Goal: Task Accomplishment & Management: Complete application form

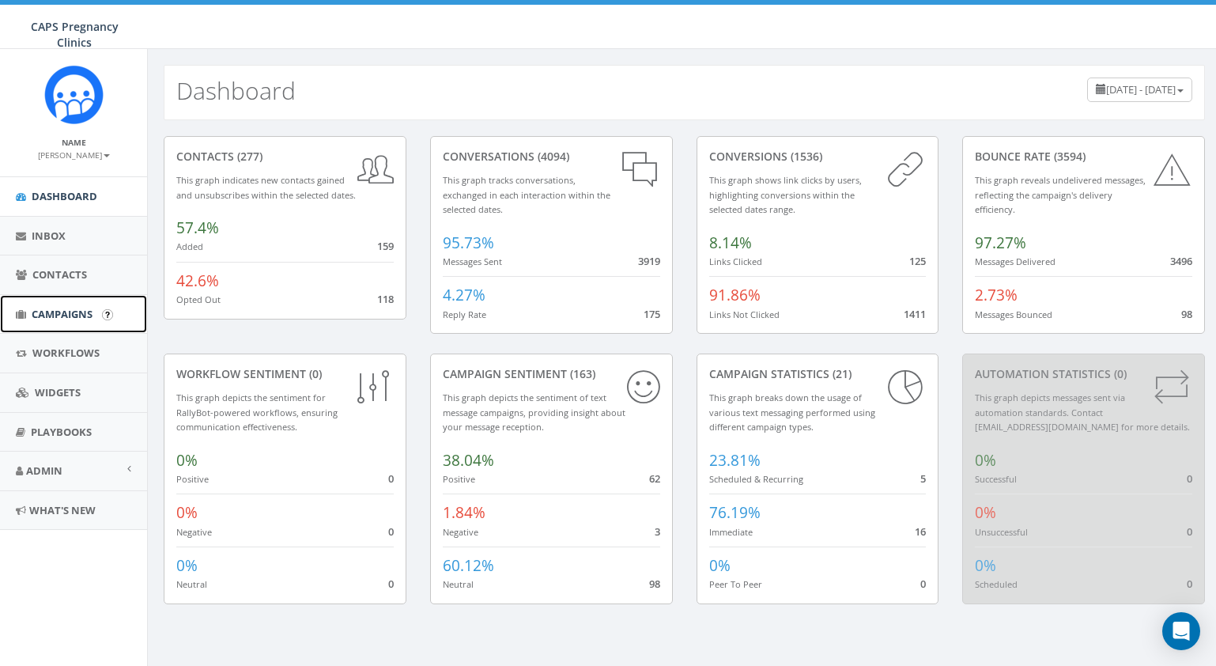
click at [61, 314] on span "Campaigns" at bounding box center [62, 314] width 61 height 14
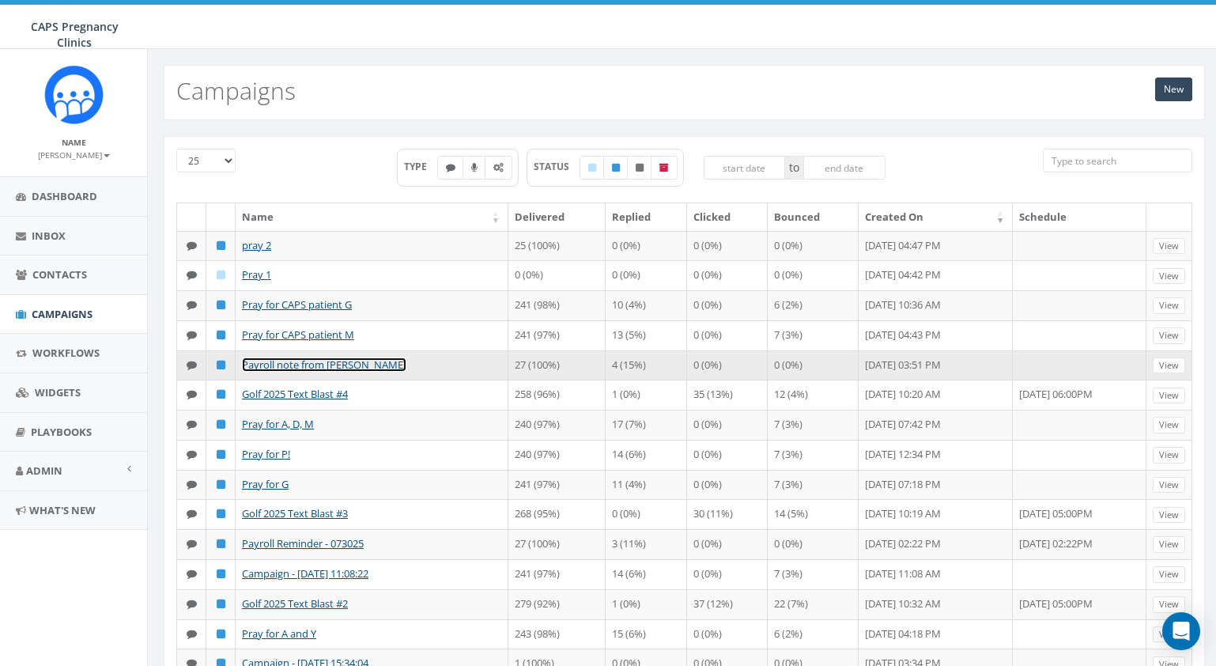
click at [271, 372] on link "Payroll note from [PERSON_NAME]" at bounding box center [324, 364] width 165 height 14
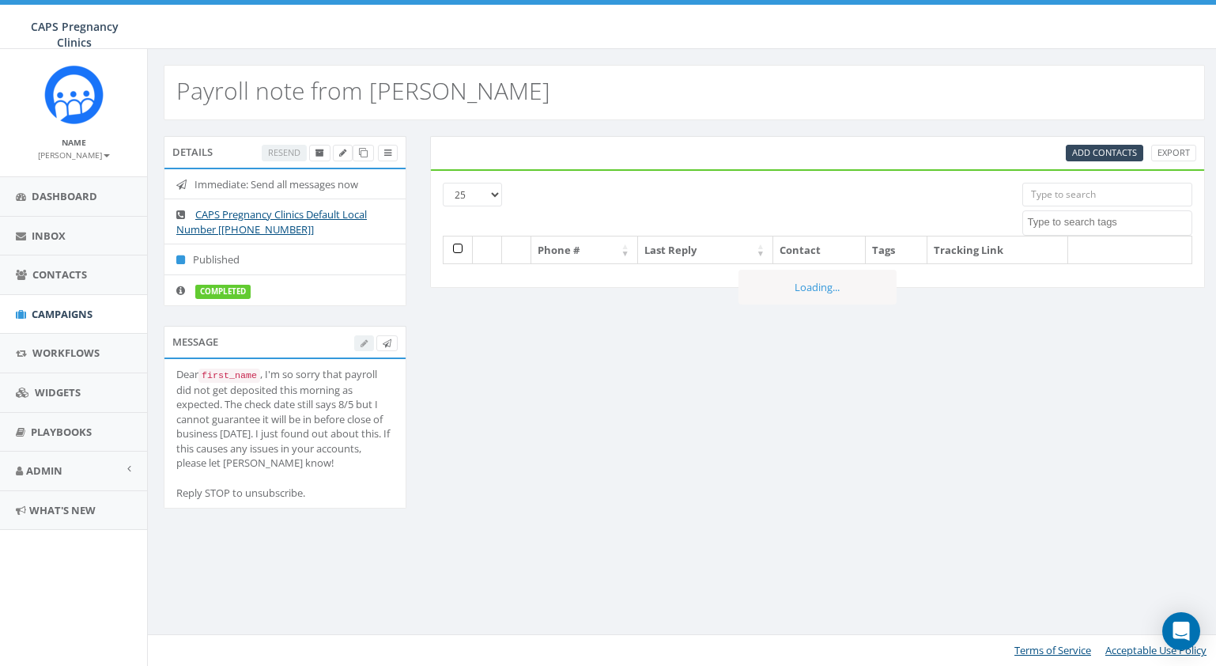
select select
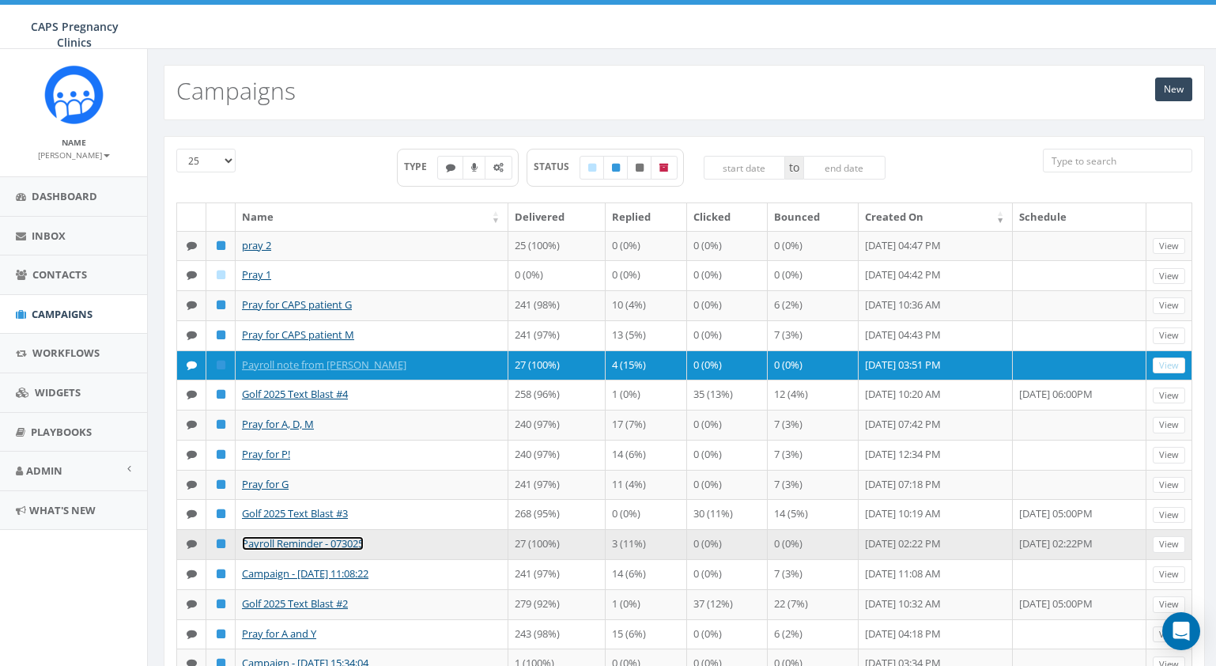
click at [278, 550] on link "Payroll Reminder - 073025" at bounding box center [303, 543] width 122 height 14
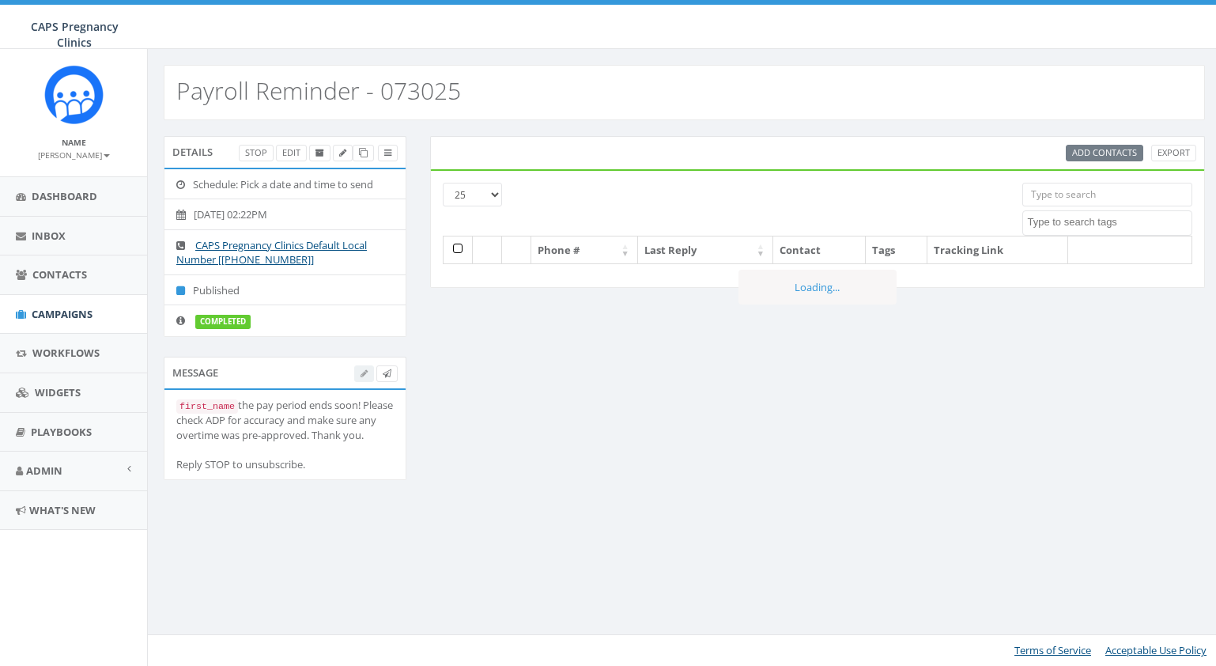
select select
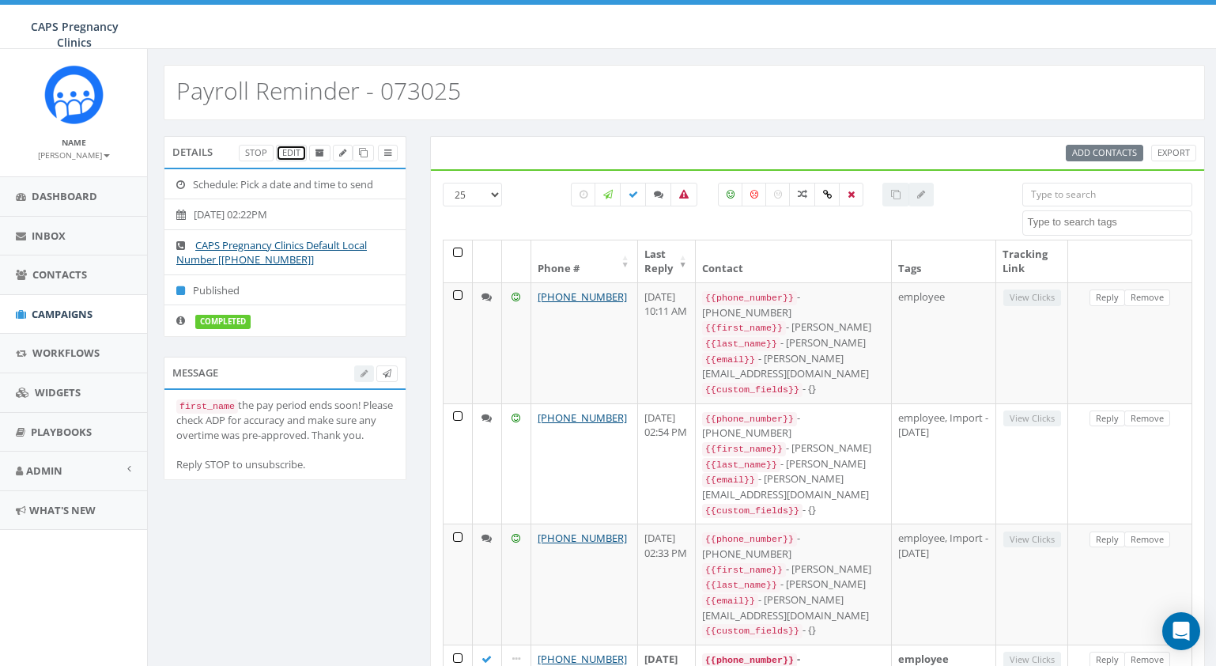
click at [288, 153] on link "Edit" at bounding box center [291, 153] width 31 height 17
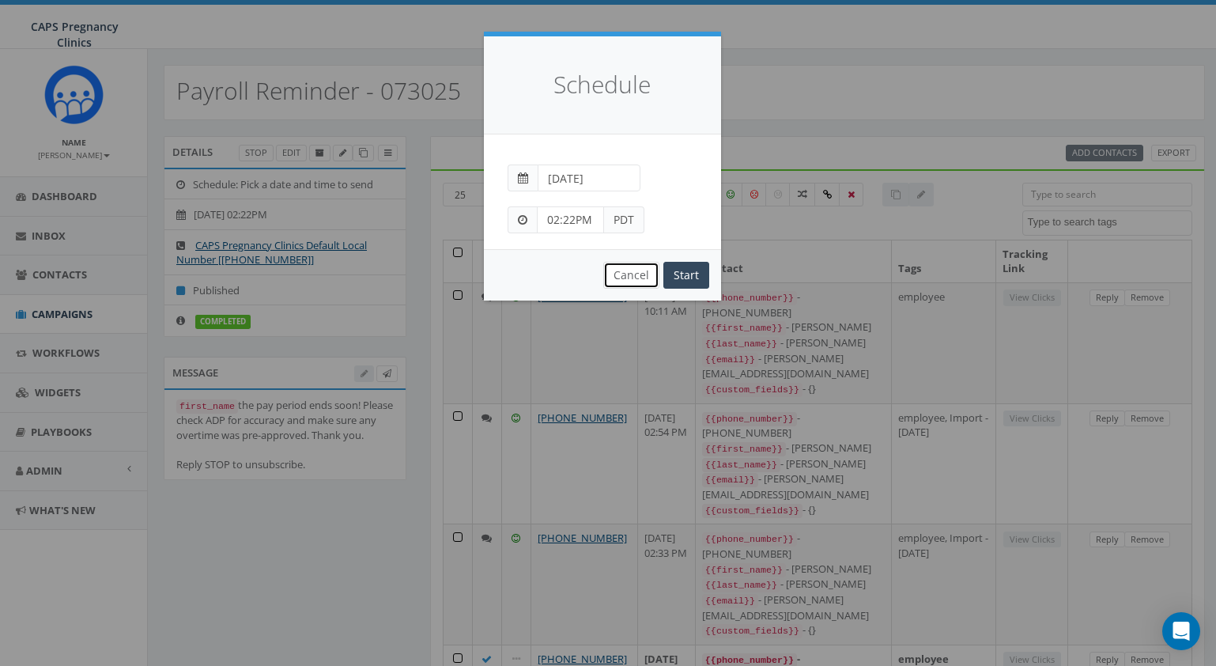
click at [635, 278] on button "Cancel" at bounding box center [631, 275] width 56 height 27
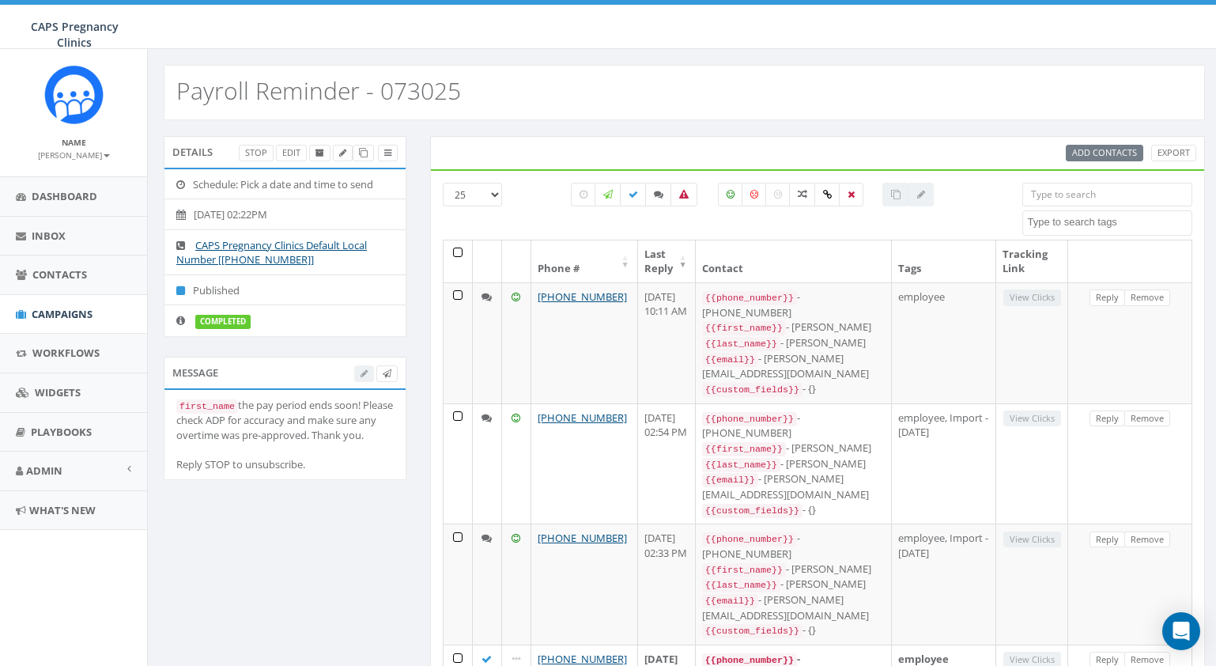
click at [364, 376] on div at bounding box center [376, 373] width 44 height 17
click at [360, 373] on div at bounding box center [376, 373] width 44 height 17
click at [85, 317] on span "Campaigns" at bounding box center [62, 314] width 61 height 14
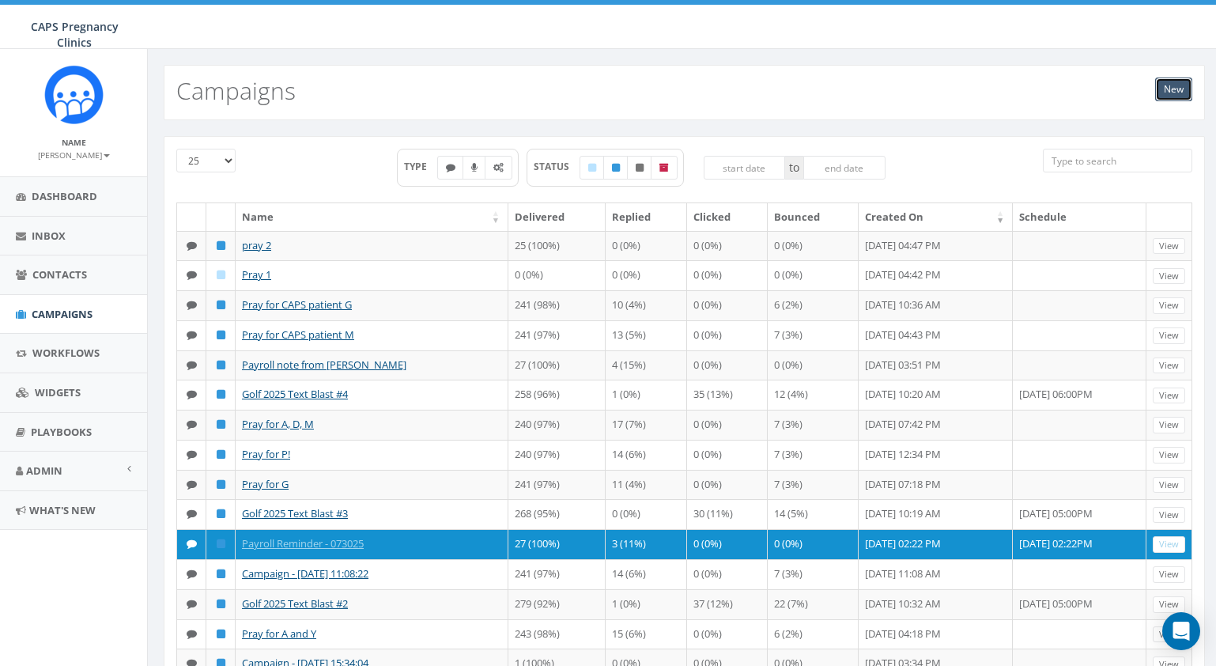
click at [1185, 87] on link "New" at bounding box center [1174, 90] width 37 height 24
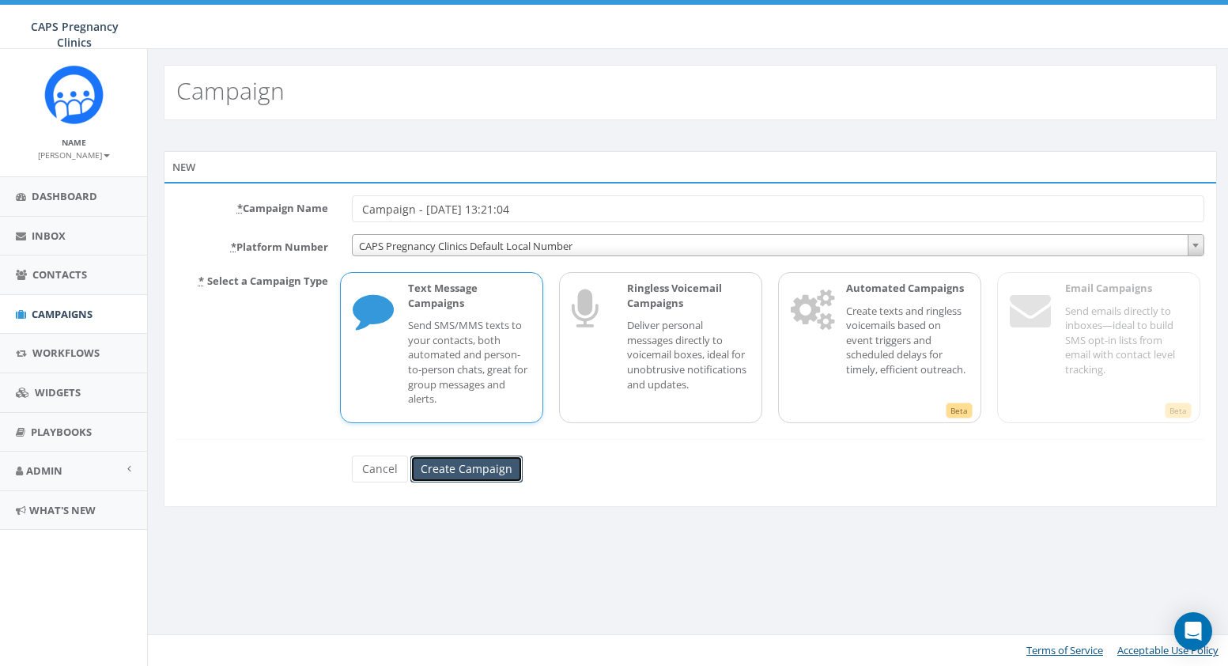
click at [445, 470] on input "Create Campaign" at bounding box center [466, 469] width 112 height 27
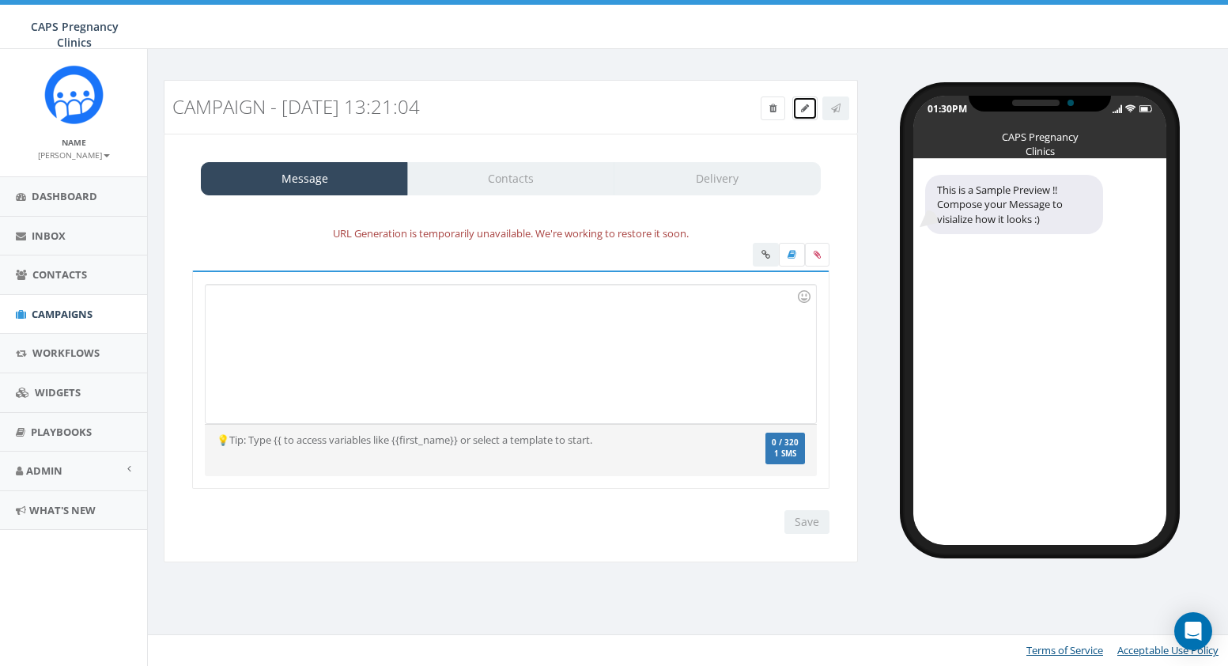
click at [804, 109] on icon at bounding box center [805, 108] width 8 height 9
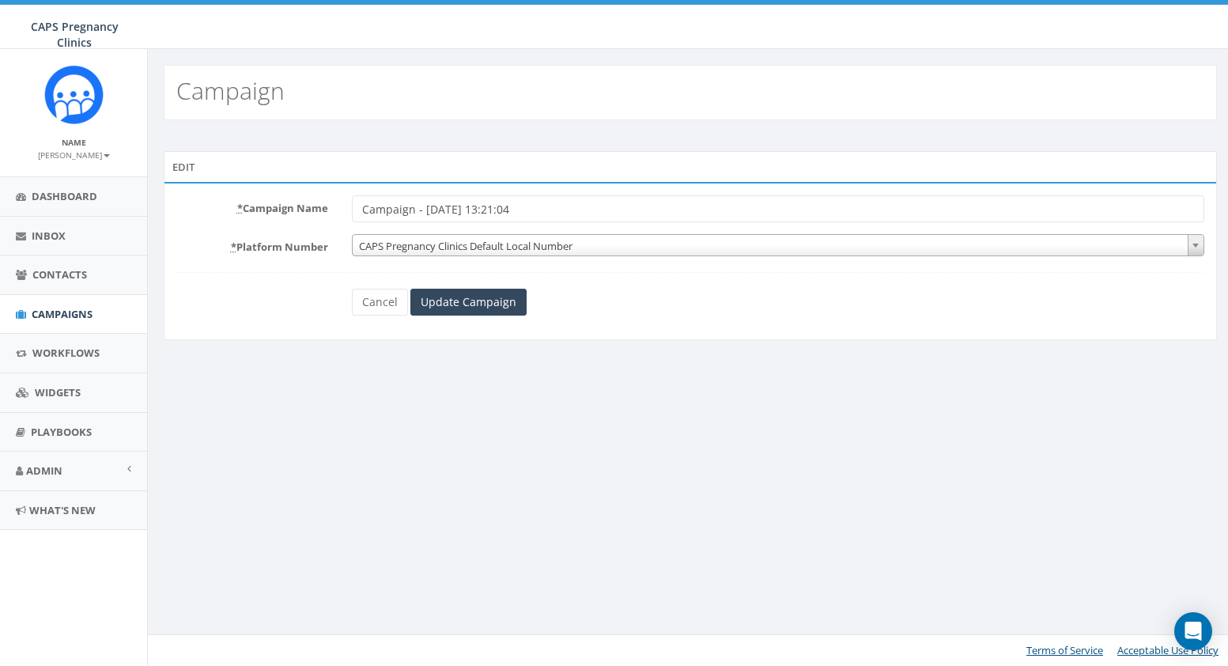
click at [592, 207] on input "Campaign - 09/15/2025, 13:21:04" at bounding box center [778, 208] width 853 height 27
drag, startPoint x: 364, startPoint y: 207, endPoint x: 565, endPoint y: 206, distance: 200.9
click at [565, 206] on input "Campaign - 09/15/2025, 13:21:04" at bounding box center [778, 208] width 853 height 27
type input "Payroll reminder 9-15-25"
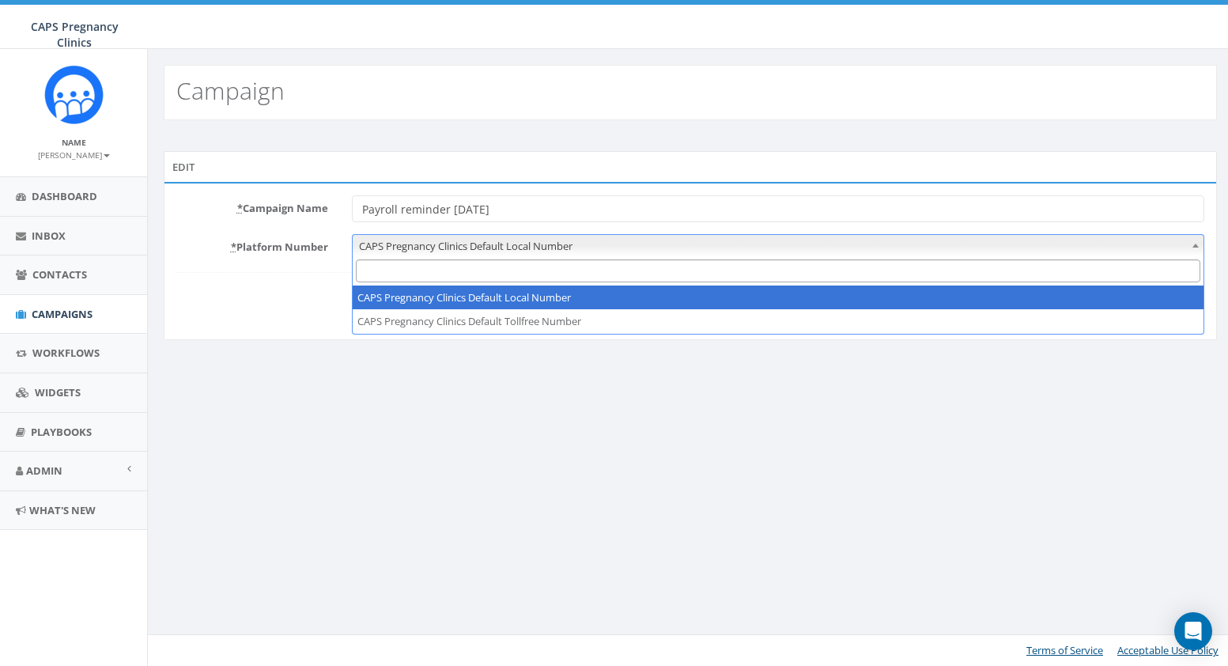
click at [812, 248] on span "CAPS Pregnancy Clinics Default Local Number" at bounding box center [778, 246] width 851 height 22
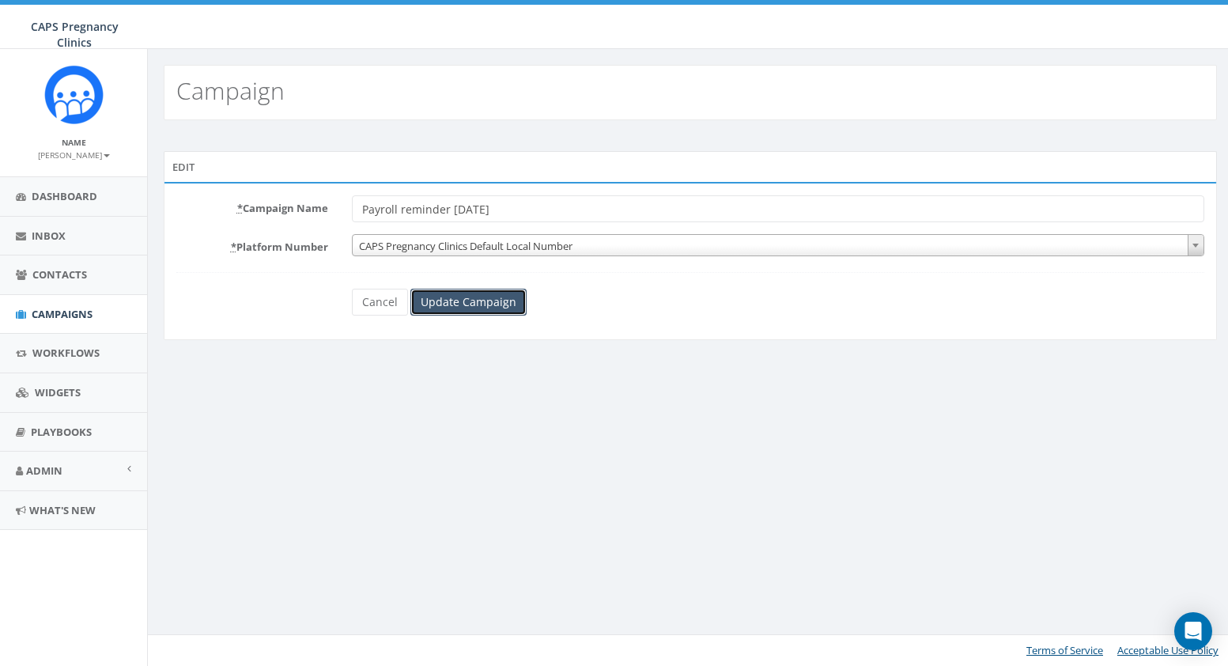
click at [479, 299] on input "Update Campaign" at bounding box center [468, 302] width 116 height 27
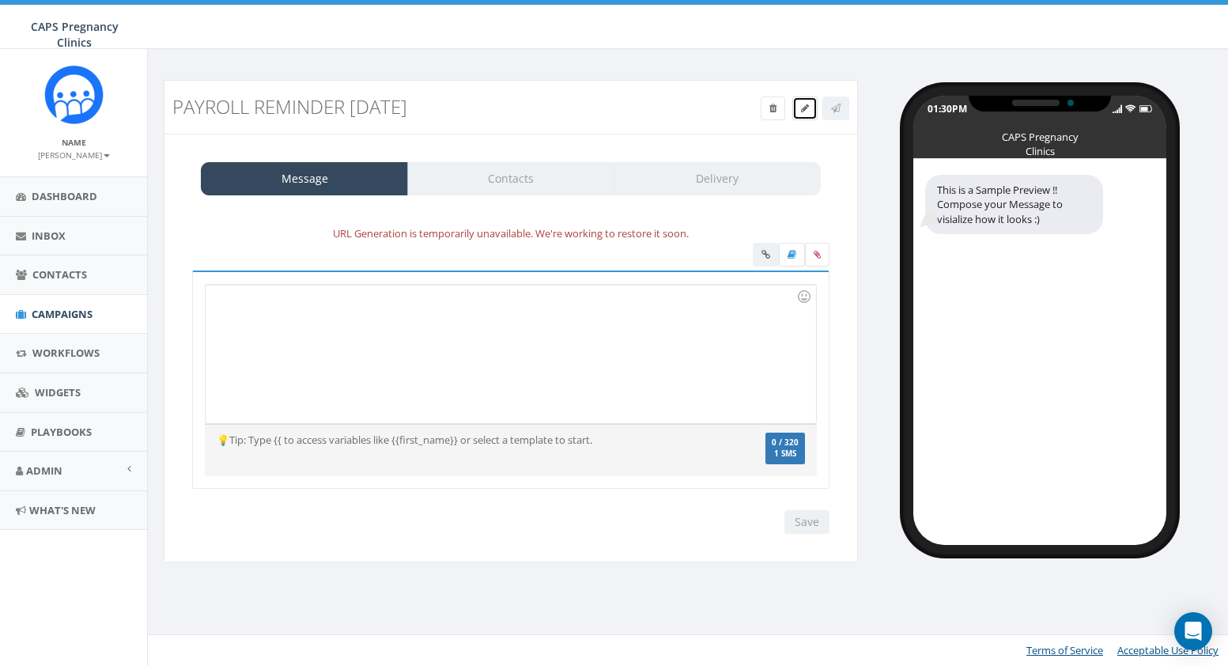
click at [802, 112] on icon at bounding box center [805, 108] width 8 height 9
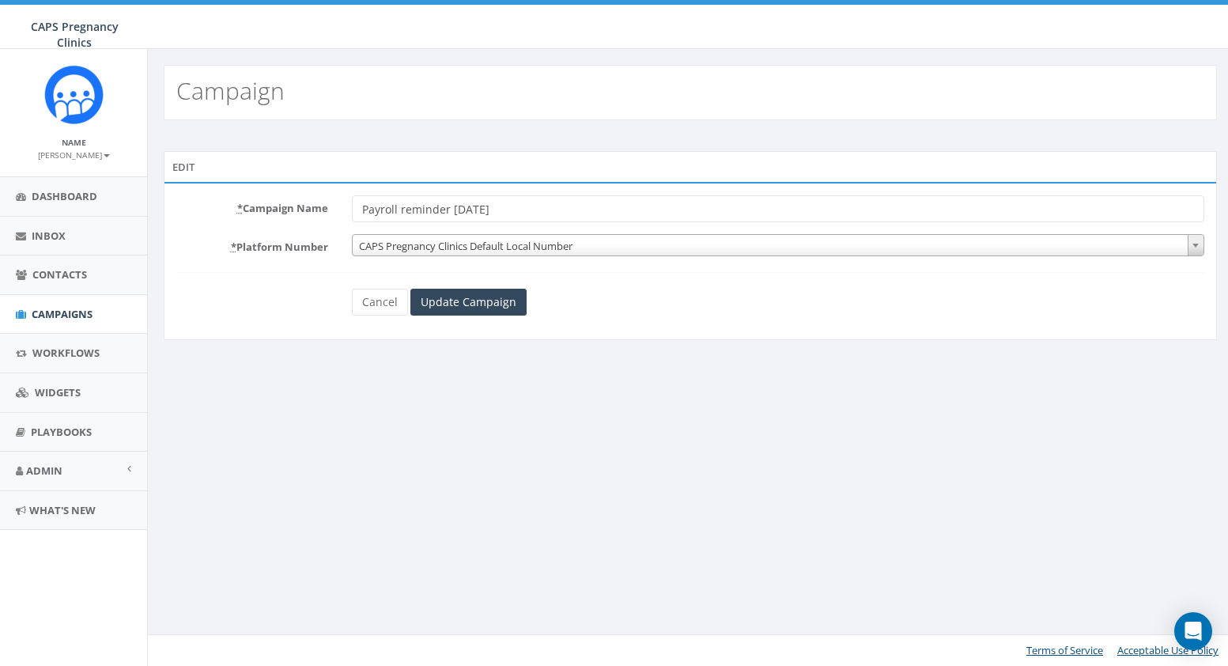
drag, startPoint x: 495, startPoint y: 208, endPoint x: 453, endPoint y: 210, distance: 42.0
click at [453, 210] on input "Payroll reminder 9-15-25" at bounding box center [778, 208] width 853 height 27
type input "Payroll reminder 091525"
click at [472, 300] on input "Update Campaign" at bounding box center [468, 302] width 116 height 27
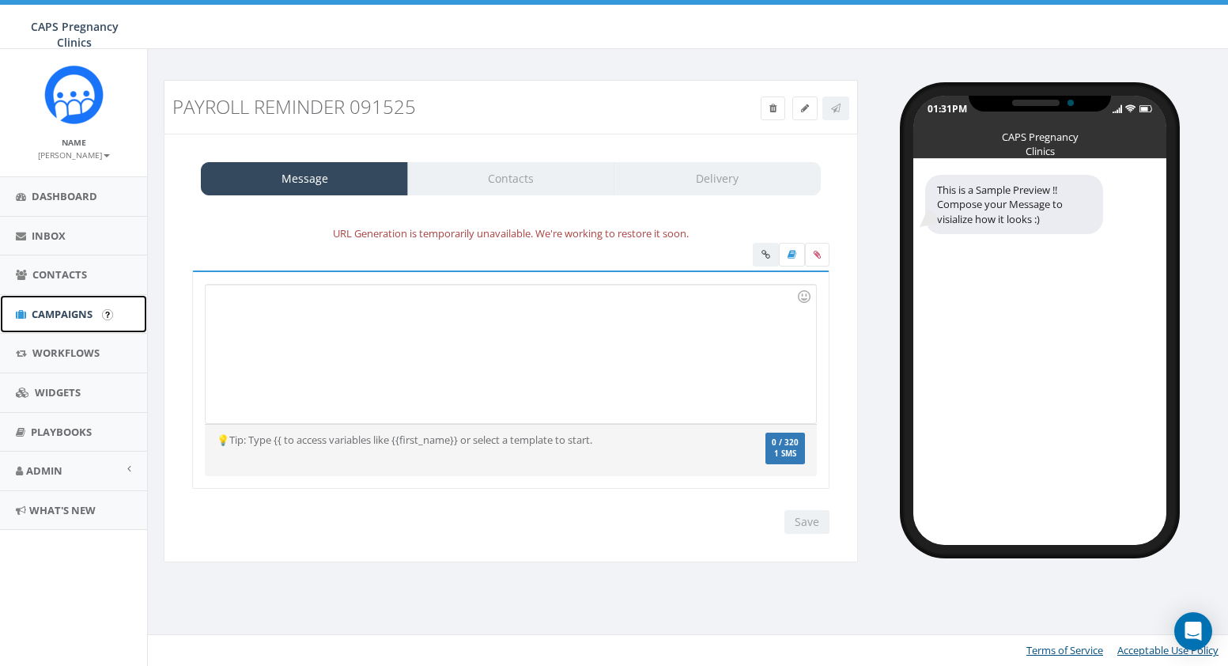
click at [74, 312] on span "Campaigns" at bounding box center [62, 314] width 61 height 14
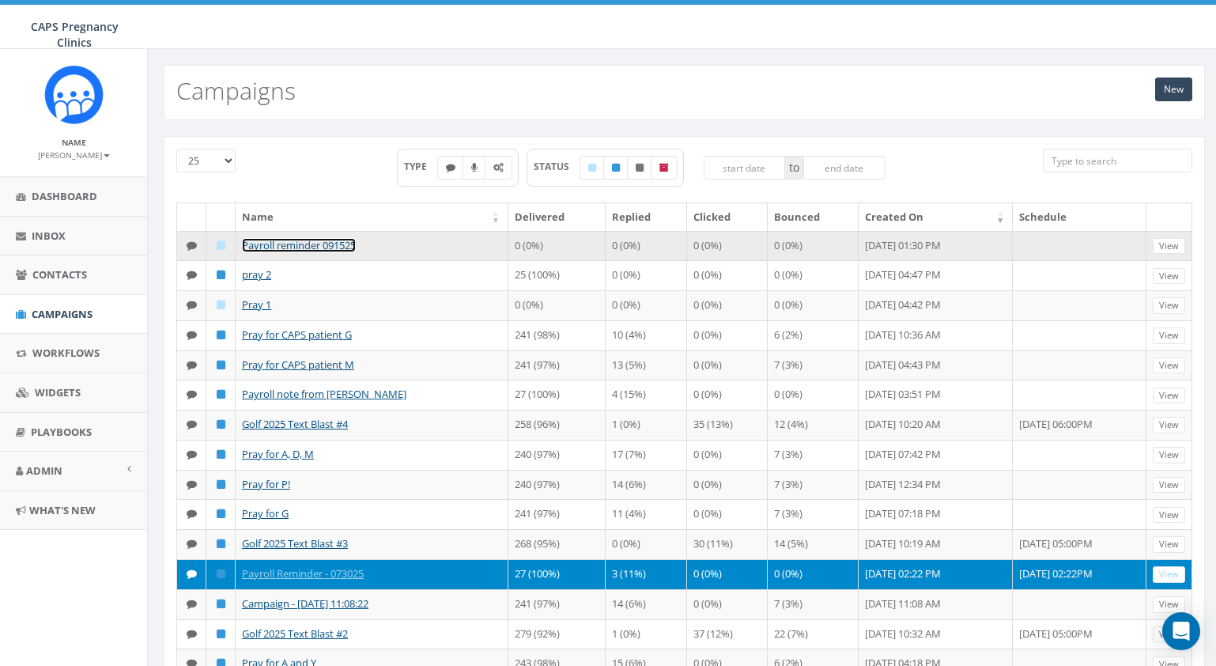
click at [329, 242] on link "Payroll reminder 091525" at bounding box center [299, 245] width 114 height 14
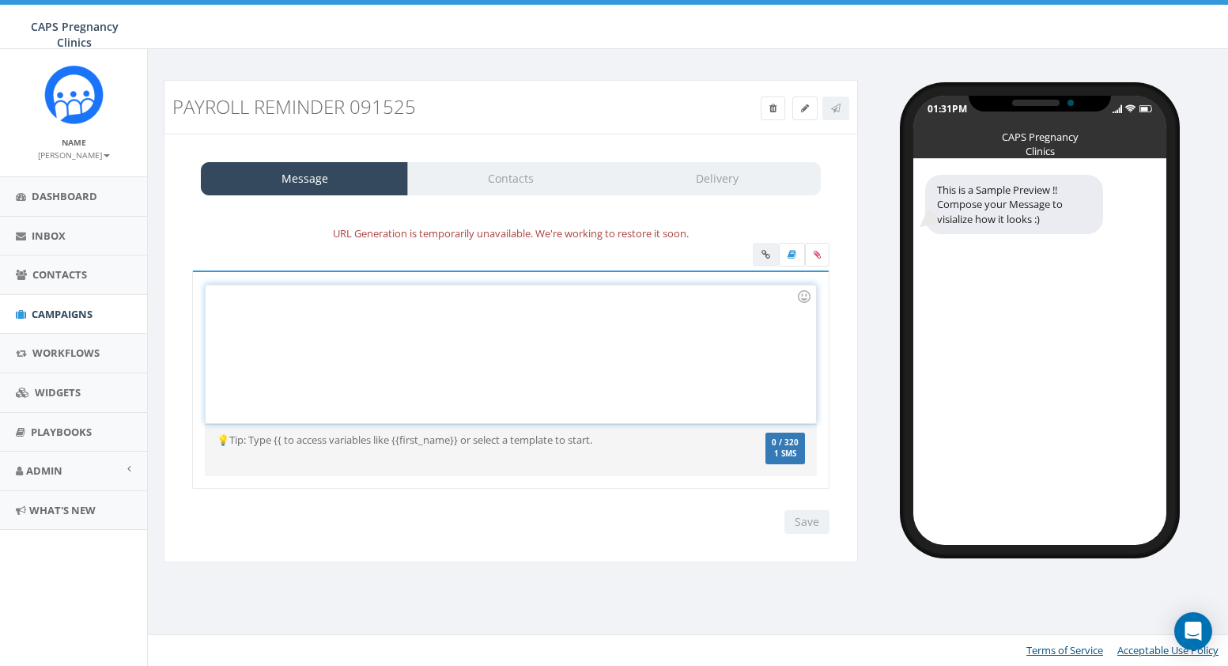
click at [504, 303] on div at bounding box center [511, 354] width 610 height 138
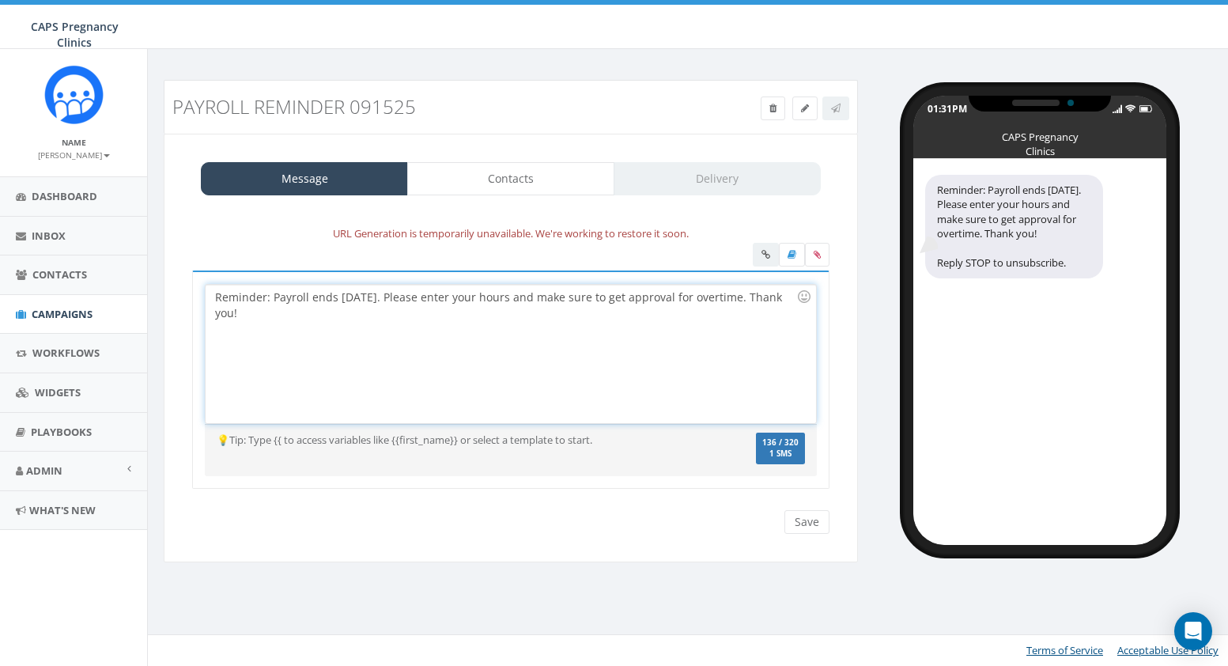
click at [372, 299] on div "Reminder: Payroll ends today. Please enter your hours and make sure to get appr…" at bounding box center [511, 354] width 610 height 138
click at [497, 302] on div "Reminder: Payroll ends today. Please enter your hours and make sure to get appr…" at bounding box center [511, 354] width 610 height 138
click at [288, 315] on div "Reminder: Payroll ends today. Please enter your hours in ADP and make sure to g…" at bounding box center [511, 354] width 610 height 138
click at [277, 300] on div "Reminder: Payroll ends today. Please enter your hours in ADP and make sure to g…" at bounding box center [511, 354] width 610 height 138
click at [339, 302] on div "Reminder: CAPS payroll ends today. Please enter your hours in ADP and make sure…" at bounding box center [511, 354] width 610 height 138
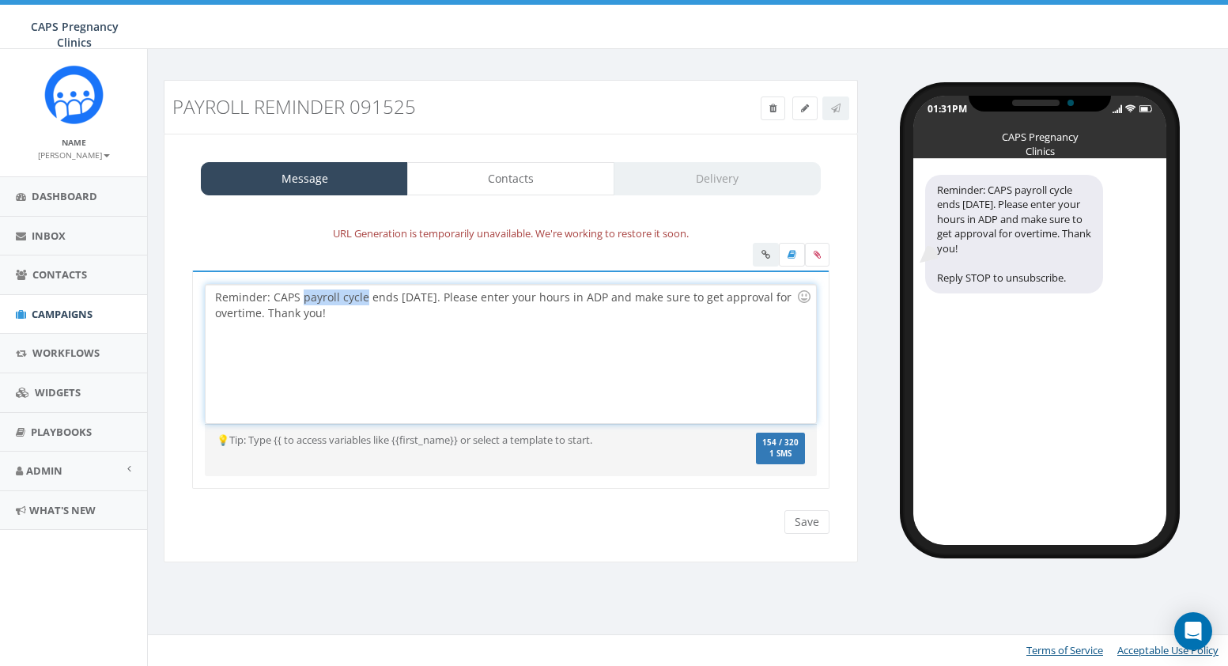
drag, startPoint x: 301, startPoint y: 301, endPoint x: 364, endPoint y: 301, distance: 62.5
click at [364, 301] on div "Reminder: CAPS payroll cycle ends today. Please enter your hours in ADP and mak…" at bounding box center [511, 354] width 610 height 138
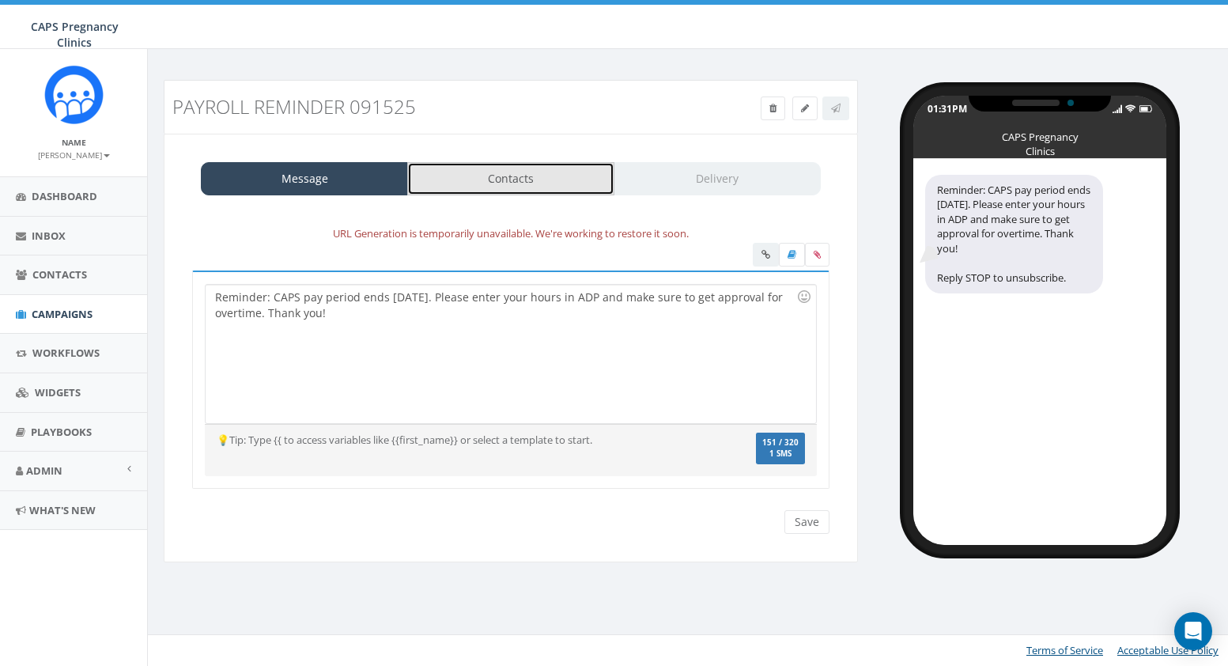
click at [516, 172] on link "Contacts" at bounding box center [510, 178] width 207 height 33
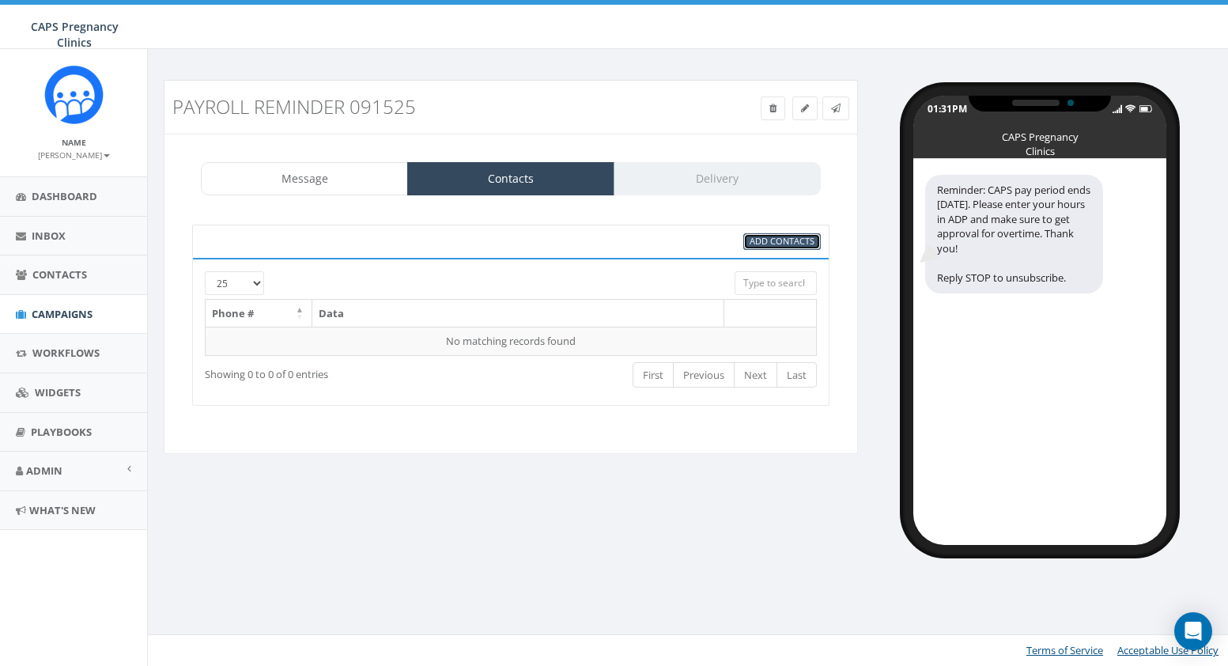
click at [773, 237] on span "Add Contacts" at bounding box center [782, 241] width 65 height 12
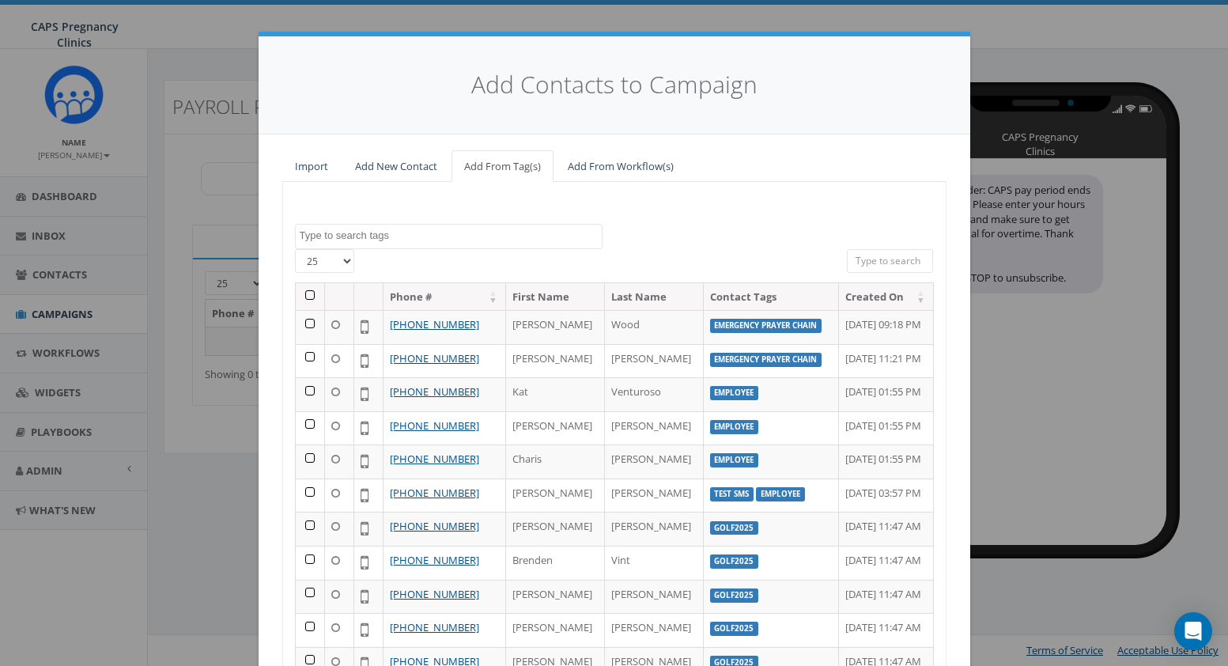
click at [337, 238] on textarea "Search" at bounding box center [451, 236] width 302 height 14
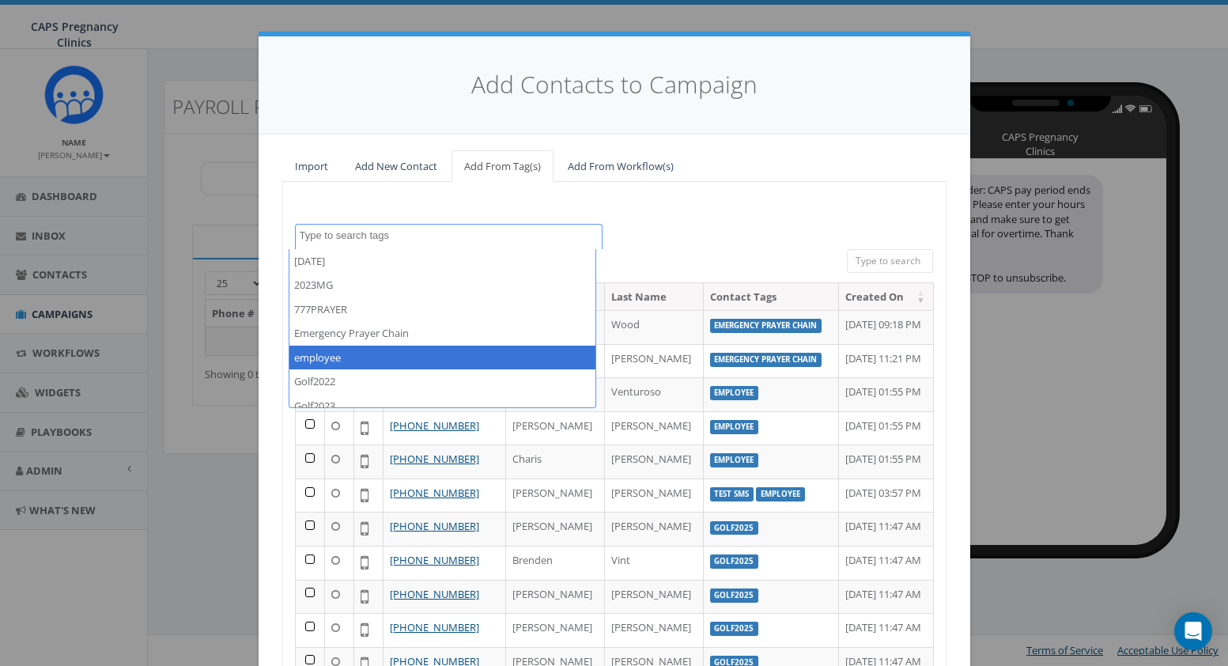
select select "employee"
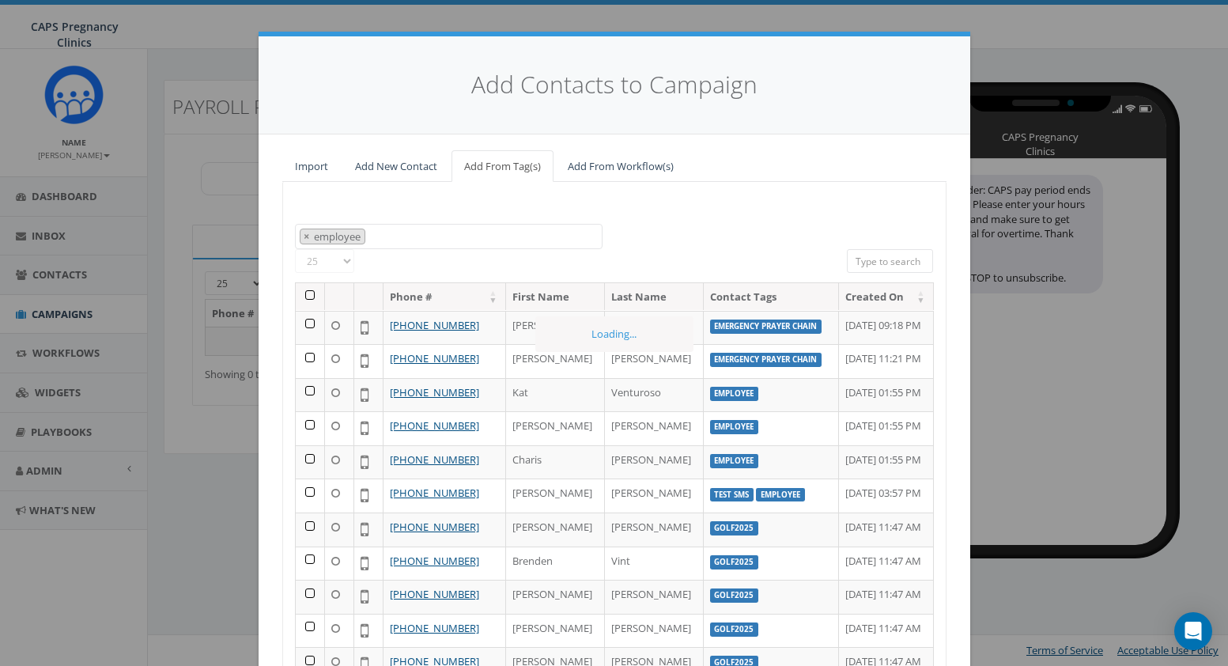
scroll to position [57, 0]
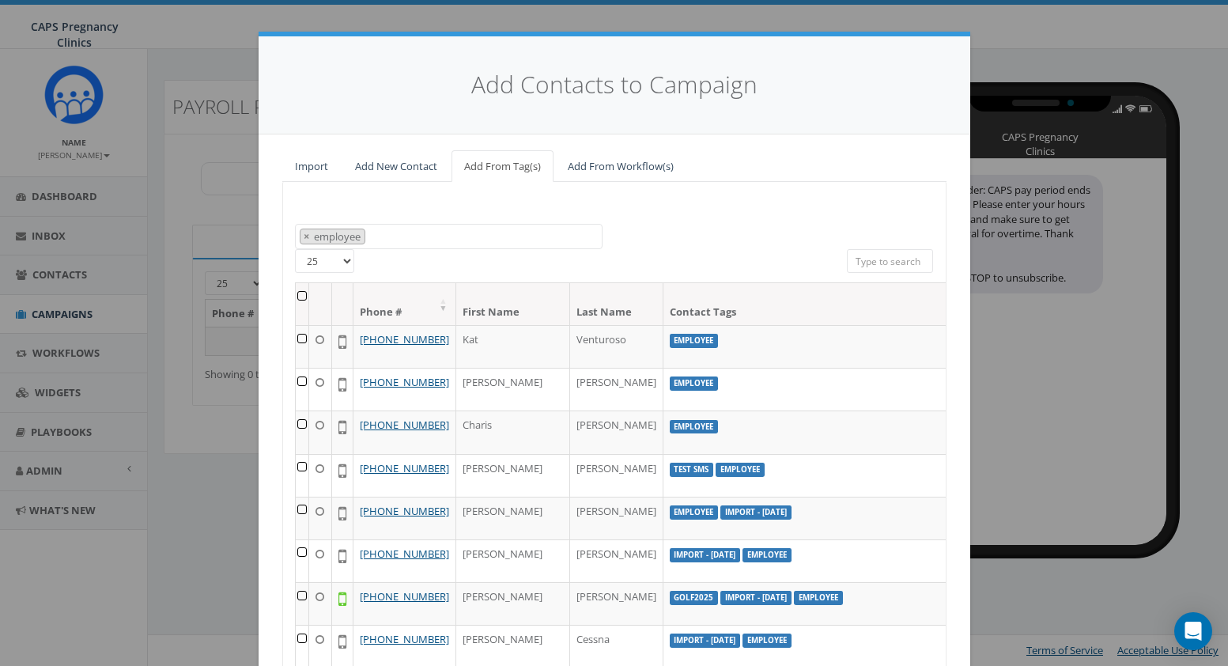
click at [342, 260] on select "25 50 100" at bounding box center [324, 261] width 59 height 24
click at [337, 261] on select "25 50 100" at bounding box center [324, 261] width 59 height 24
select select "50"
click at [295, 249] on select "25 50 100" at bounding box center [324, 261] width 59 height 24
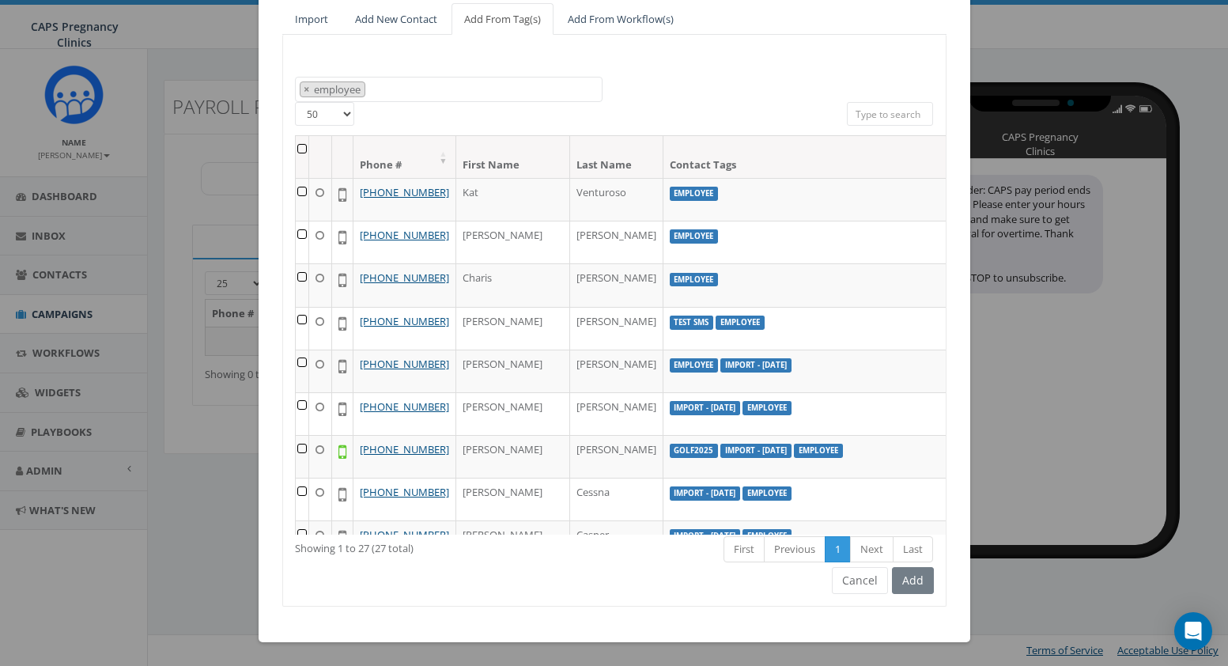
scroll to position [68, 0]
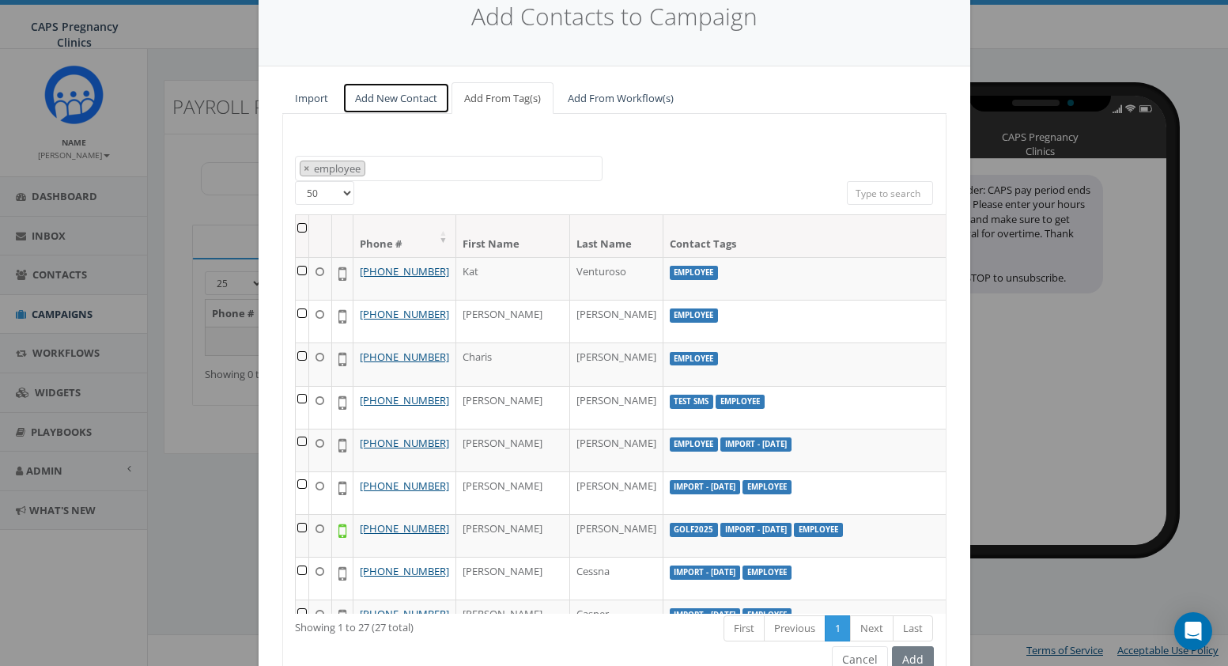
click at [401, 93] on link "Add New Contact" at bounding box center [396, 98] width 108 height 32
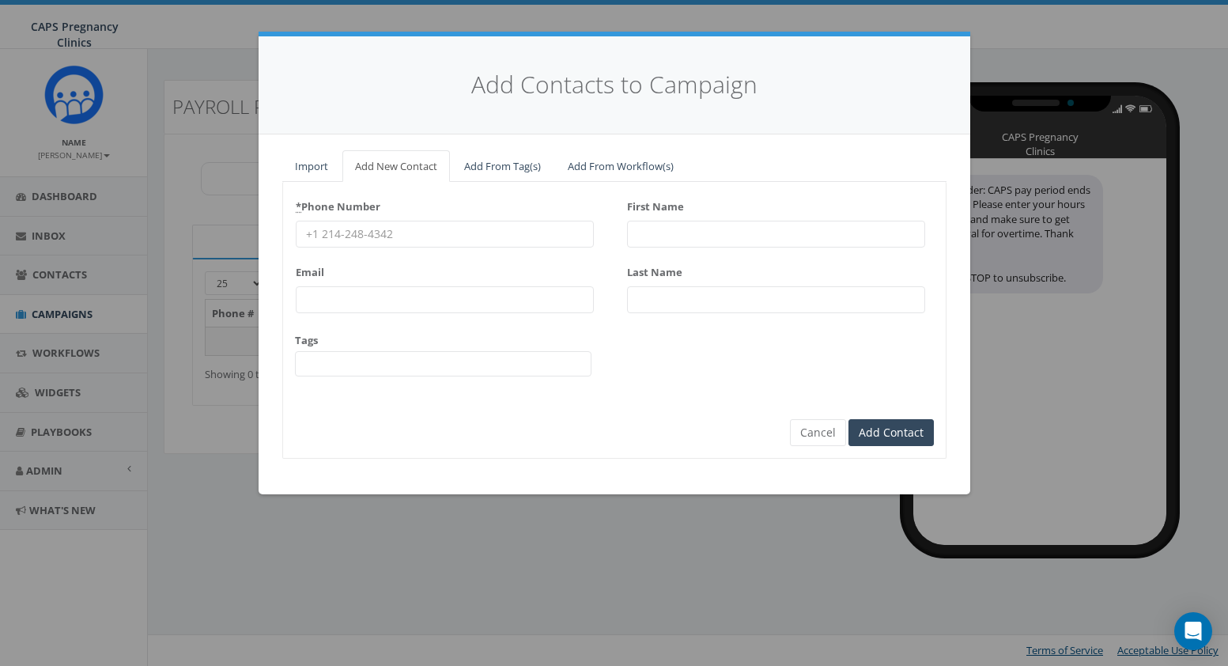
click at [886, 81] on h4 "Add Contacts to Campaign" at bounding box center [614, 85] width 664 height 34
click at [707, 230] on input "First Name" at bounding box center [776, 234] width 298 height 27
type input "Dori"
type input "Mock"
click at [859, 52] on div "Add Contacts to Campaign" at bounding box center [615, 85] width 712 height 98
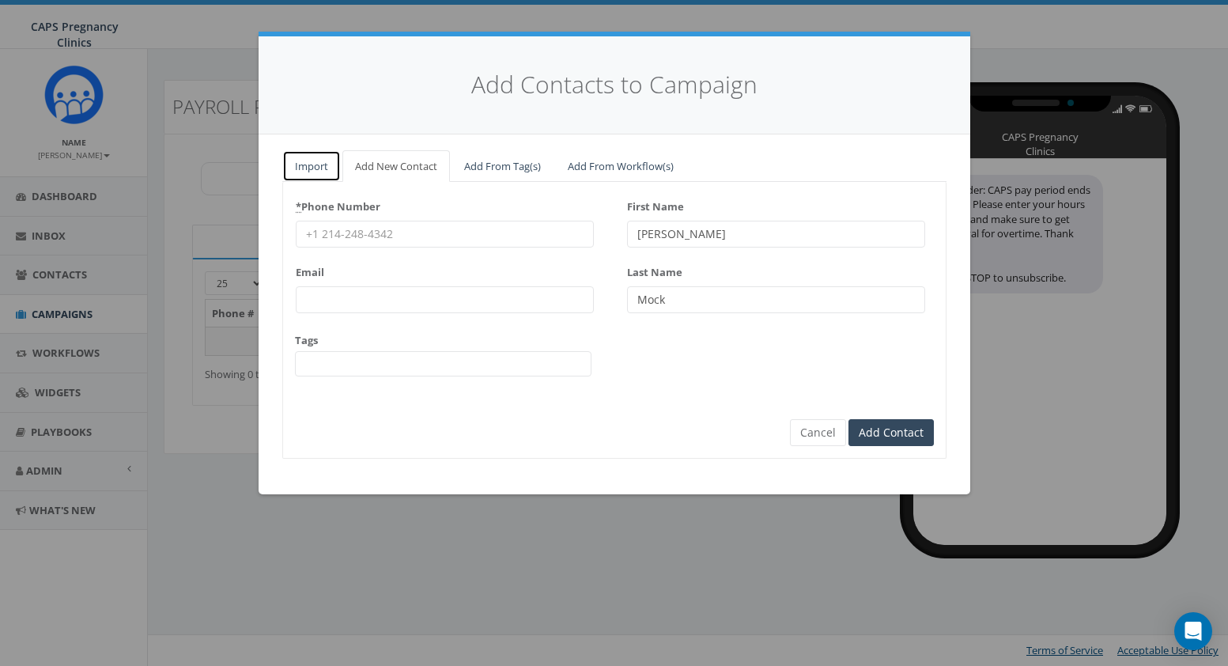
click at [308, 164] on link "Import" at bounding box center [311, 166] width 59 height 32
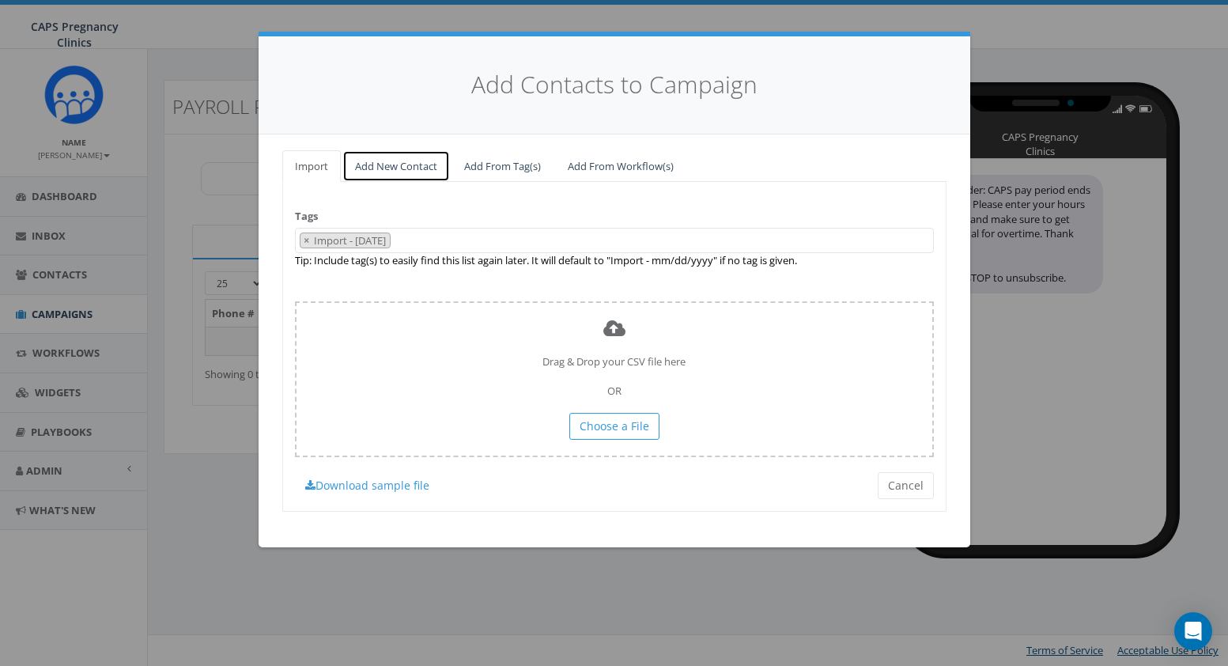
click at [373, 165] on link "Add New Contact" at bounding box center [396, 166] width 108 height 32
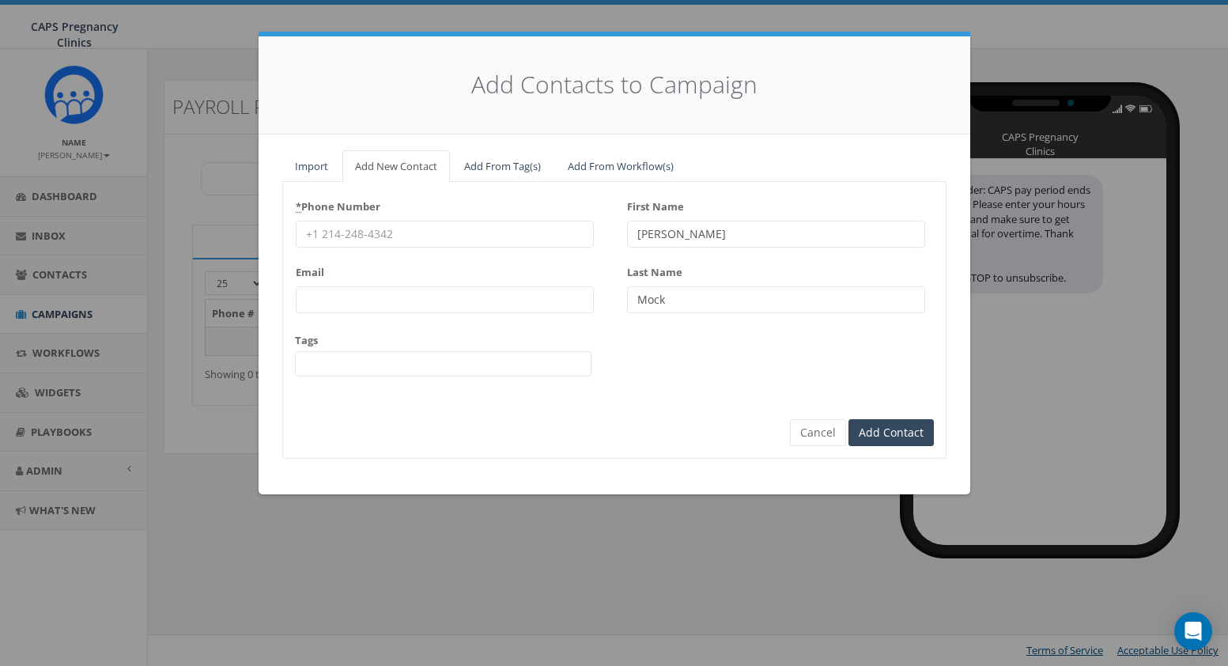
click at [357, 295] on input "Email" at bounding box center [445, 299] width 298 height 27
type input "dorijmock@gmail.com"
click at [353, 230] on input "* Phone Number" at bounding box center [445, 234] width 298 height 27
type input "540"
type input "5402675767"
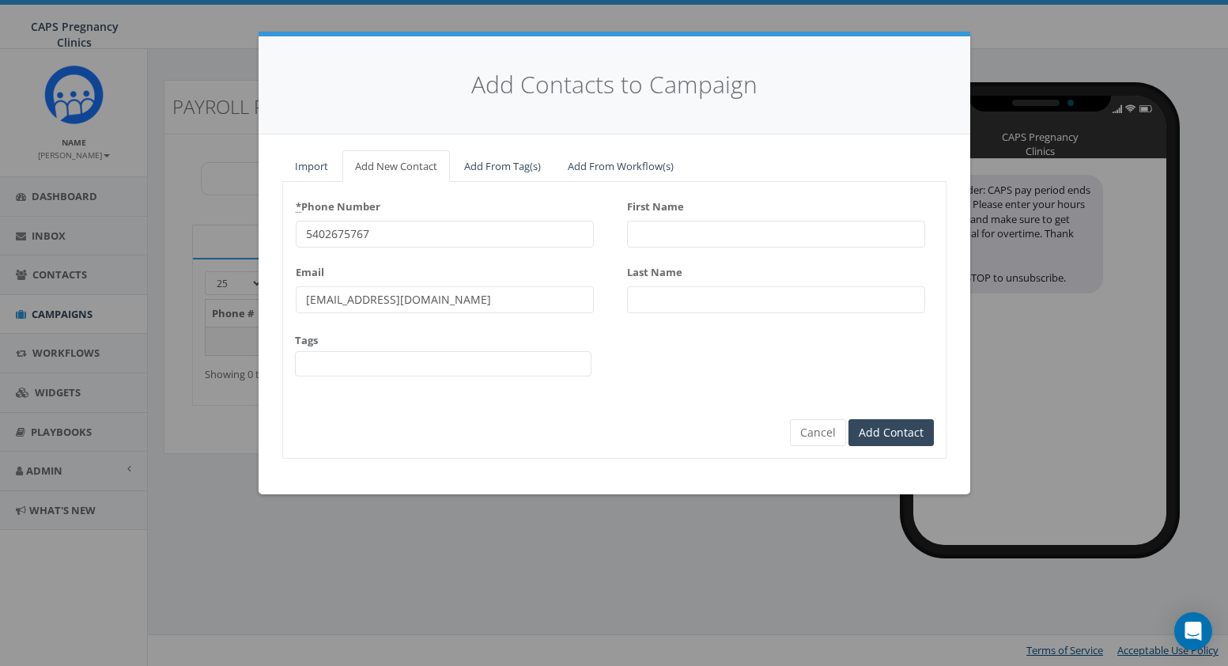
click at [542, 299] on input "dorijmock@gmail.com" at bounding box center [445, 299] width 298 height 27
click at [301, 202] on abbr "*" at bounding box center [299, 206] width 6 height 14
click at [301, 221] on input "5402675767" at bounding box center [445, 234] width 298 height 27
click at [895, 433] on input "Add Contact" at bounding box center [891, 432] width 85 height 27
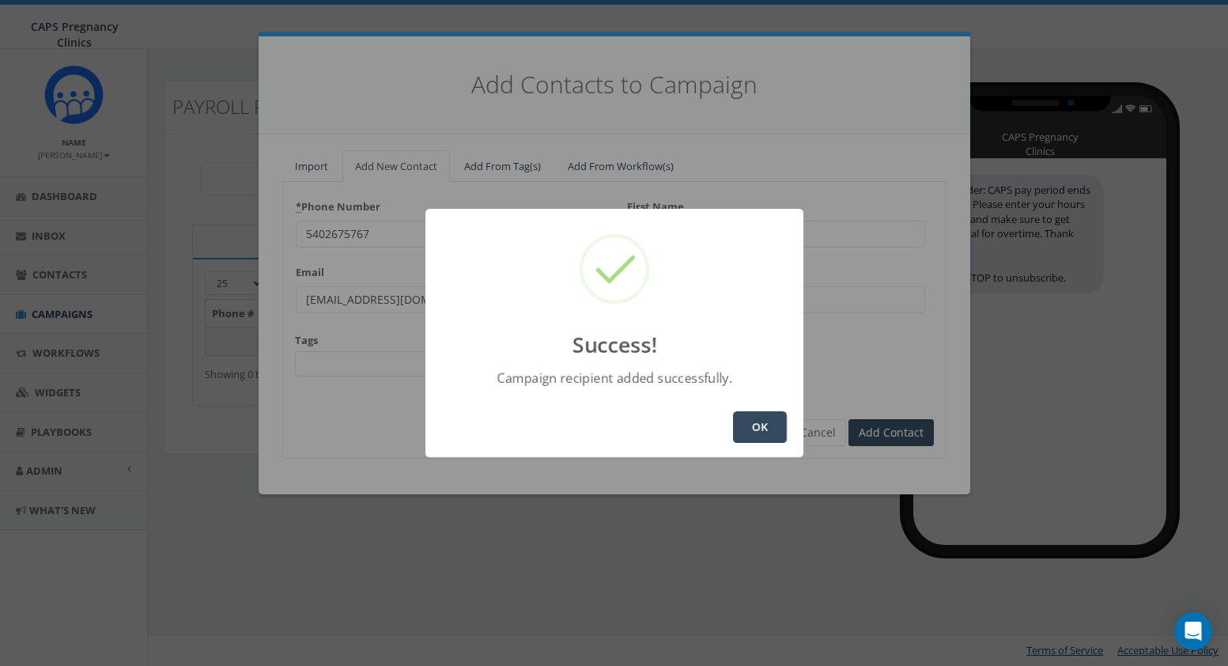
click at [757, 432] on button "OK" at bounding box center [760, 427] width 54 height 32
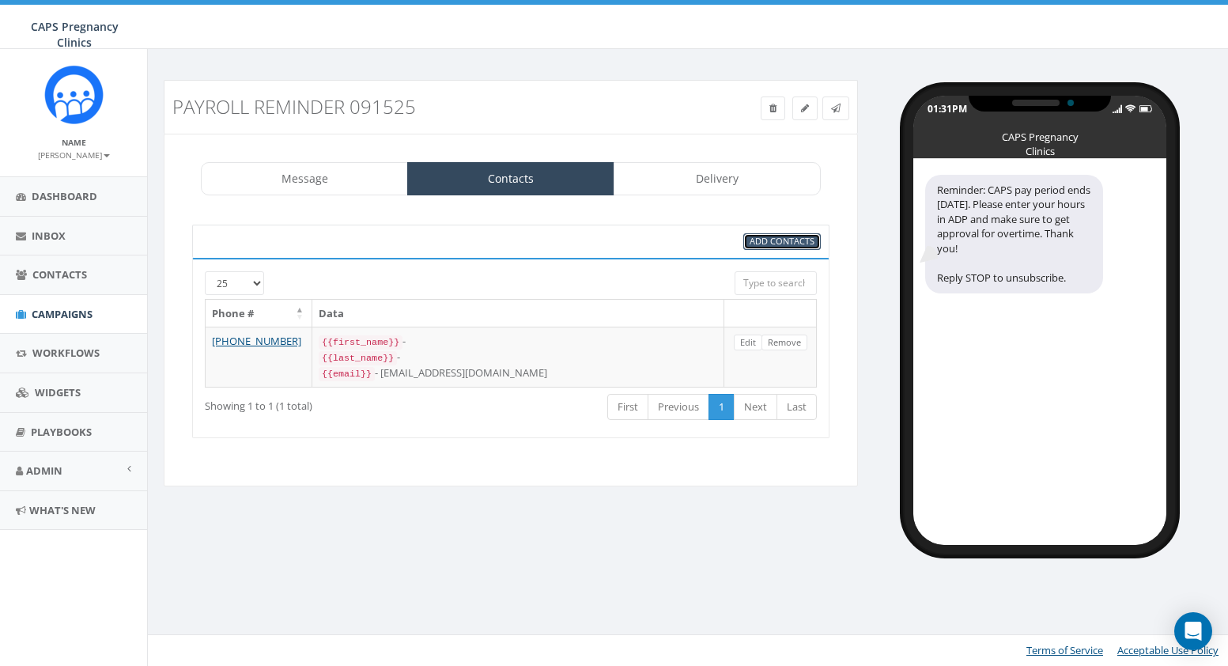
click at [784, 239] on span "Add Contacts" at bounding box center [782, 241] width 65 height 12
select select
select select "50"
select select
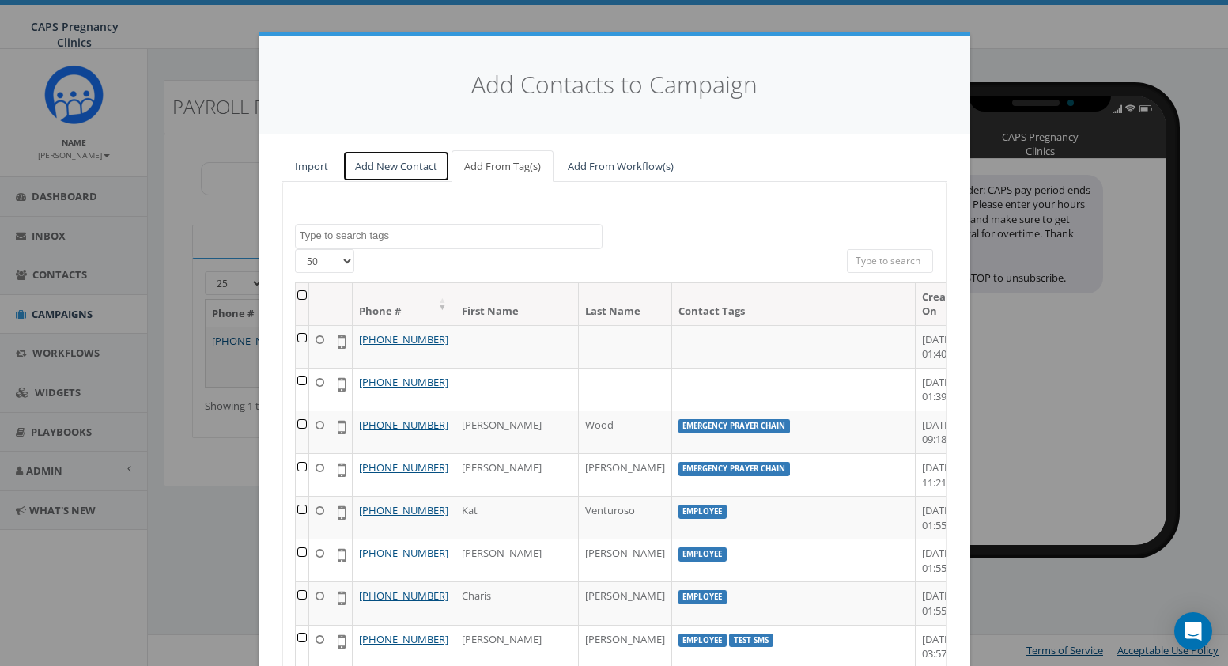
click at [396, 168] on link "Add New Contact" at bounding box center [396, 166] width 108 height 32
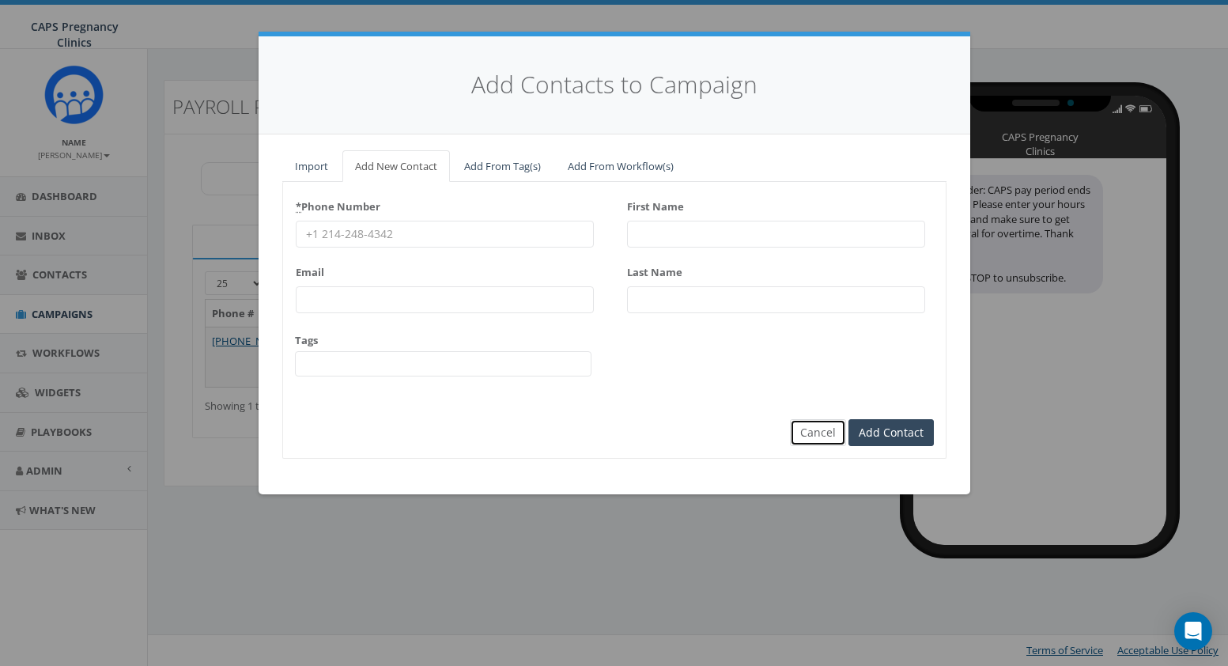
click at [815, 433] on button "Cancel" at bounding box center [818, 432] width 56 height 27
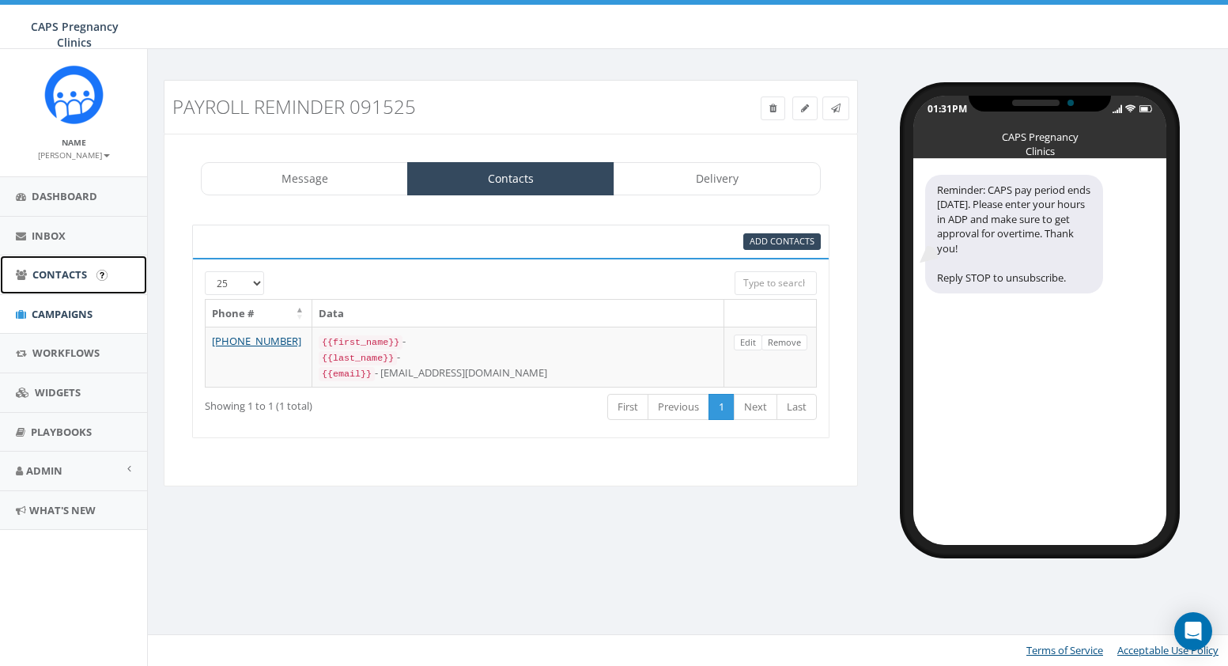
click at [74, 278] on span "Contacts" at bounding box center [59, 274] width 55 height 14
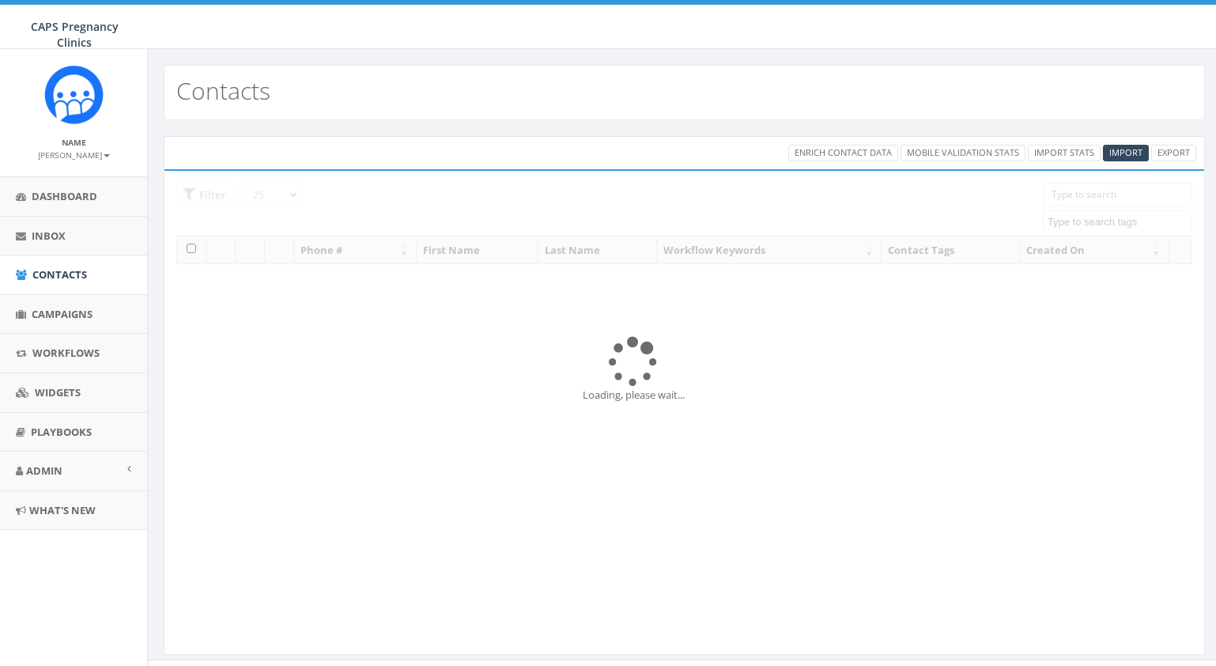
select select
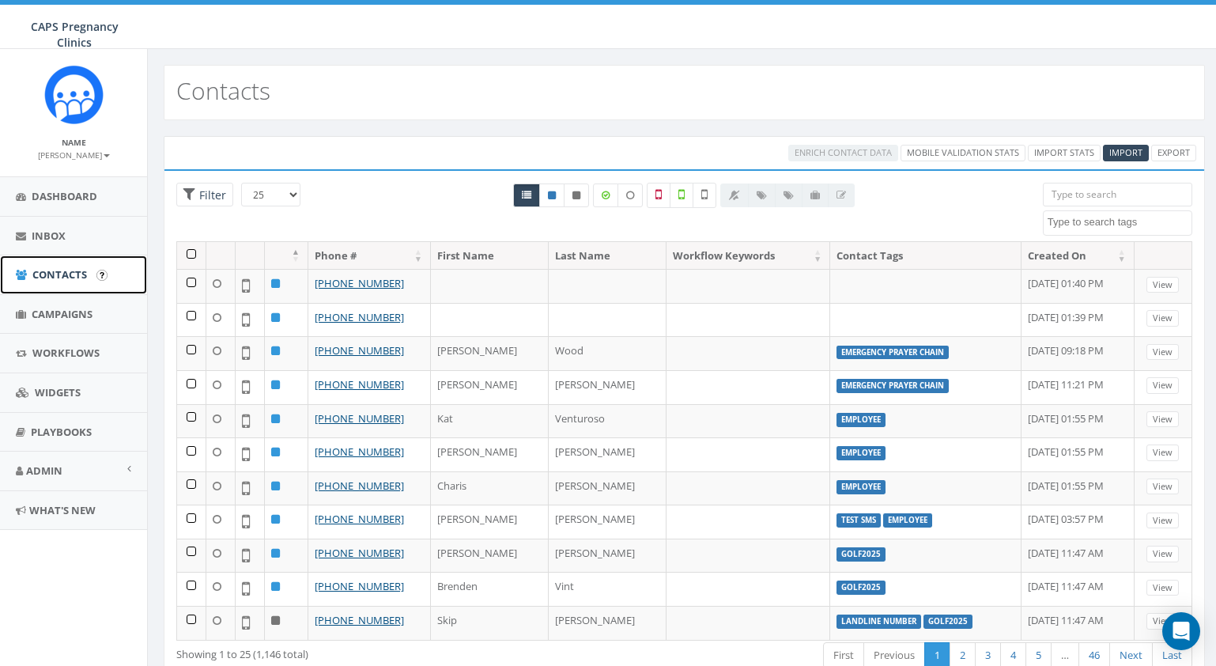
click at [53, 274] on span "Contacts" at bounding box center [59, 274] width 55 height 14
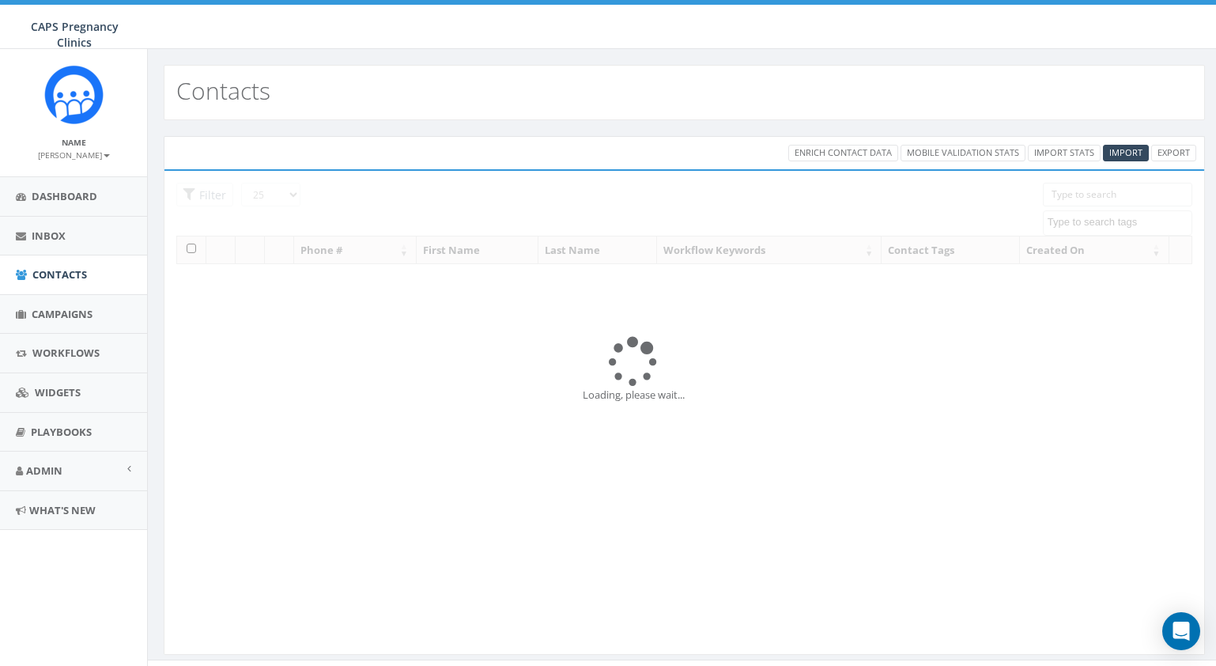
select select
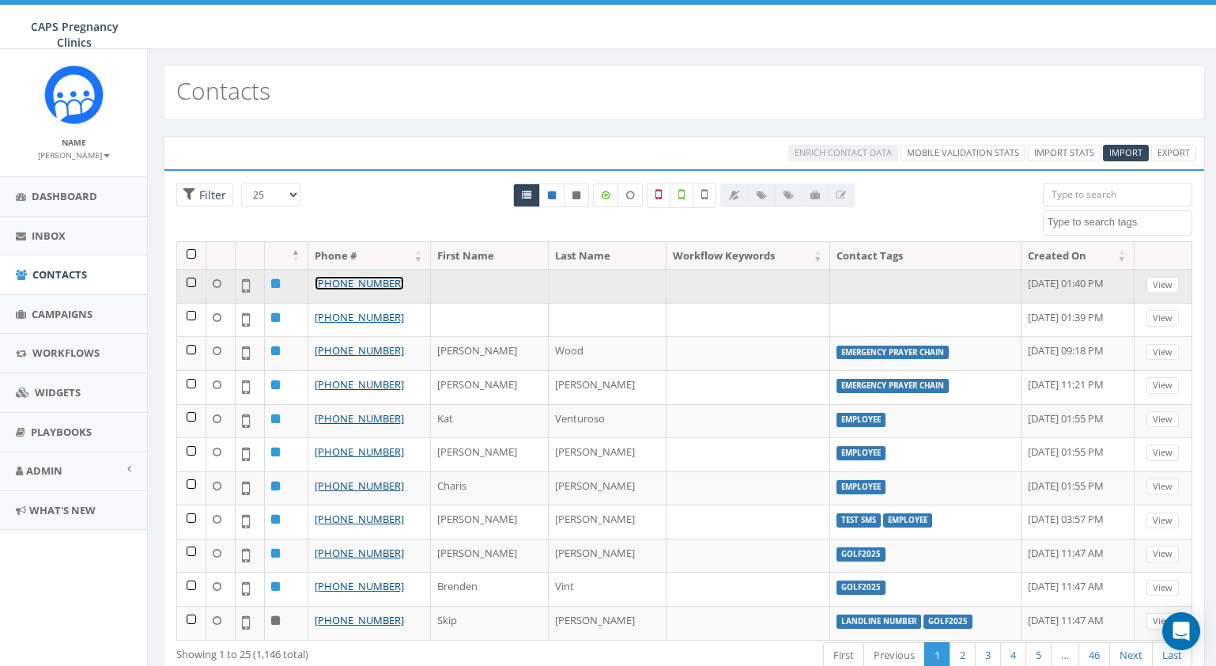
click at [383, 283] on link "+1 540-267-5767" at bounding box center [359, 283] width 89 height 14
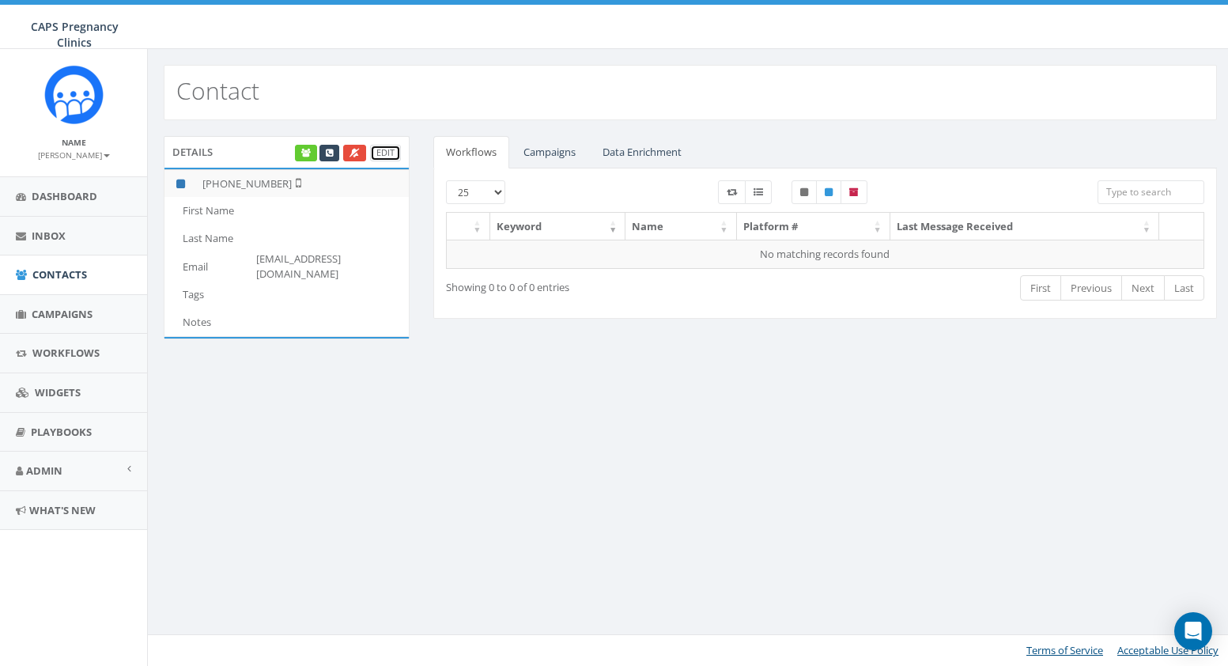
click at [386, 152] on link "Edit" at bounding box center [385, 153] width 31 height 17
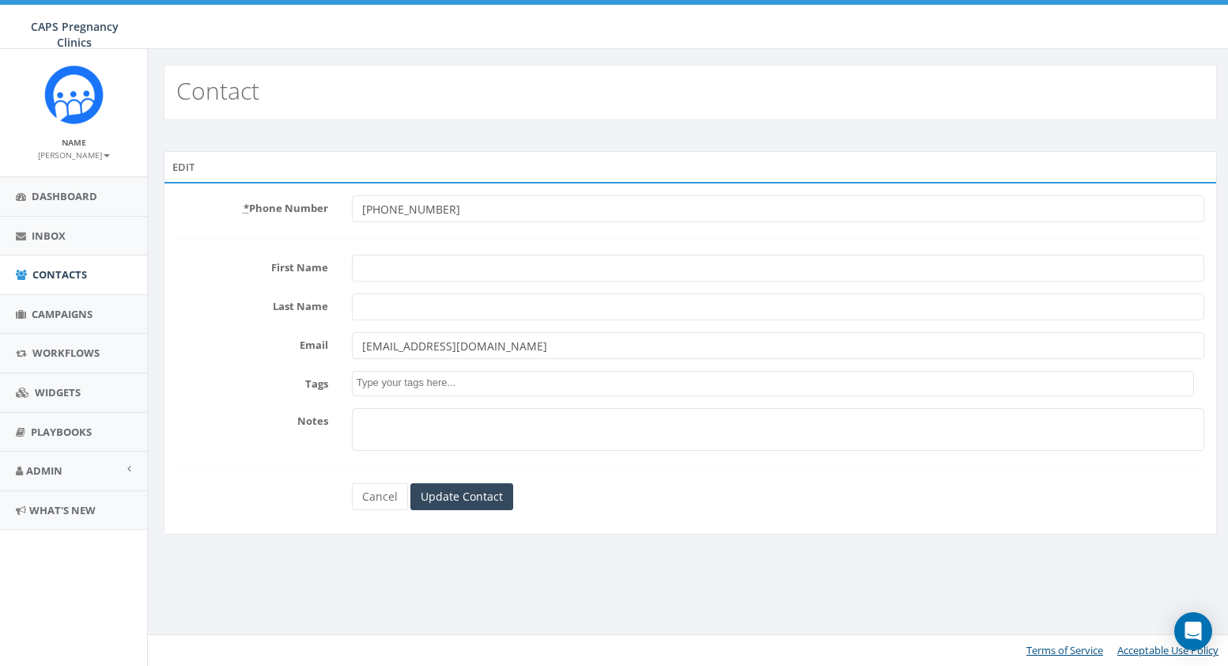
click at [416, 266] on input "First Name" at bounding box center [778, 268] width 853 height 27
type input "[PERSON_NAME]"
click at [395, 308] on input "Last Name" at bounding box center [778, 306] width 853 height 27
type input "Mock"
click at [360, 346] on input "dorijmock@gmail.com" at bounding box center [778, 345] width 853 height 27
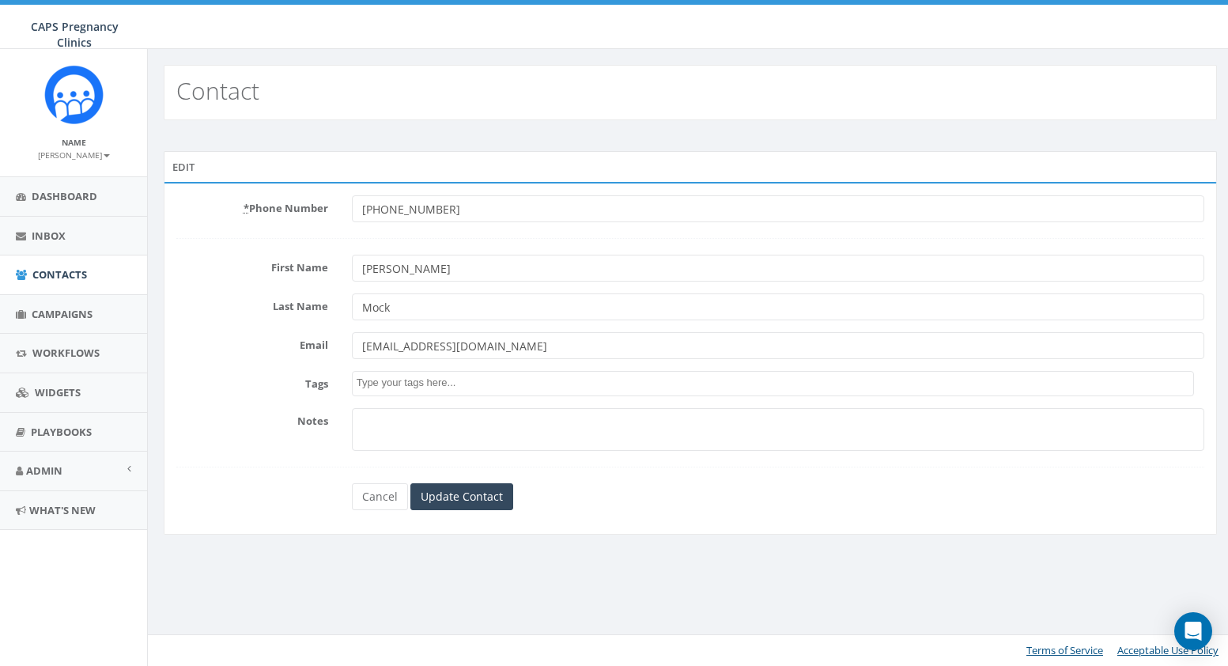
click at [482, 385] on textarea "Search" at bounding box center [776, 383] width 838 height 14
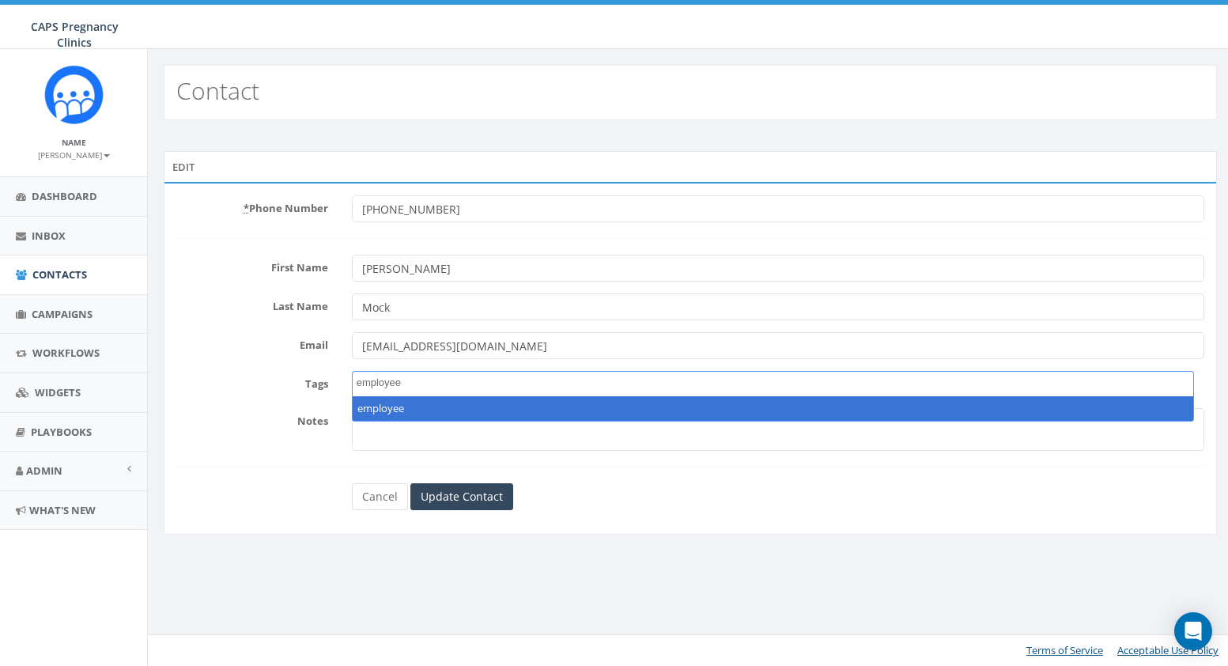
type textarea "employee"
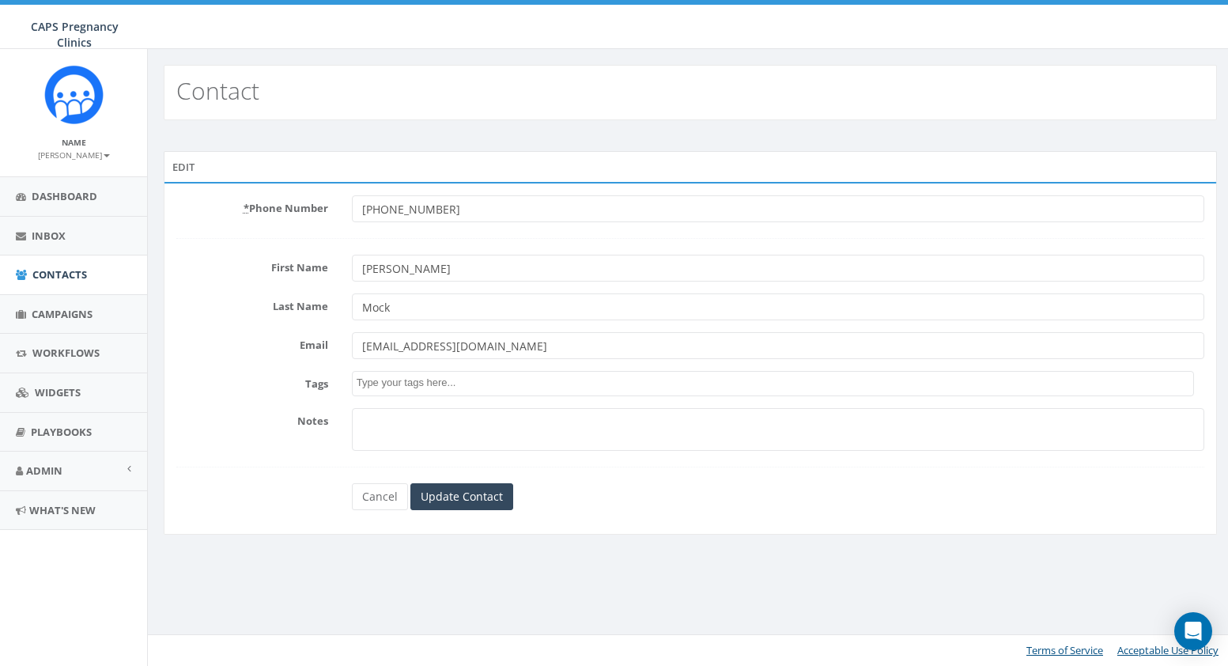
click at [617, 486] on div "Cancel Update Contact" at bounding box center [691, 496] width 702 height 27
click at [471, 385] on textarea "Search" at bounding box center [776, 383] width 838 height 14
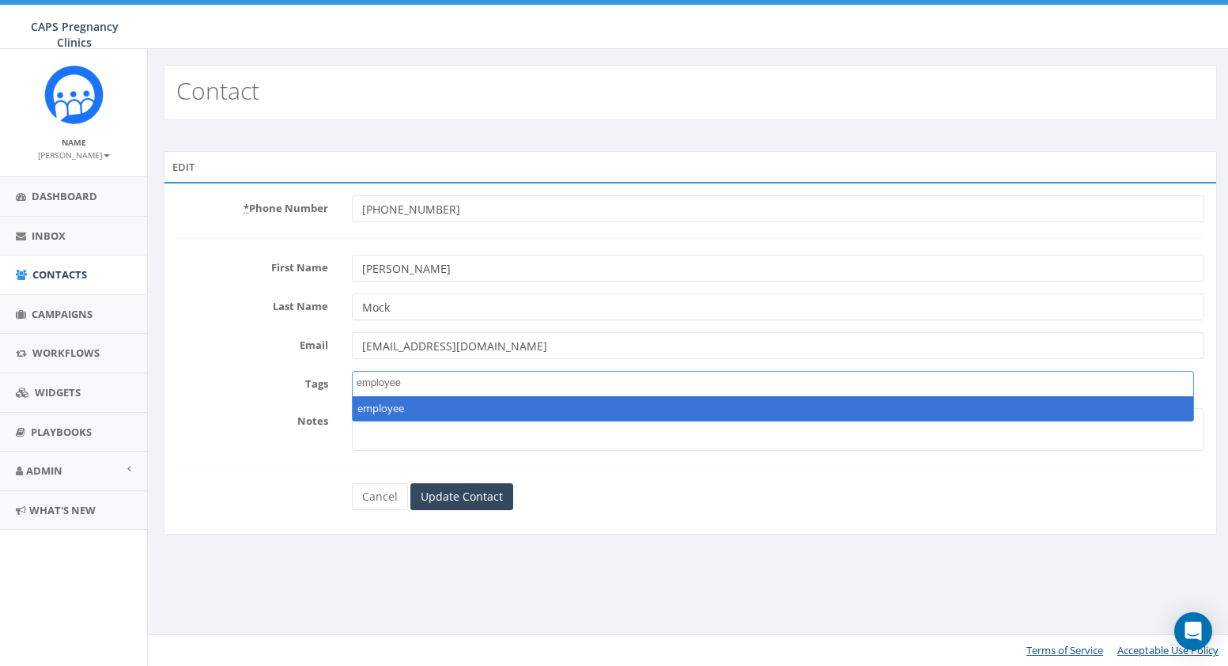
type textarea "employee"
select select "employee"
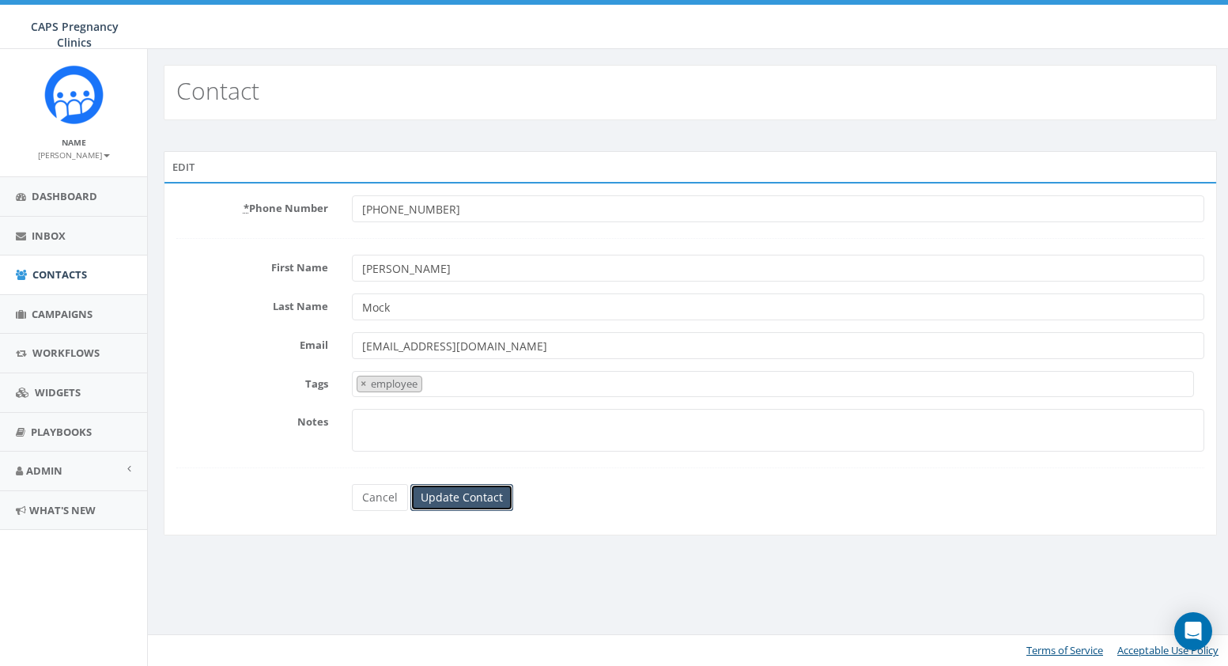
click at [457, 501] on input "Update Contact" at bounding box center [461, 497] width 103 height 27
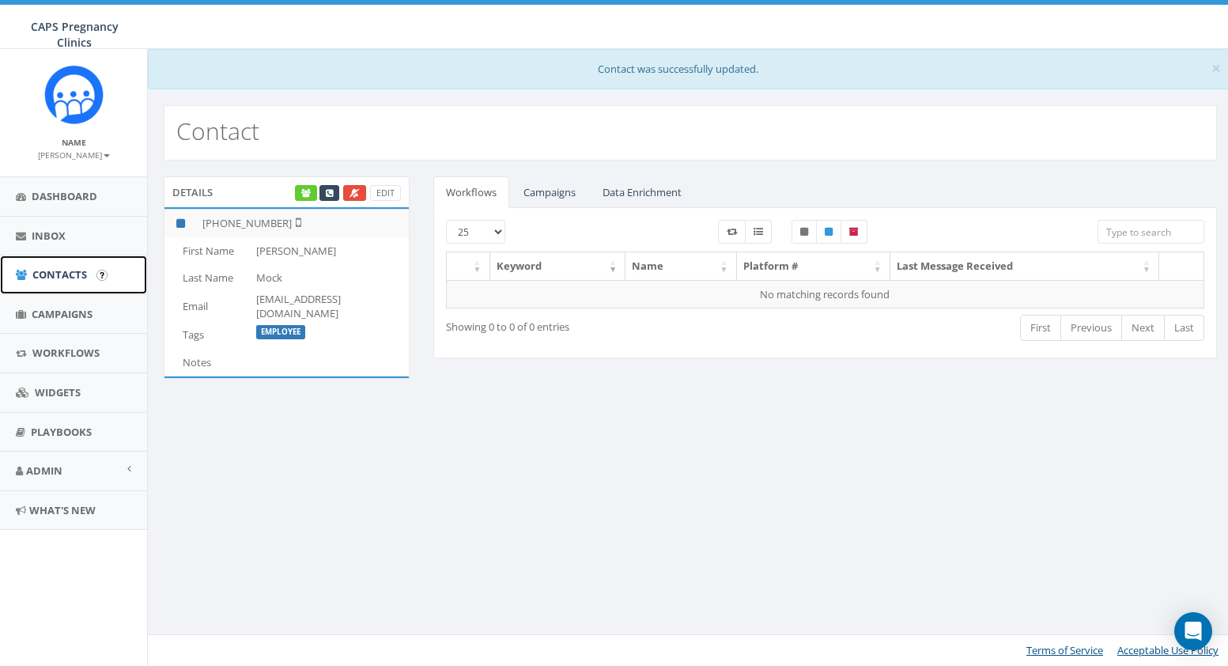
click at [71, 273] on span "Contacts" at bounding box center [59, 274] width 55 height 14
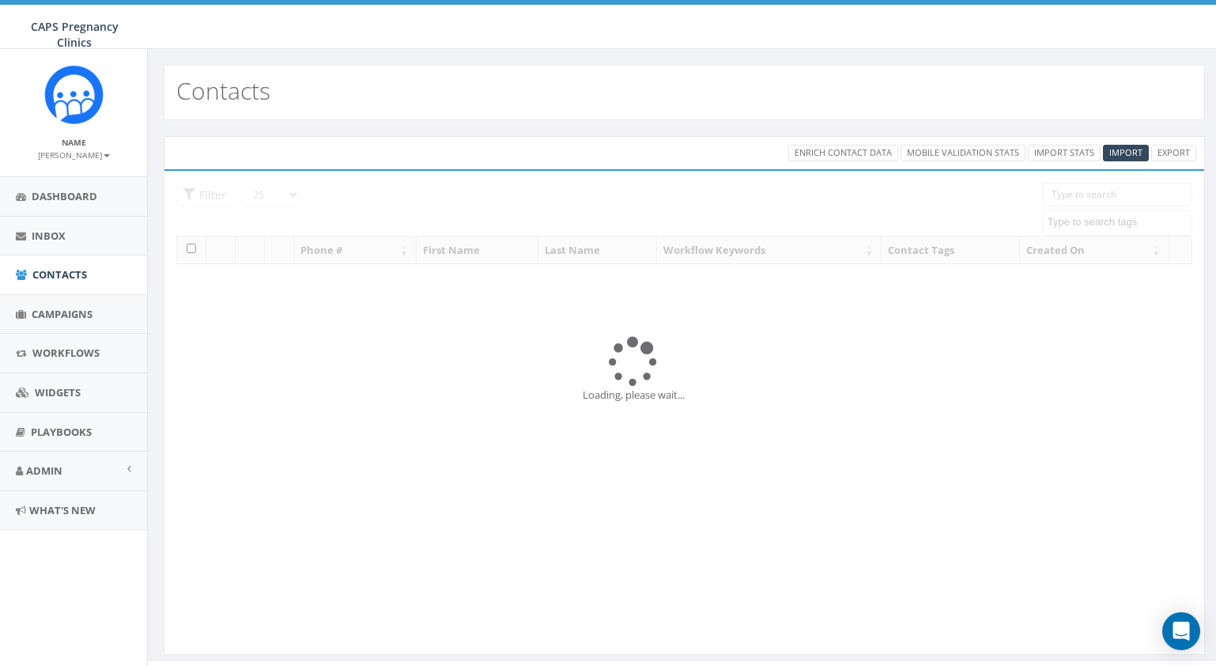
select select
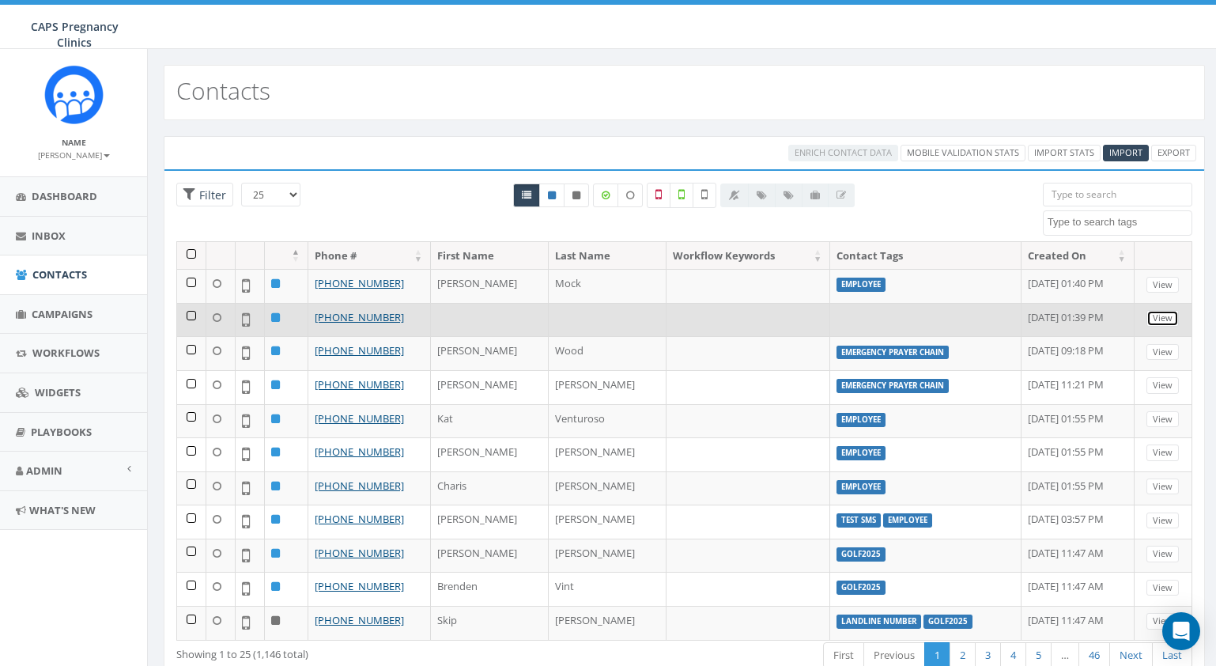
click at [1154, 314] on link "View" at bounding box center [1163, 318] width 32 height 17
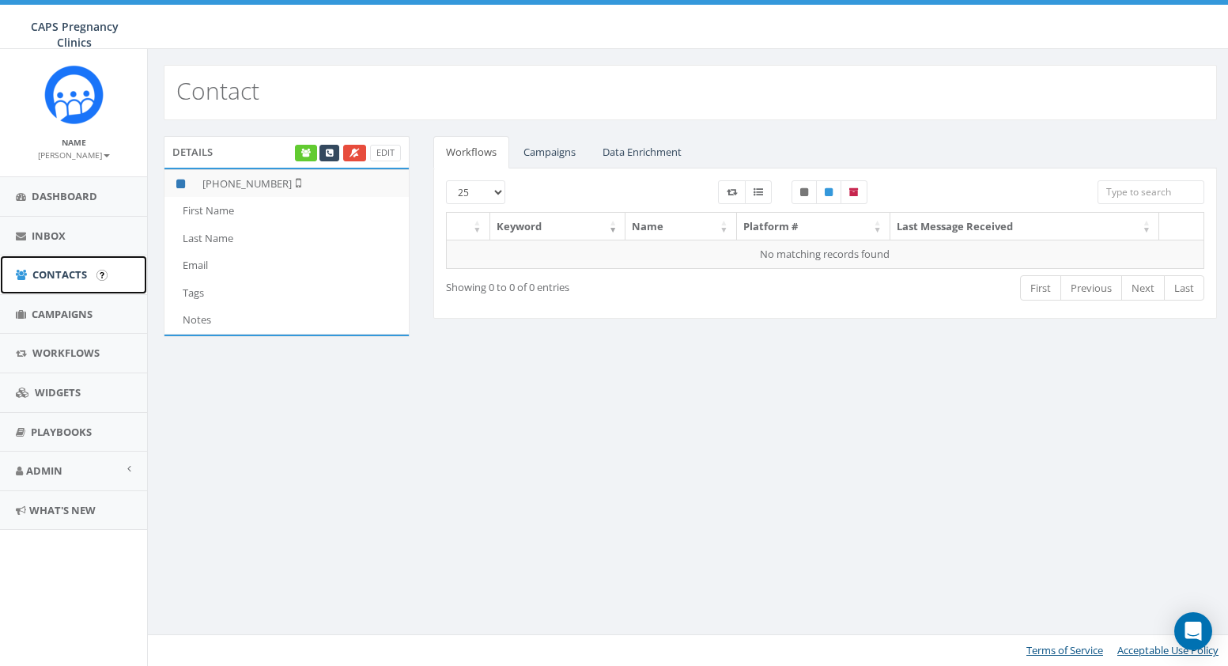
click at [59, 277] on span "Contacts" at bounding box center [59, 274] width 55 height 14
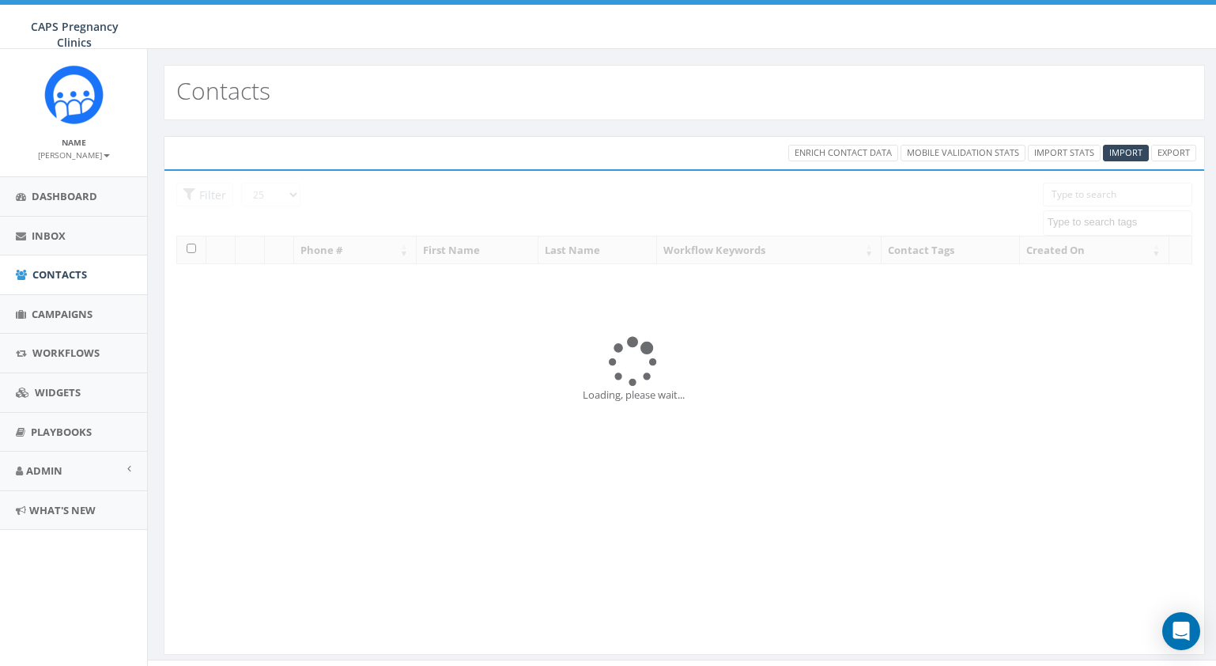
select select
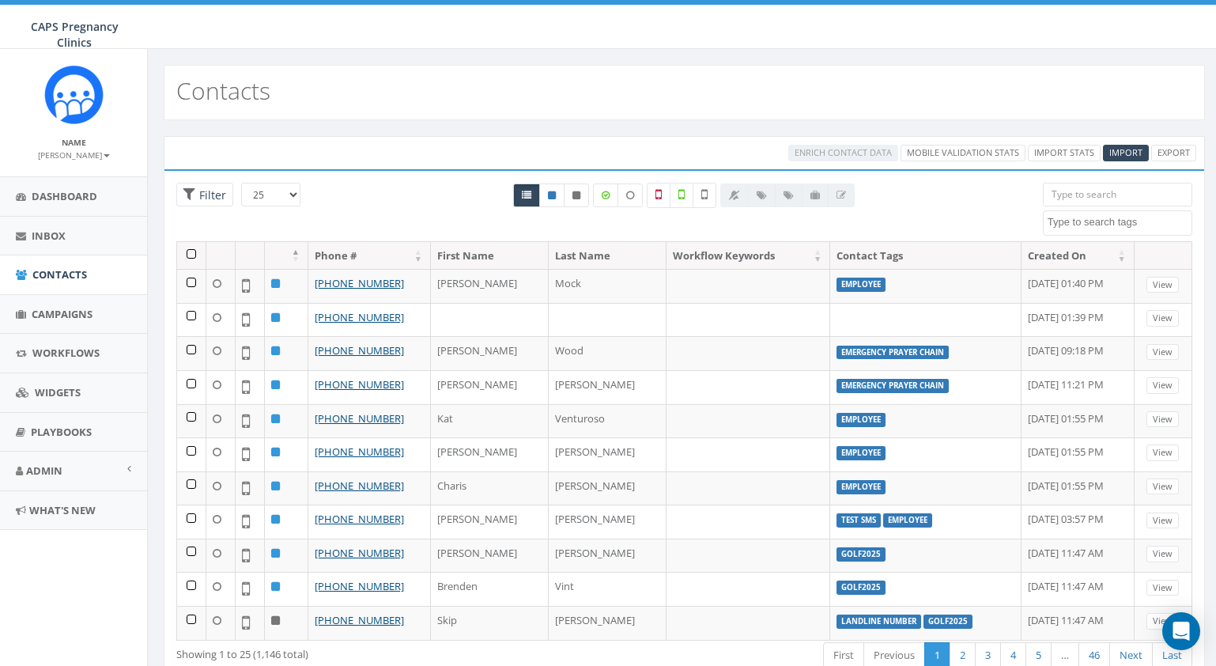
click at [418, 194] on div at bounding box center [685, 212] width 694 height 59
click at [42, 273] on span "Contacts" at bounding box center [59, 274] width 55 height 14
select select
click at [191, 255] on th at bounding box center [191, 256] width 29 height 28
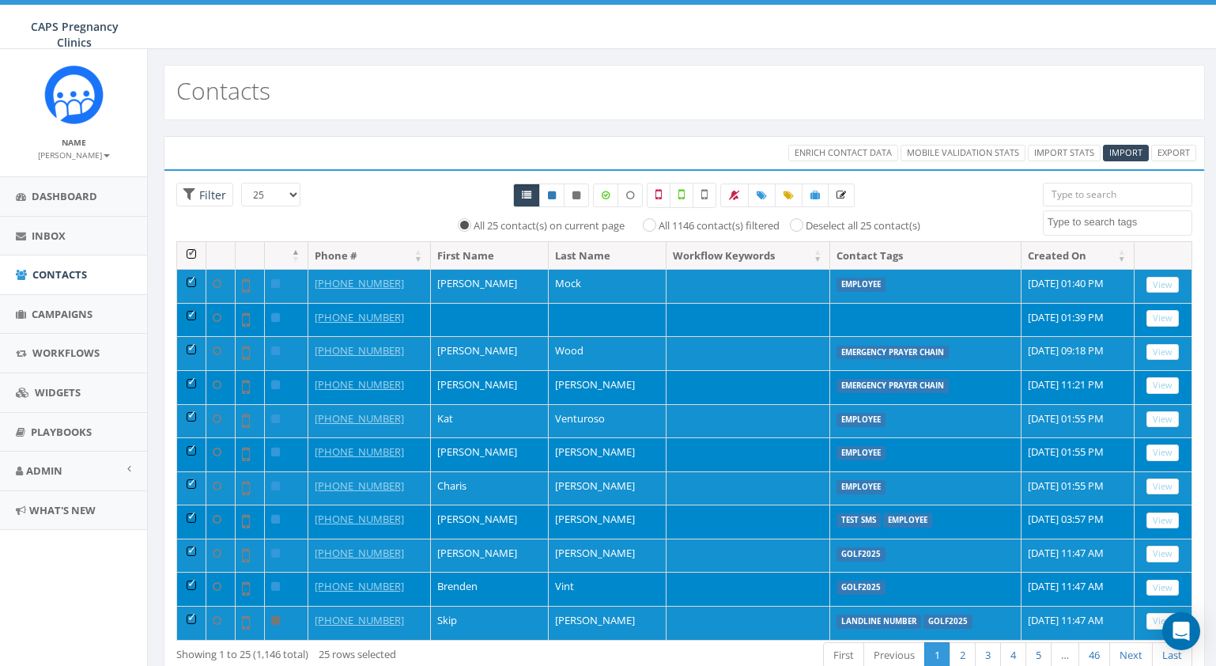
click at [191, 255] on th at bounding box center [191, 256] width 29 height 28
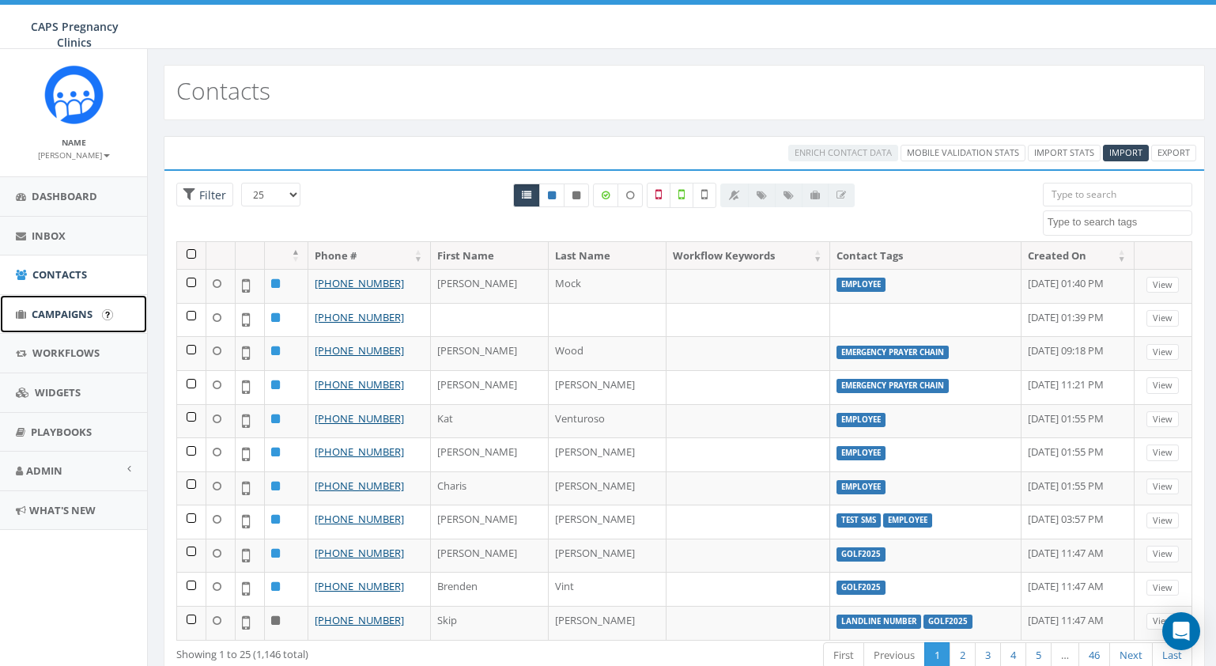
click at [43, 312] on span "Campaigns" at bounding box center [62, 314] width 61 height 14
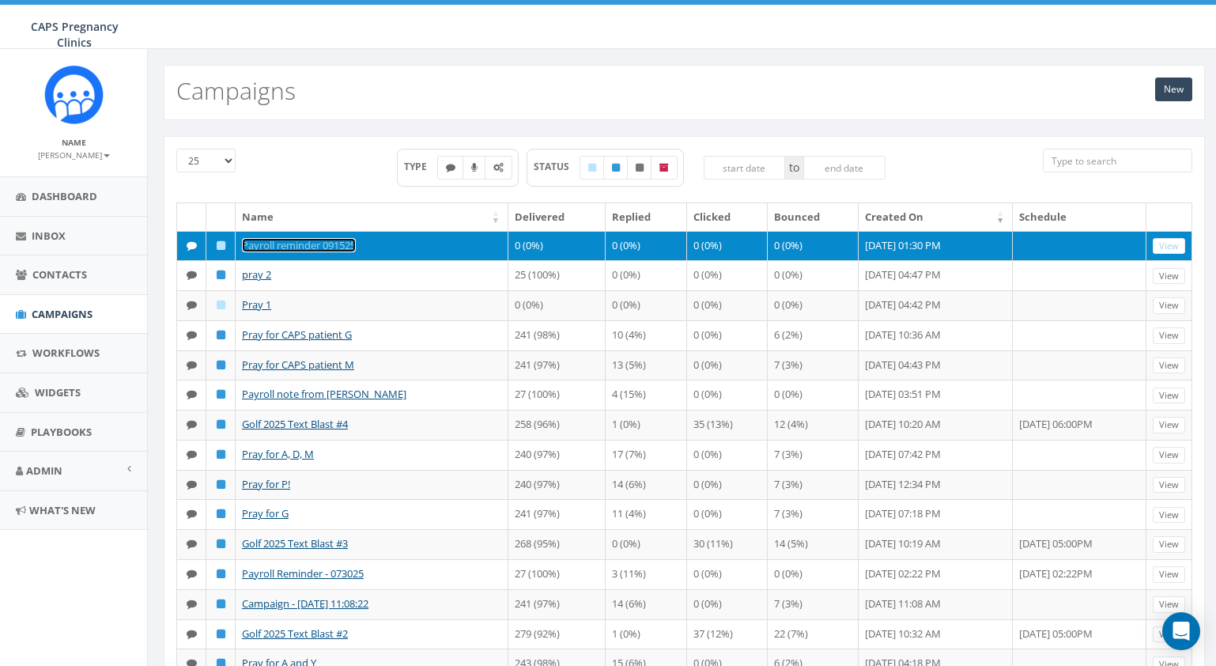
click at [305, 245] on link "Payroll reminder 091525" at bounding box center [299, 245] width 114 height 14
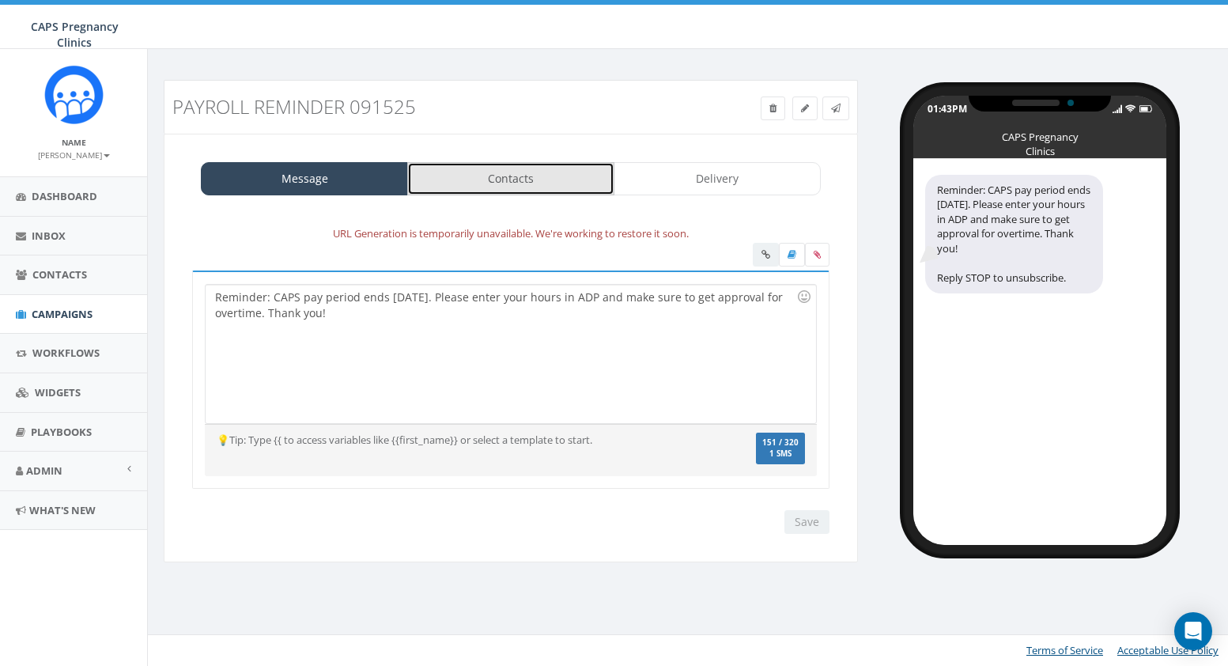
click at [560, 179] on link "Contacts" at bounding box center [510, 178] width 207 height 33
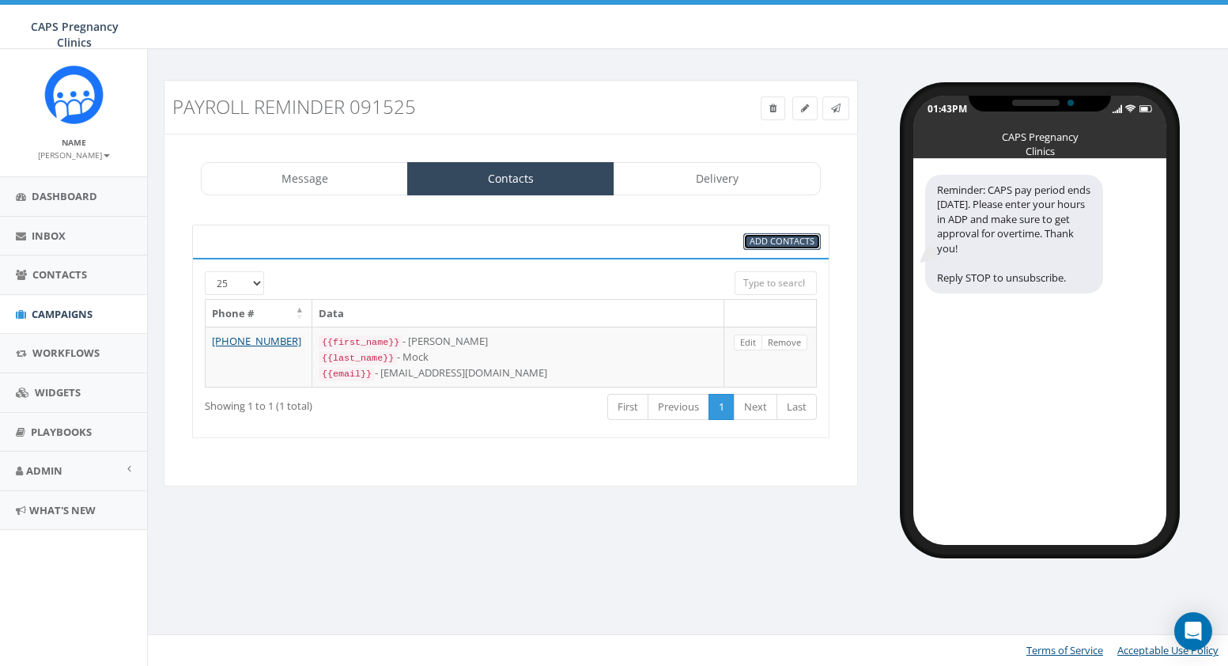
click at [779, 238] on span "Add Contacts" at bounding box center [782, 241] width 65 height 12
select select
select select "50"
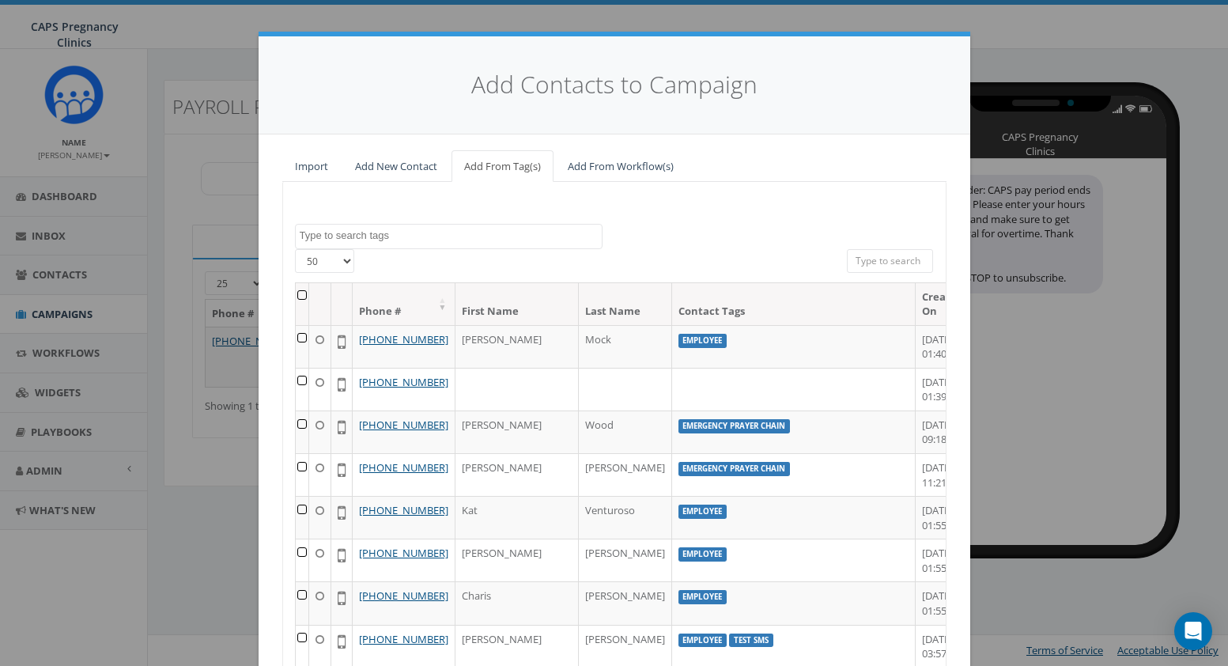
drag, startPoint x: 941, startPoint y: 314, endPoint x: 944, endPoint y: 350, distance: 35.7
click at [944, 350] on div "Import Add New Contact Add From Tag(s) Add From Workflow(s) 2023/12/29 2023MG 7…" at bounding box center [615, 474] width 712 height 681
click at [512, 235] on textarea "Search" at bounding box center [451, 236] width 302 height 14
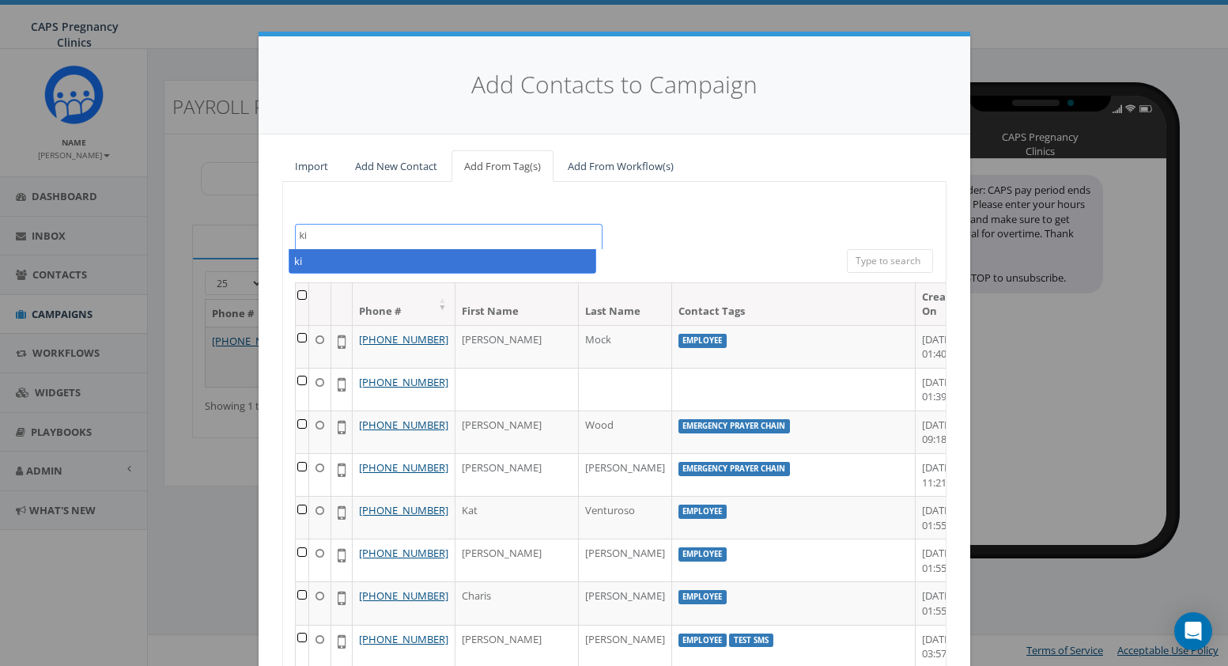
type textarea "k"
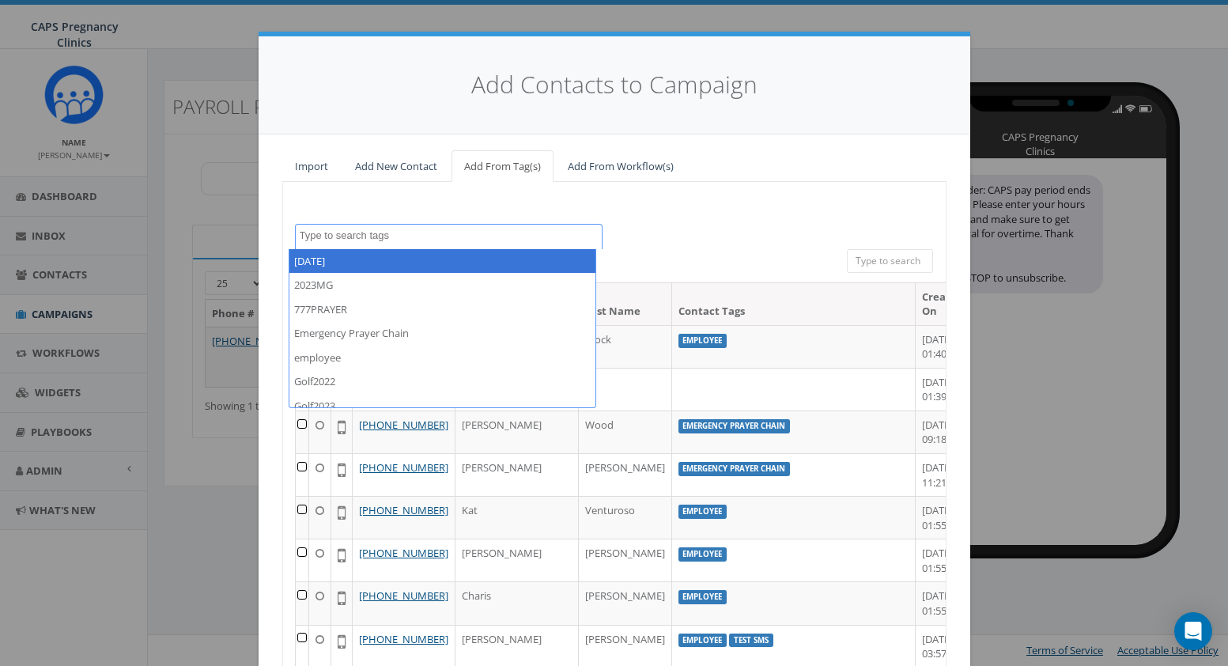
click at [694, 245] on div "2023/12/29 2023MG 777PRAYER Emergency Prayer Chain employee Golf2022 Golf2023 G…" at bounding box center [614, 236] width 663 height 25
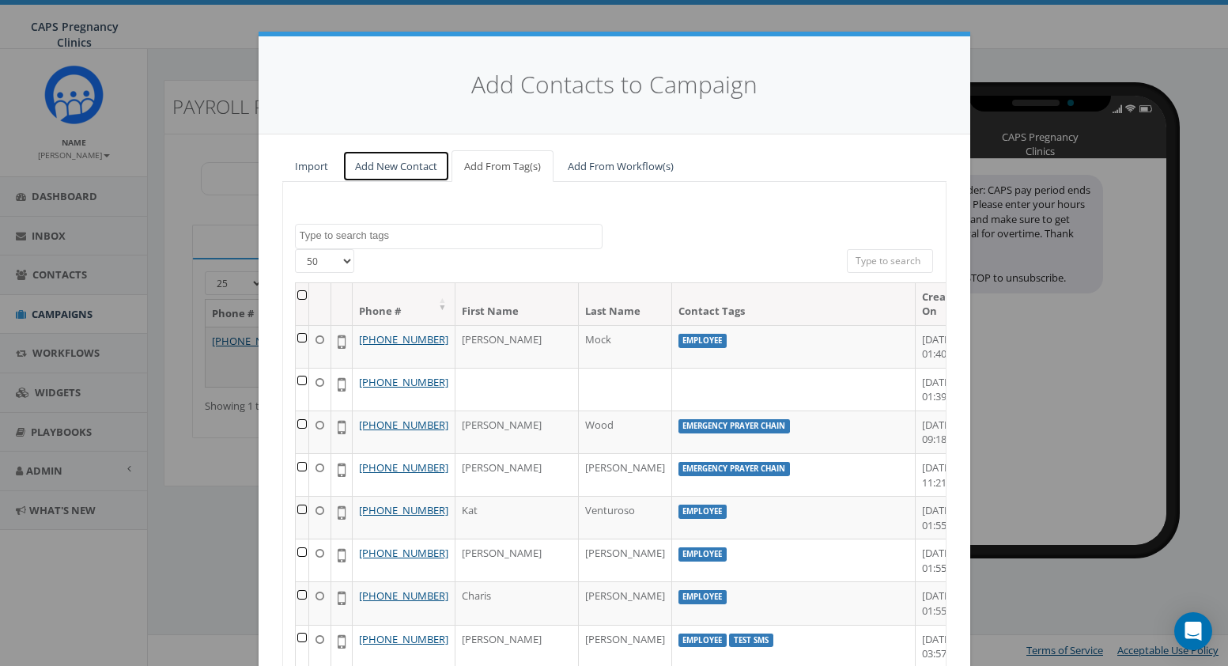
click at [370, 164] on link "Add New Contact" at bounding box center [396, 166] width 108 height 32
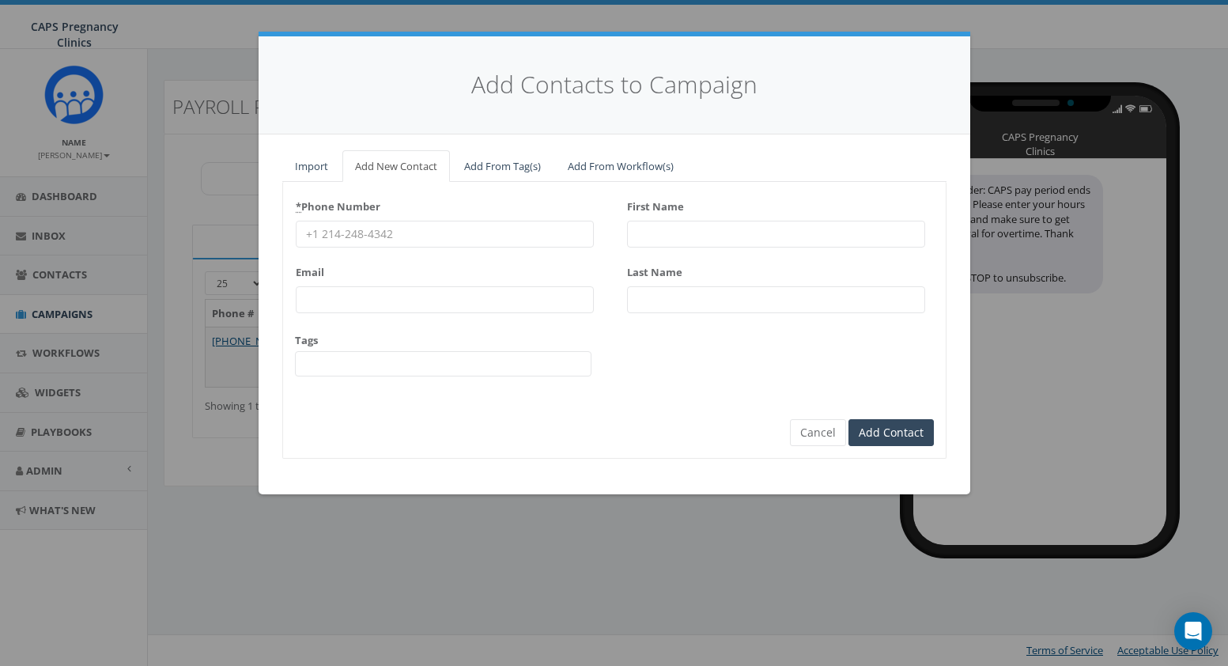
click at [694, 230] on input "First Name" at bounding box center [776, 234] width 298 height 27
type input "Kiley"
click at [676, 301] on input "Last Name" at bounding box center [776, 299] width 298 height 27
type input "Korhorn"
click at [898, 426] on input "Add Contact" at bounding box center [891, 432] width 85 height 27
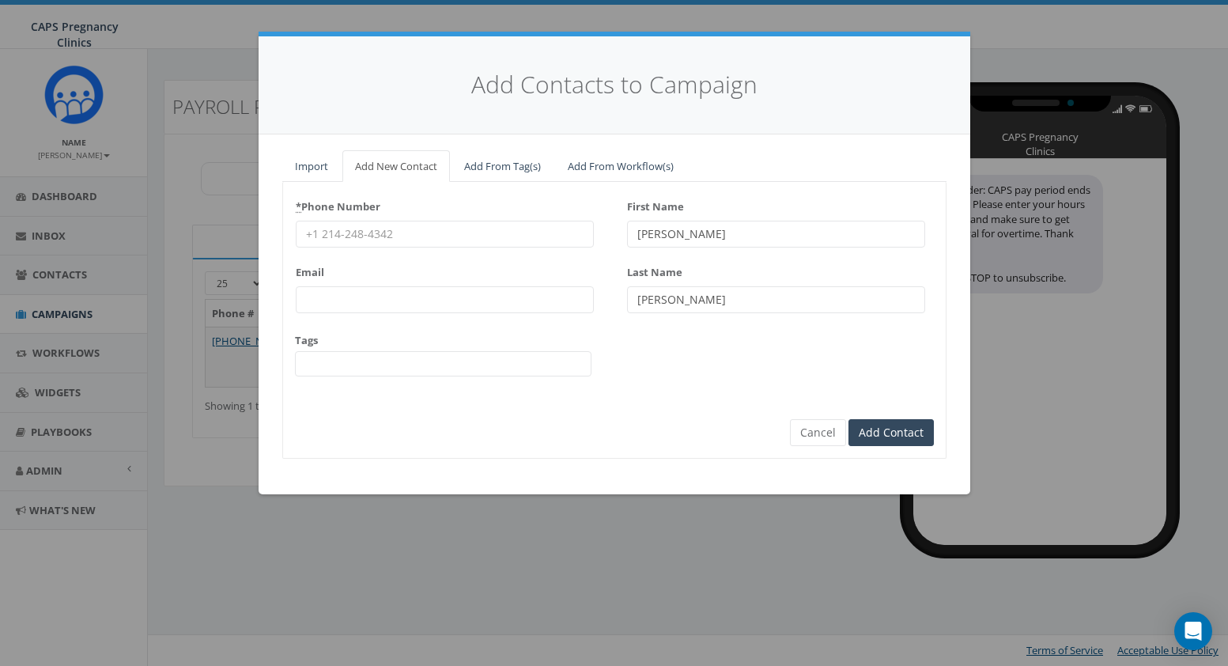
click at [335, 297] on input "Email" at bounding box center [445, 299] width 298 height 27
type input "kiley.korhorn@icloud.com"
click at [501, 231] on input "* Phone Number" at bounding box center [445, 234] width 298 height 27
click at [1082, 25] on div "Add Contacts to Campaign Import Add New Contact Add From Tag(s) Add From Workfl…" at bounding box center [614, 333] width 1228 height 666
click at [448, 235] on input "* Phone Number" at bounding box center [445, 234] width 298 height 27
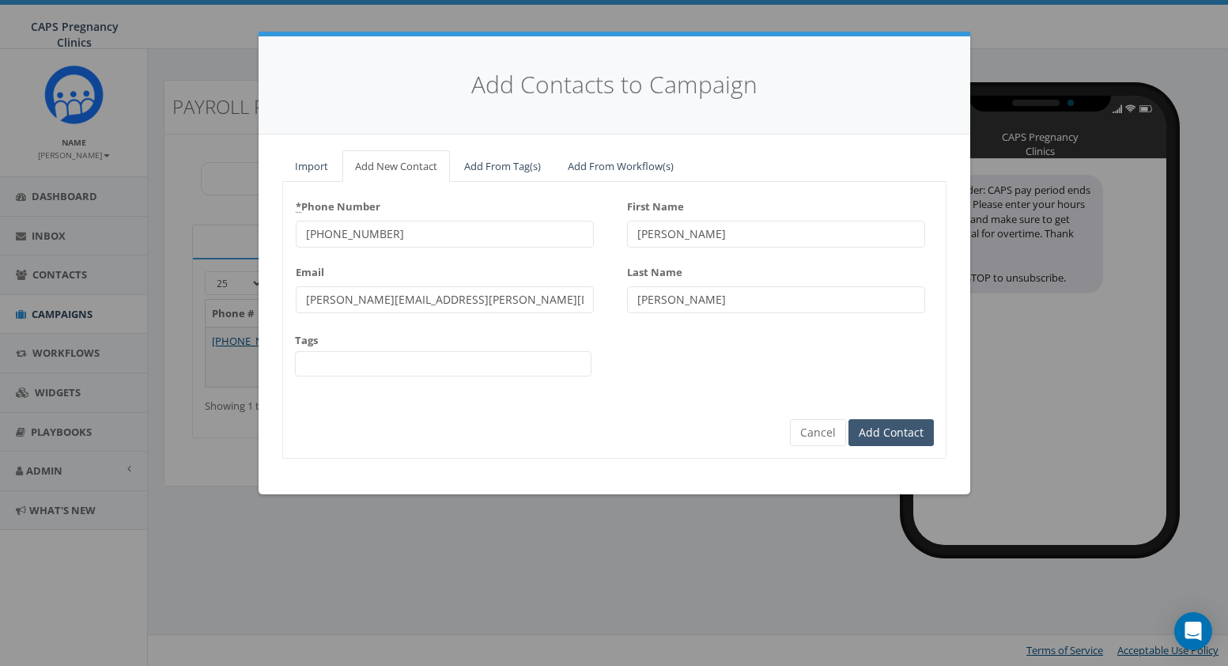
type input "619-244-5846"
click at [883, 432] on input "Add Contact" at bounding box center [891, 432] width 85 height 27
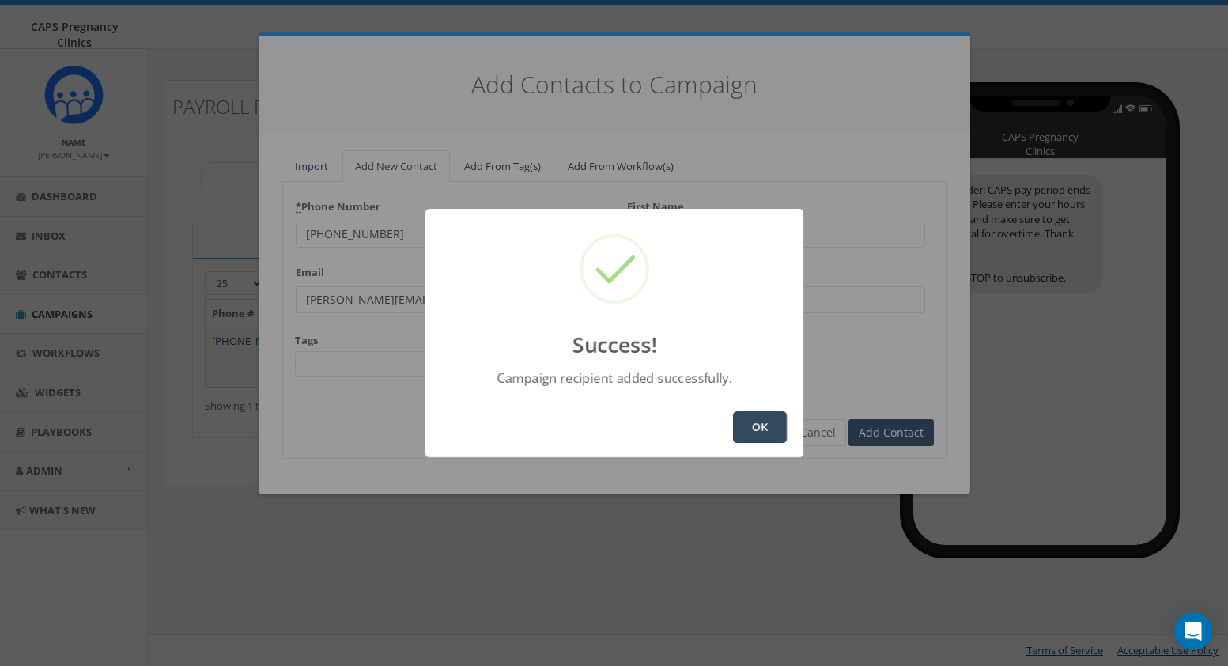
type input "Kiley"
type input "Korhorn"
click at [755, 436] on button "OK" at bounding box center [760, 427] width 54 height 32
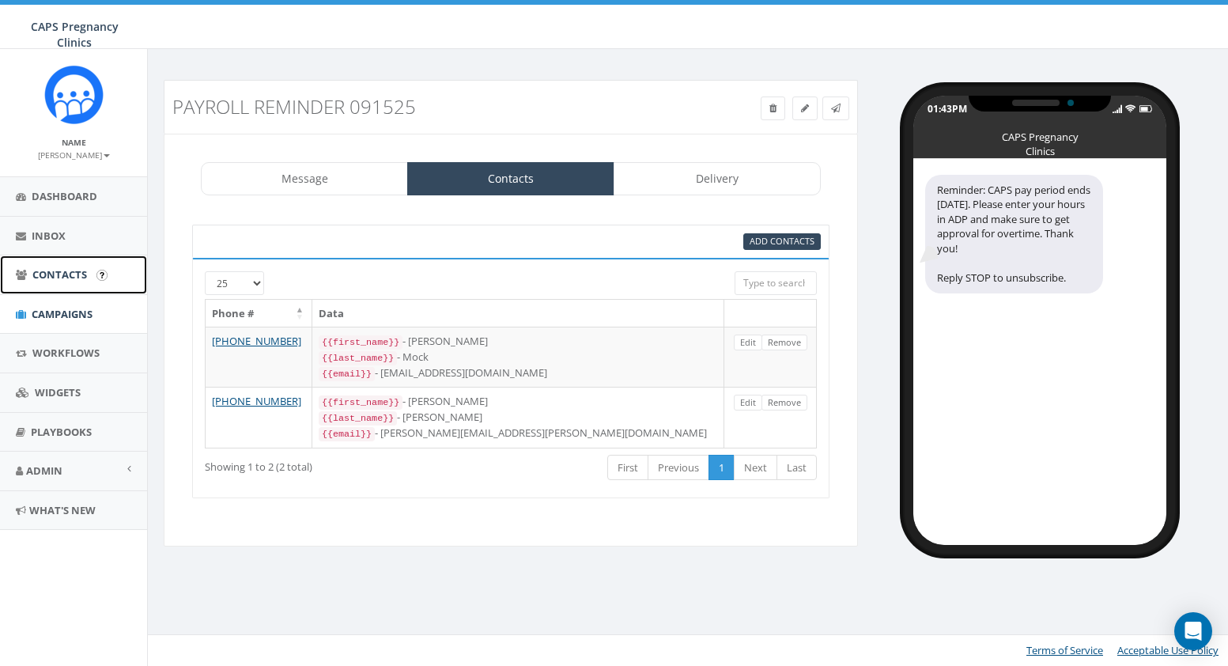
click at [44, 278] on span "Contacts" at bounding box center [59, 274] width 55 height 14
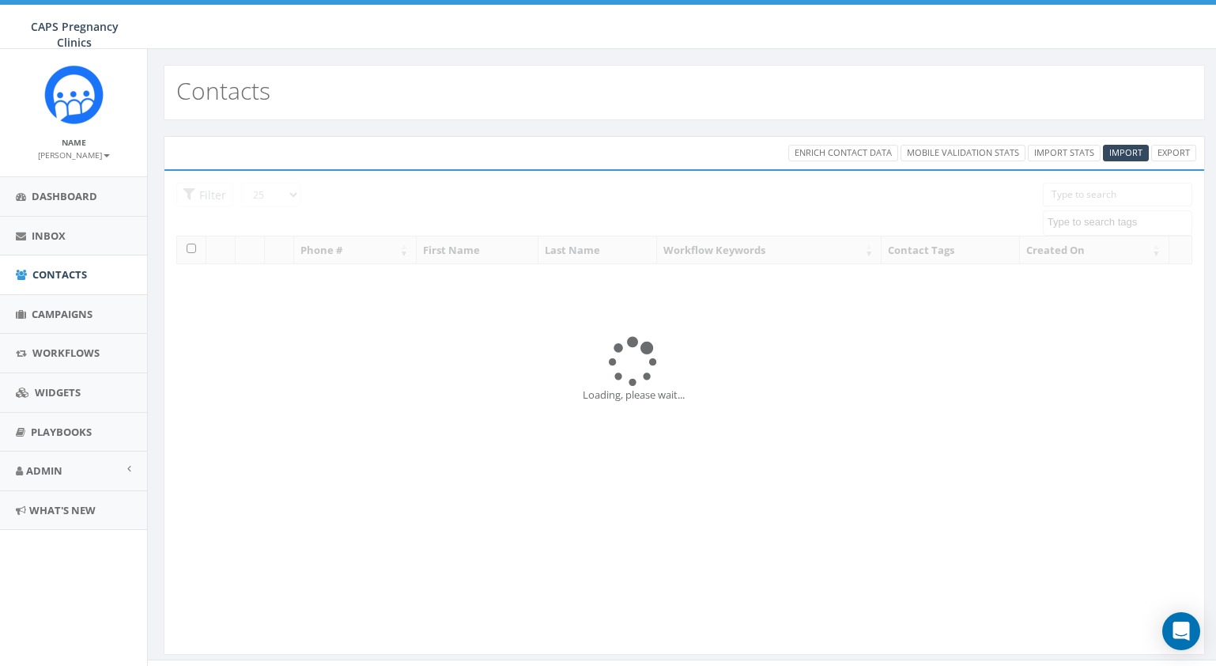
select select
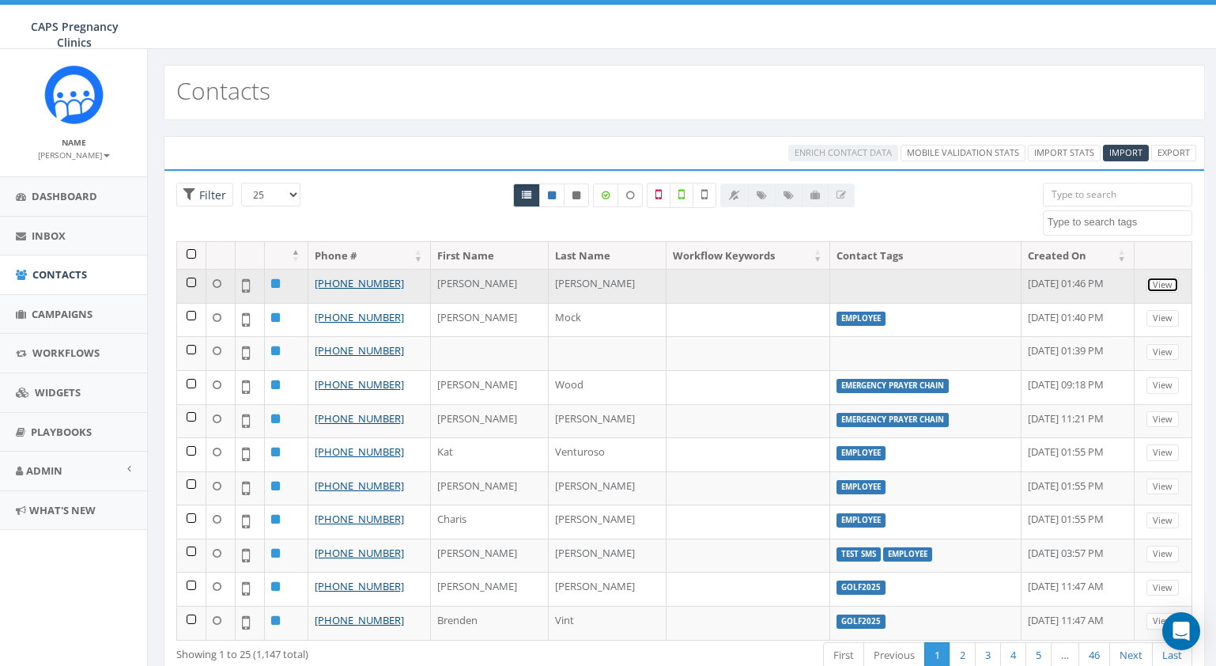
click at [1152, 282] on link "View" at bounding box center [1163, 285] width 32 height 17
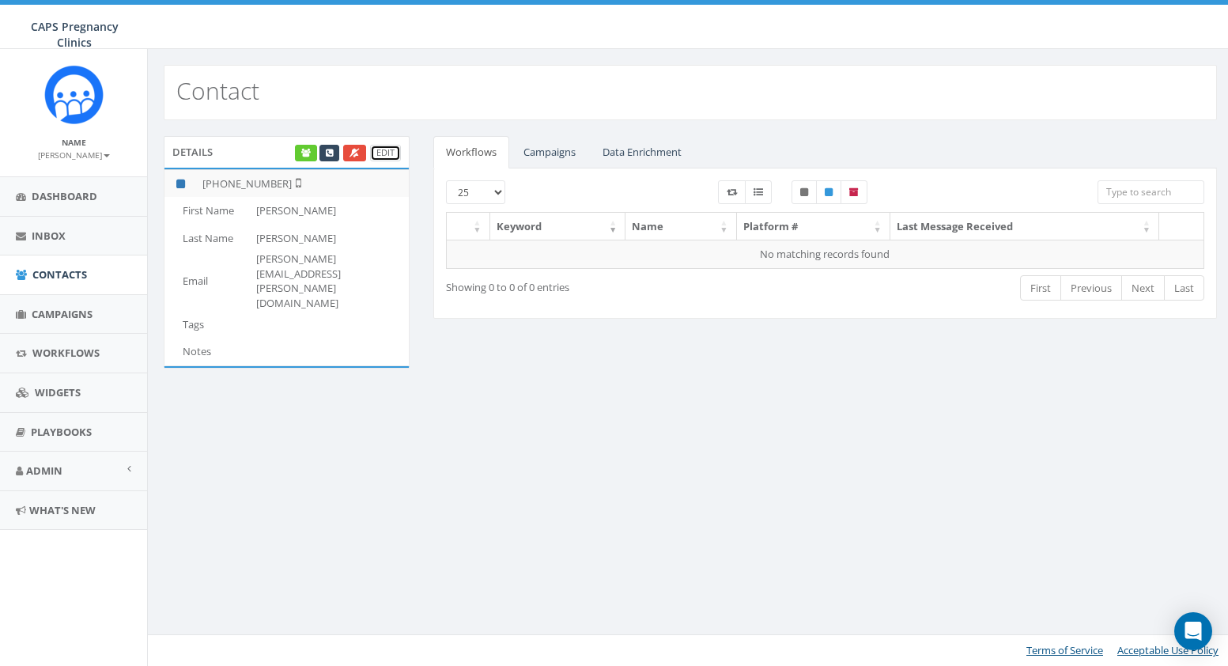
click at [387, 148] on link "Edit" at bounding box center [385, 153] width 31 height 17
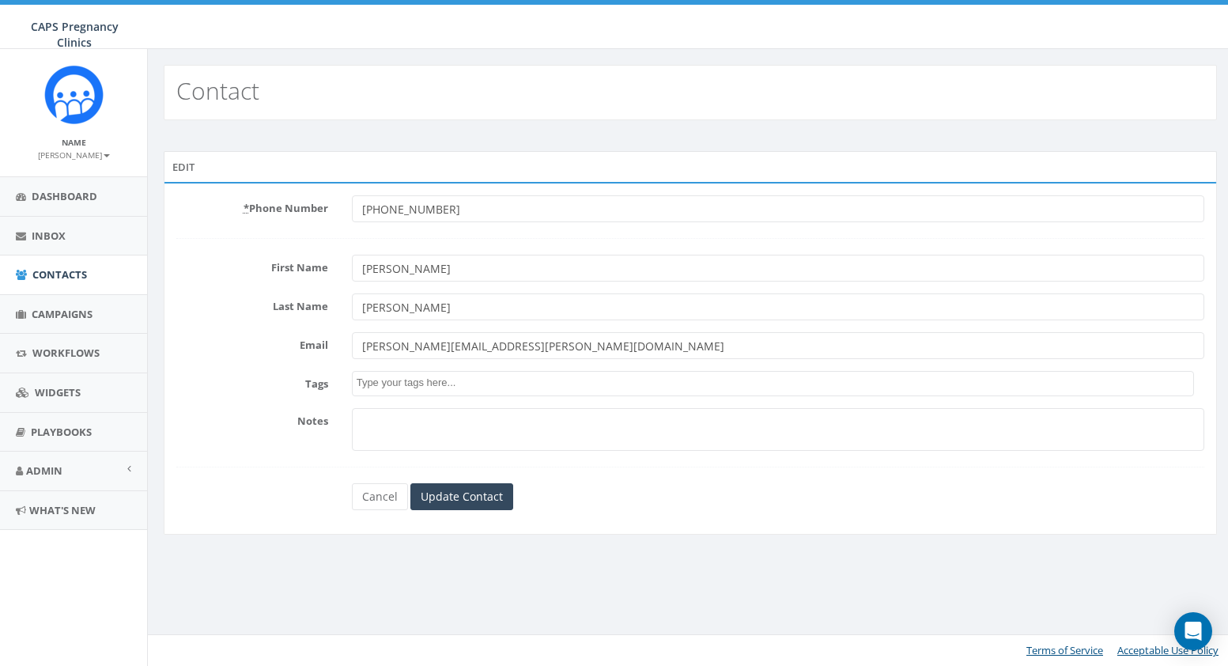
click at [441, 383] on textarea "Search" at bounding box center [776, 383] width 838 height 14
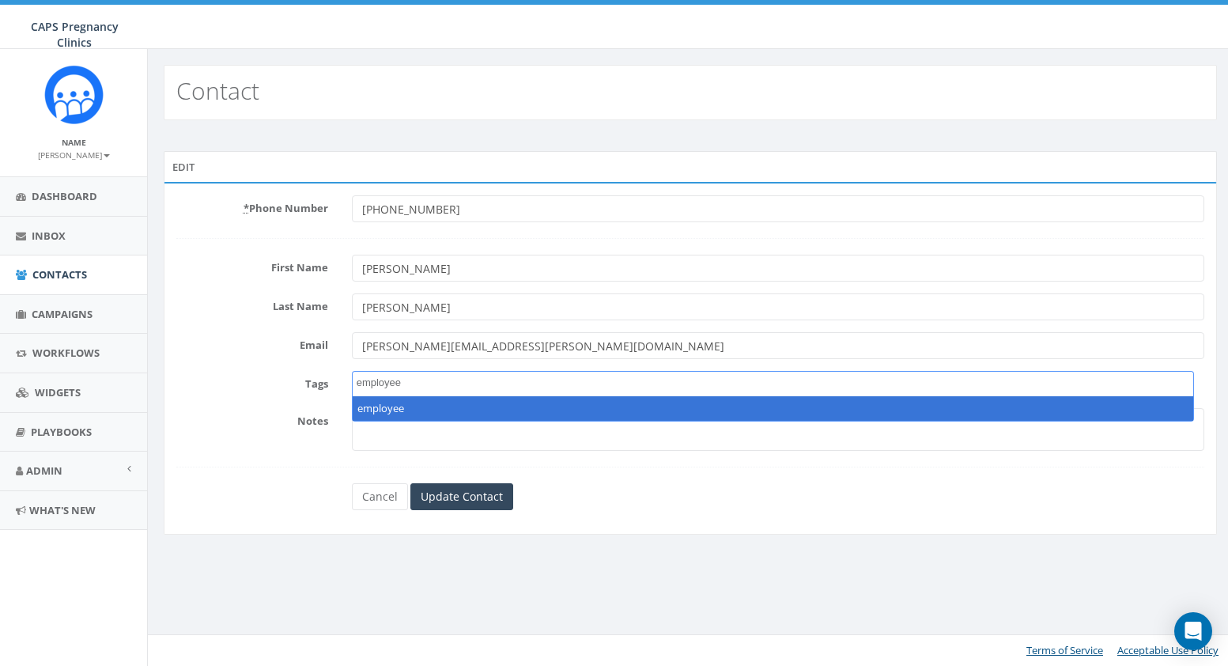
type textarea "employee"
select select "employee"
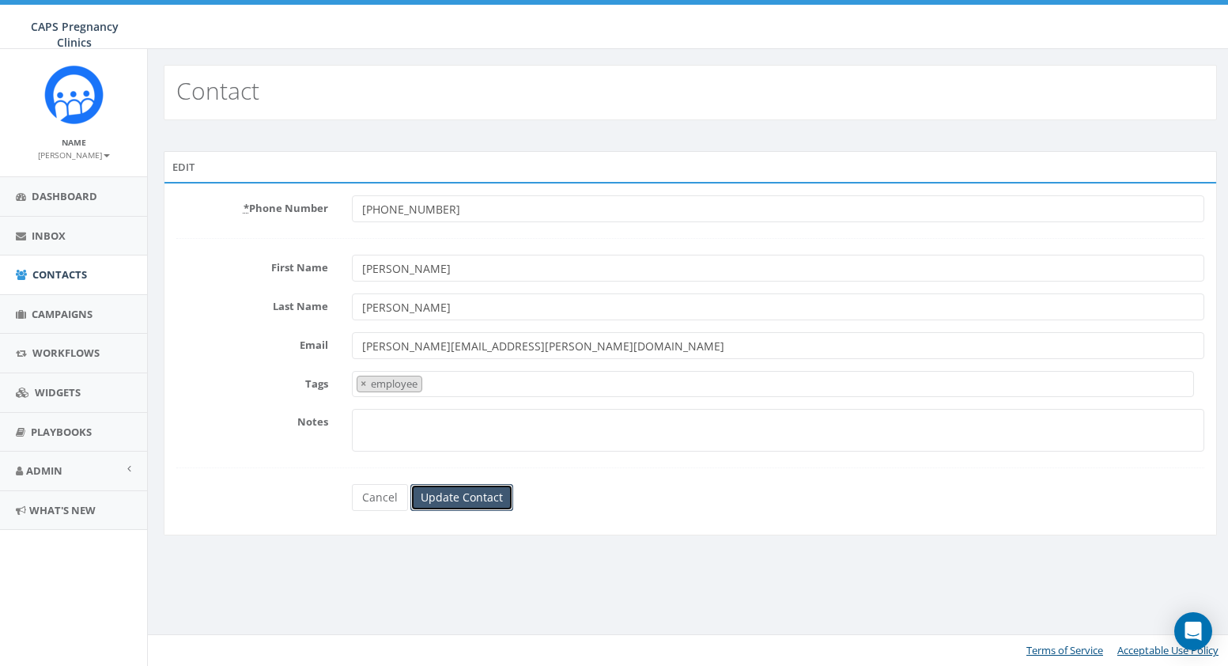
click at [460, 494] on input "Update Contact" at bounding box center [461, 497] width 103 height 27
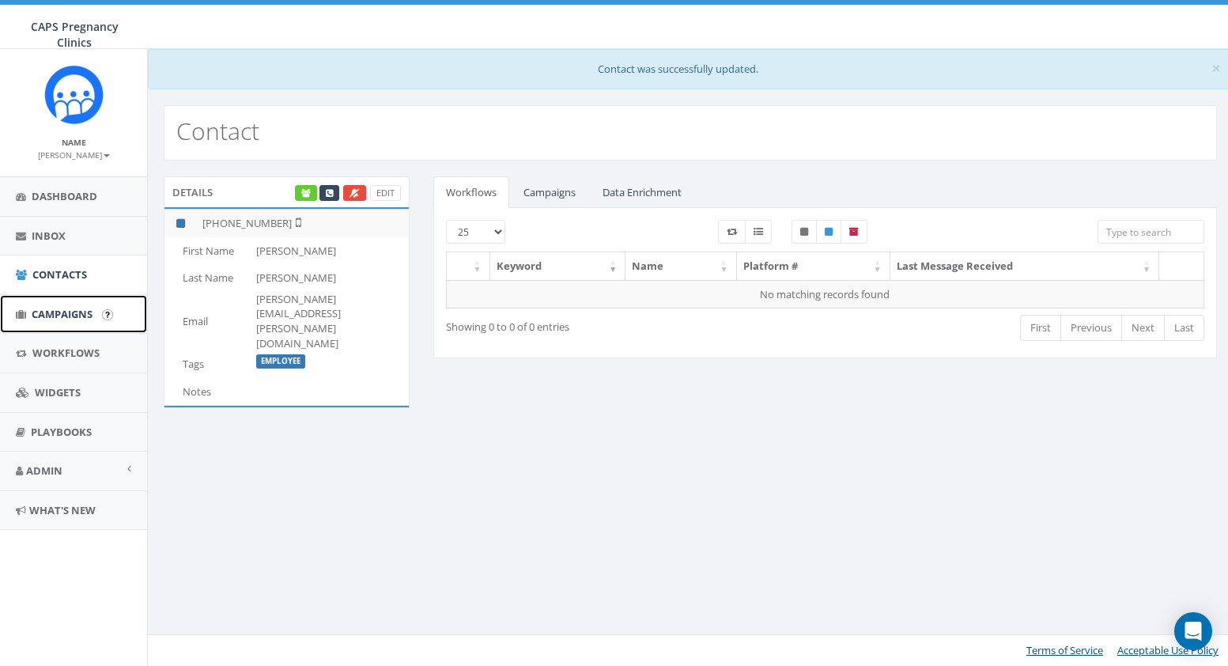
click at [50, 308] on span "Campaigns" at bounding box center [62, 314] width 61 height 14
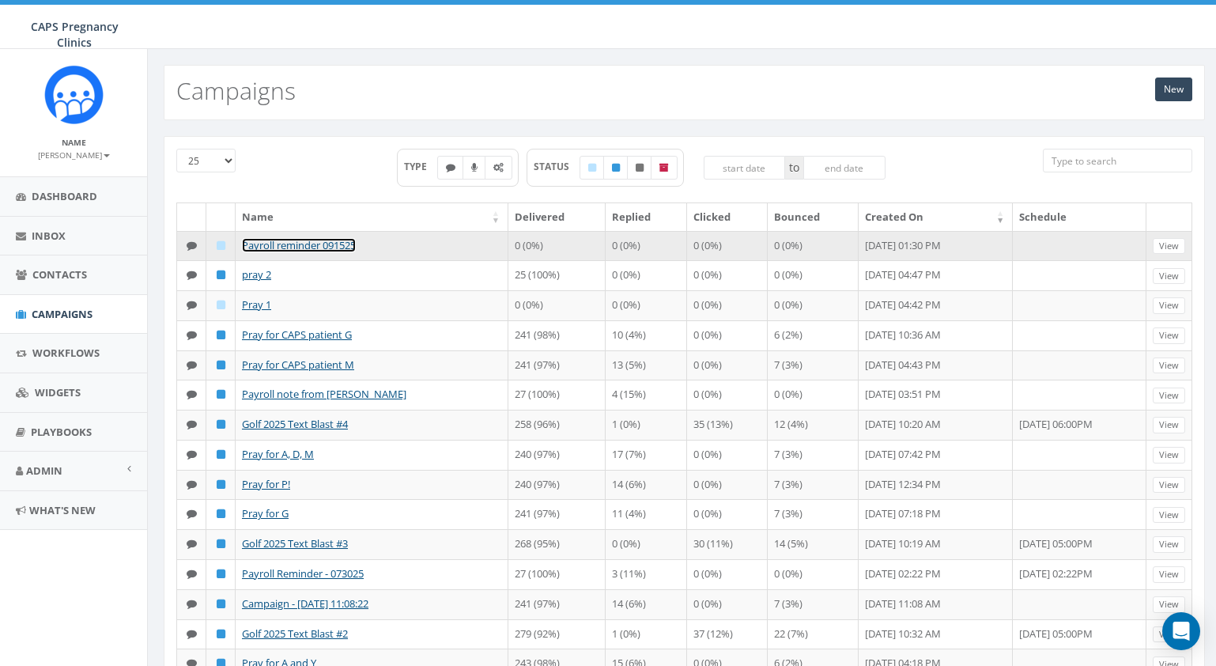
click at [297, 244] on link "Payroll reminder 091525" at bounding box center [299, 245] width 114 height 14
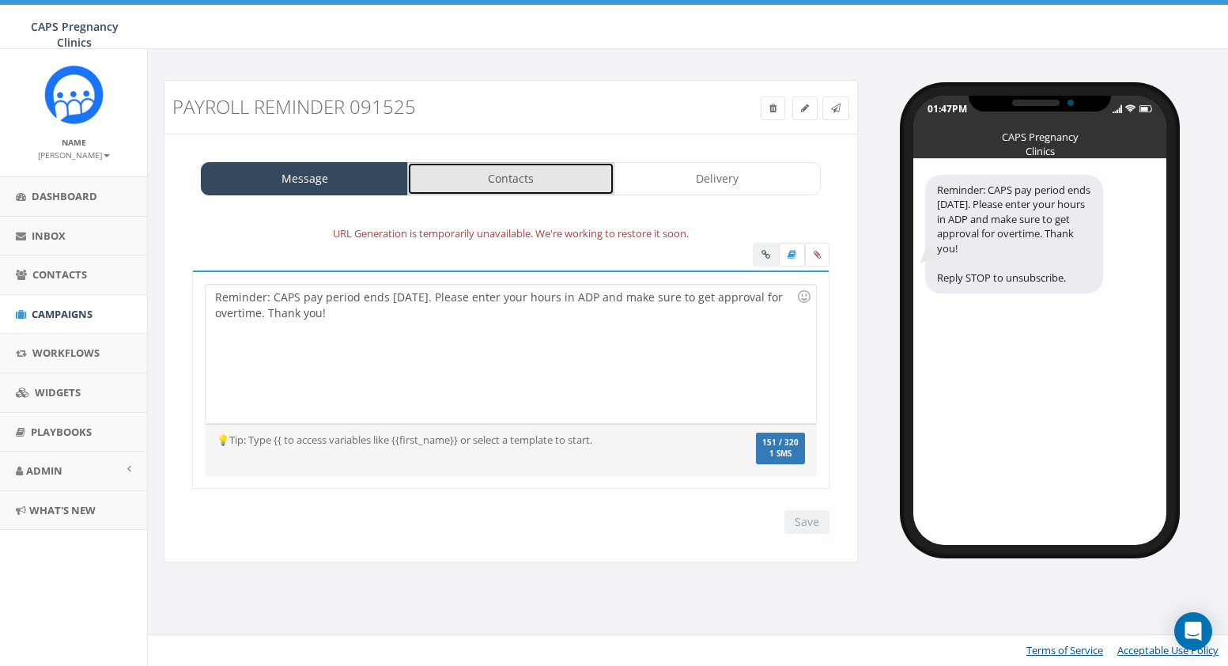
click at [545, 173] on link "Contacts" at bounding box center [510, 178] width 207 height 33
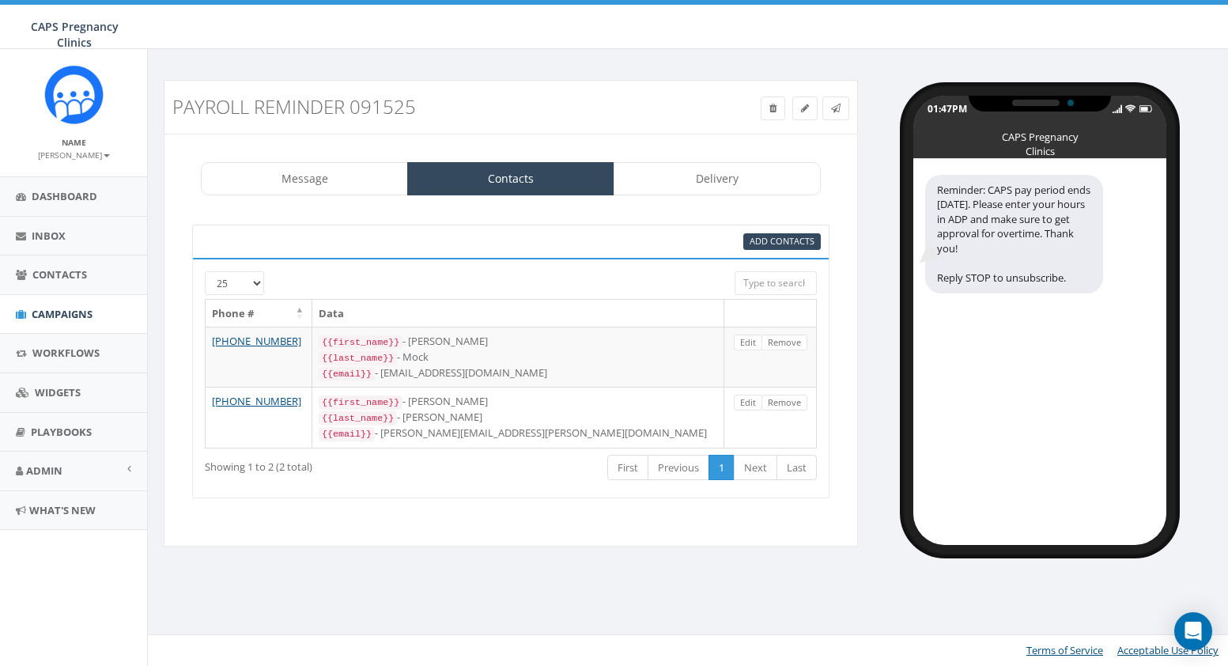
click at [764, 282] on input "search" at bounding box center [776, 283] width 82 height 24
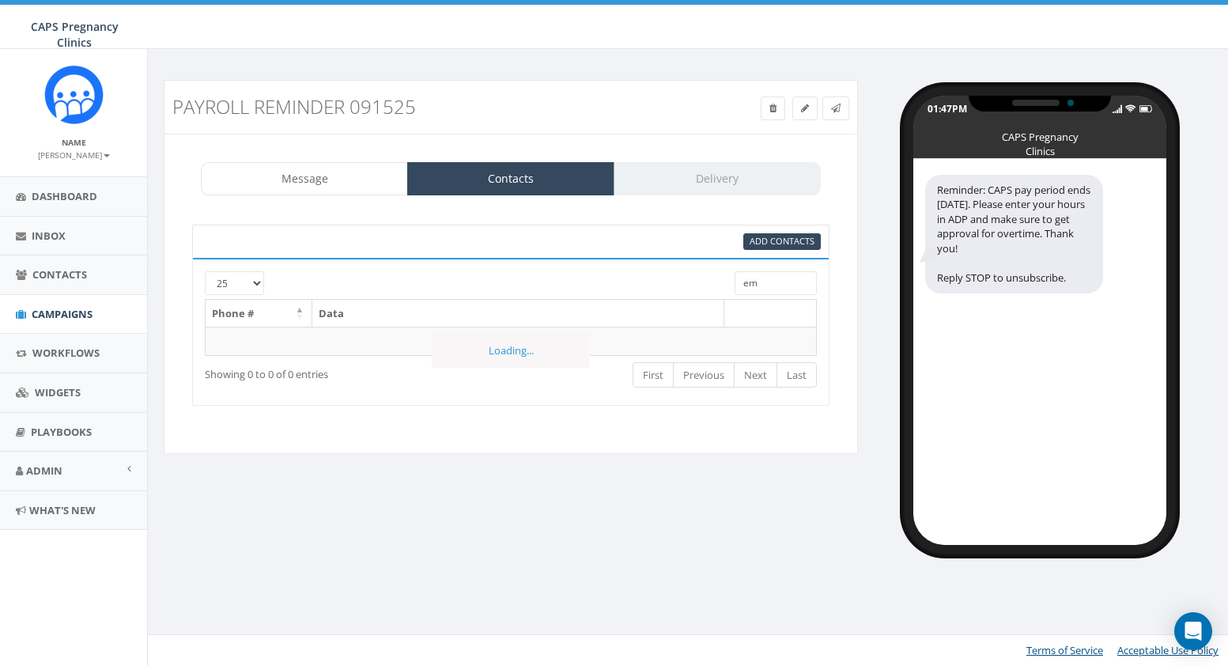
type input "e"
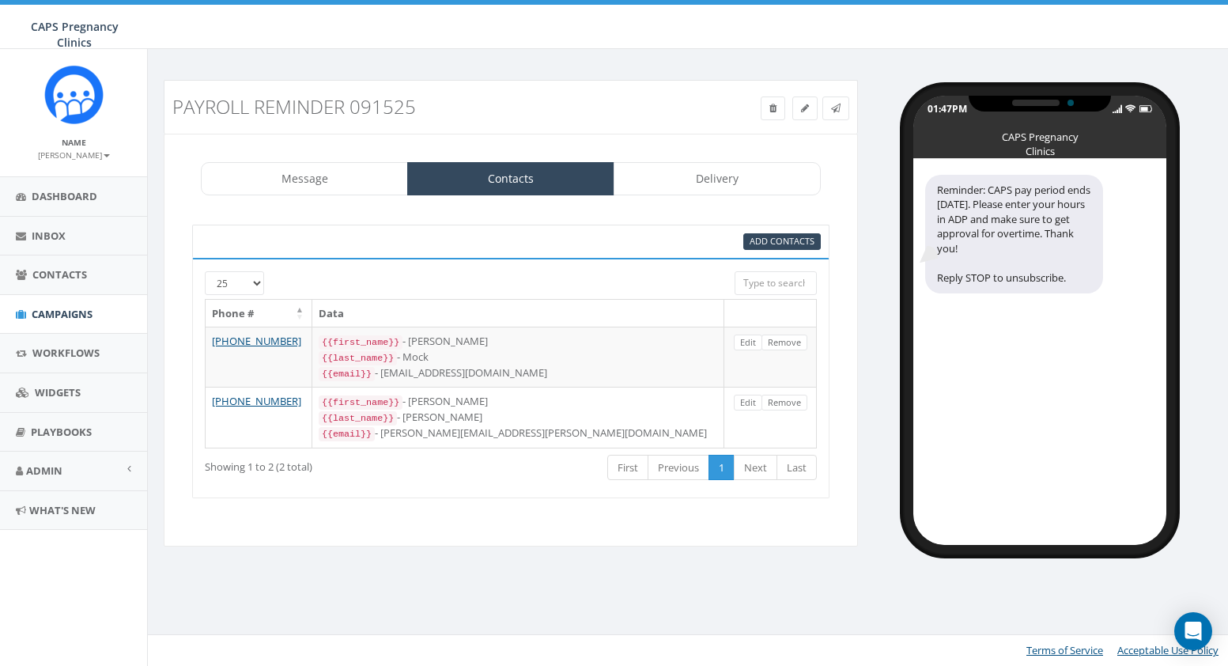
click at [355, 231] on div "Add Contacts" at bounding box center [510, 241] width 637 height 33
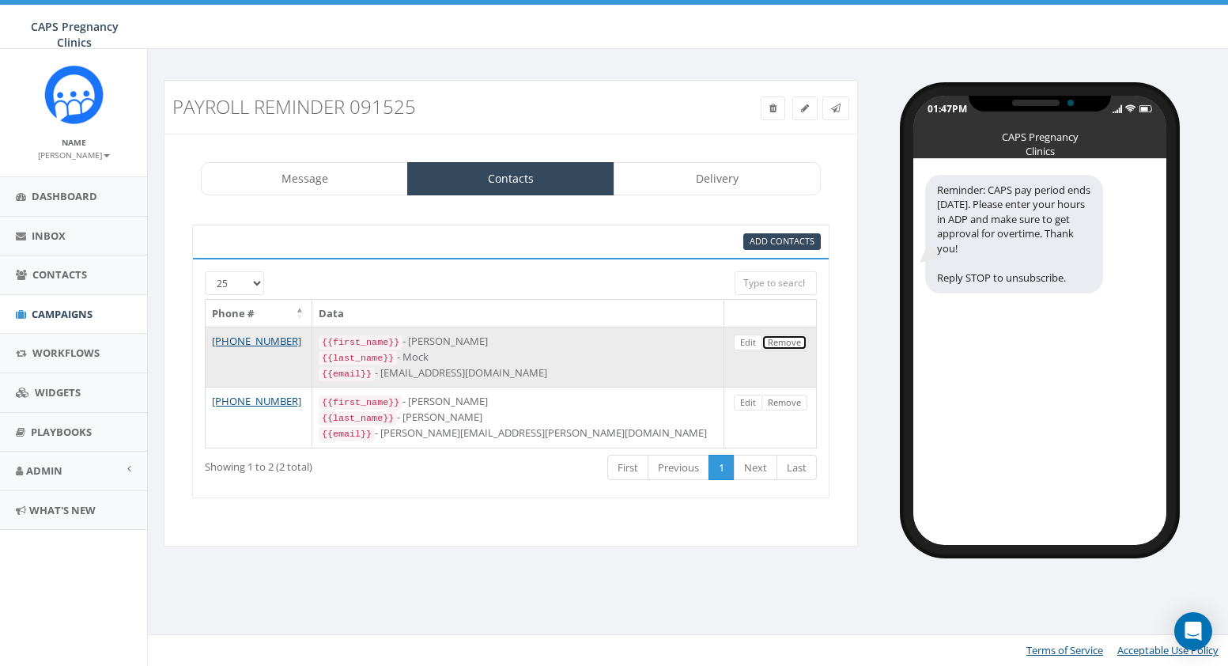
click at [793, 342] on link "Remove" at bounding box center [785, 343] width 46 height 17
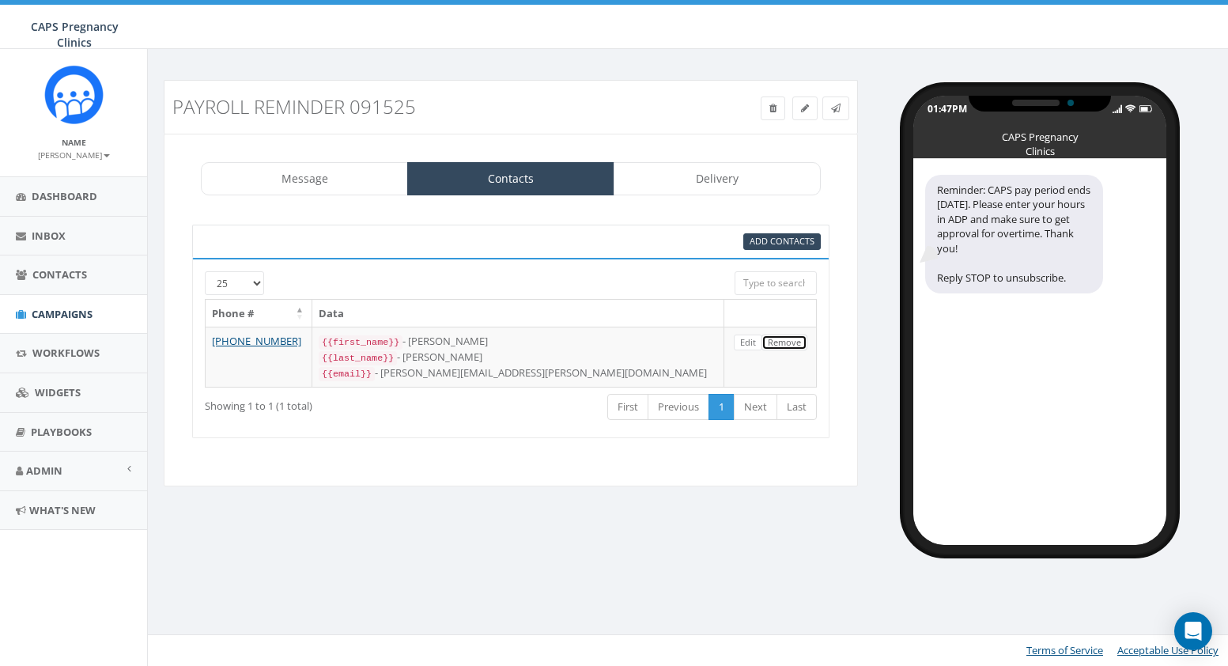
click at [793, 342] on link "Remove" at bounding box center [785, 343] width 46 height 17
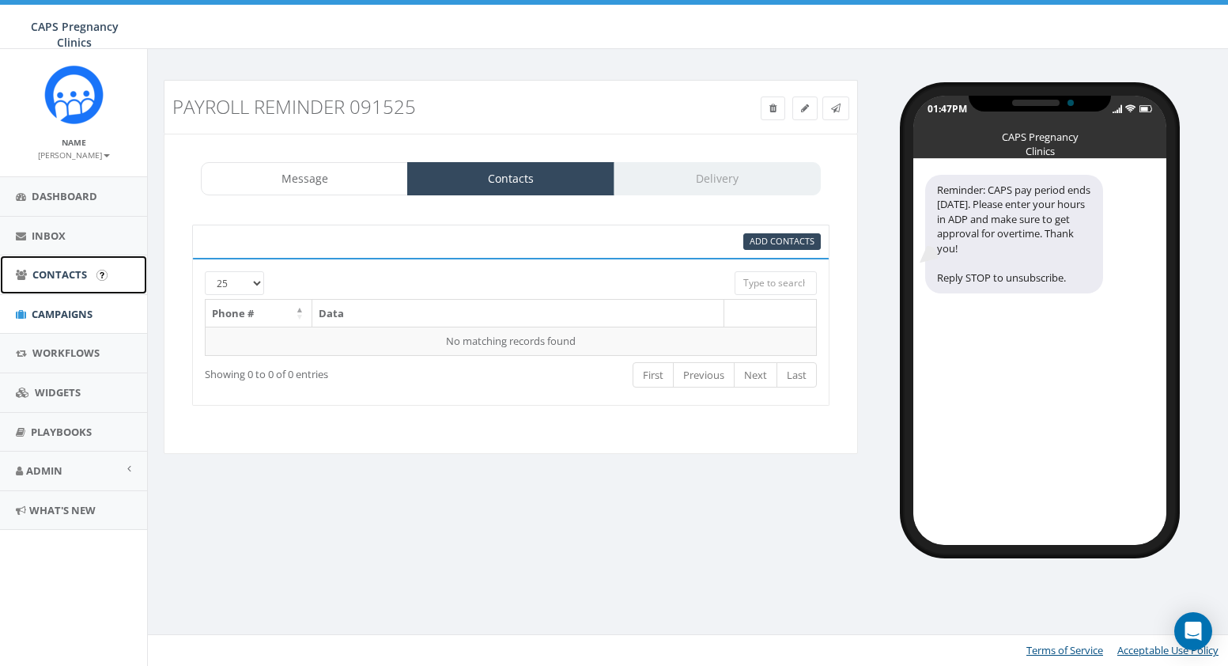
click at [50, 278] on span "Contacts" at bounding box center [59, 274] width 55 height 14
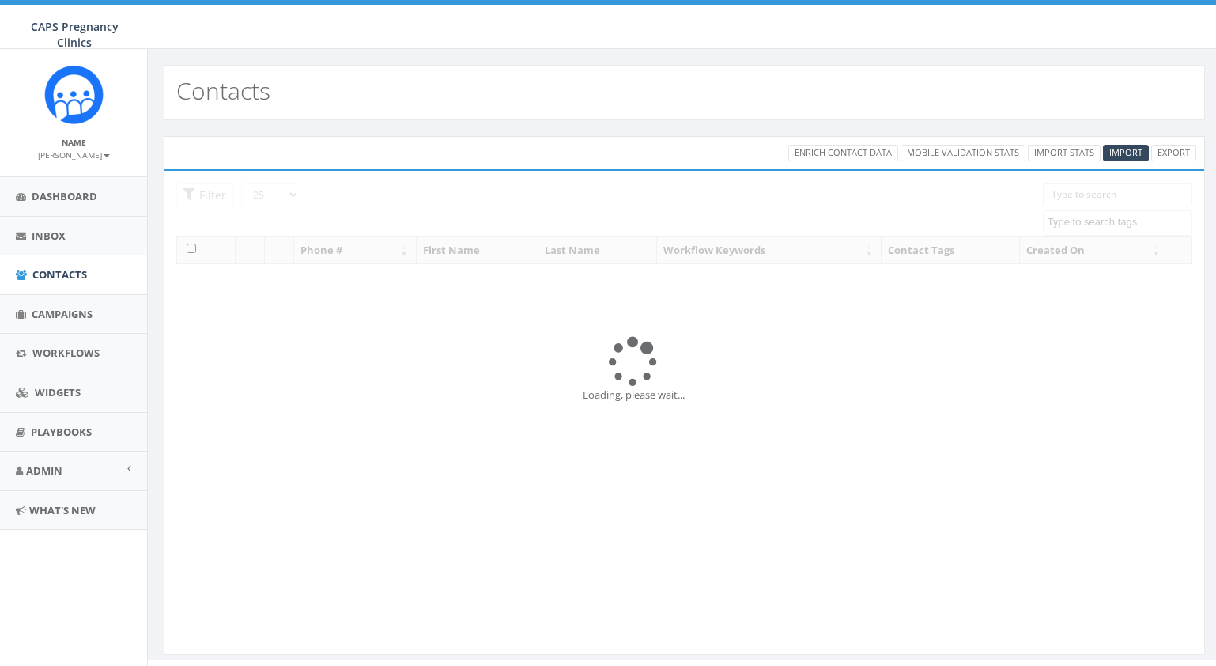
select select
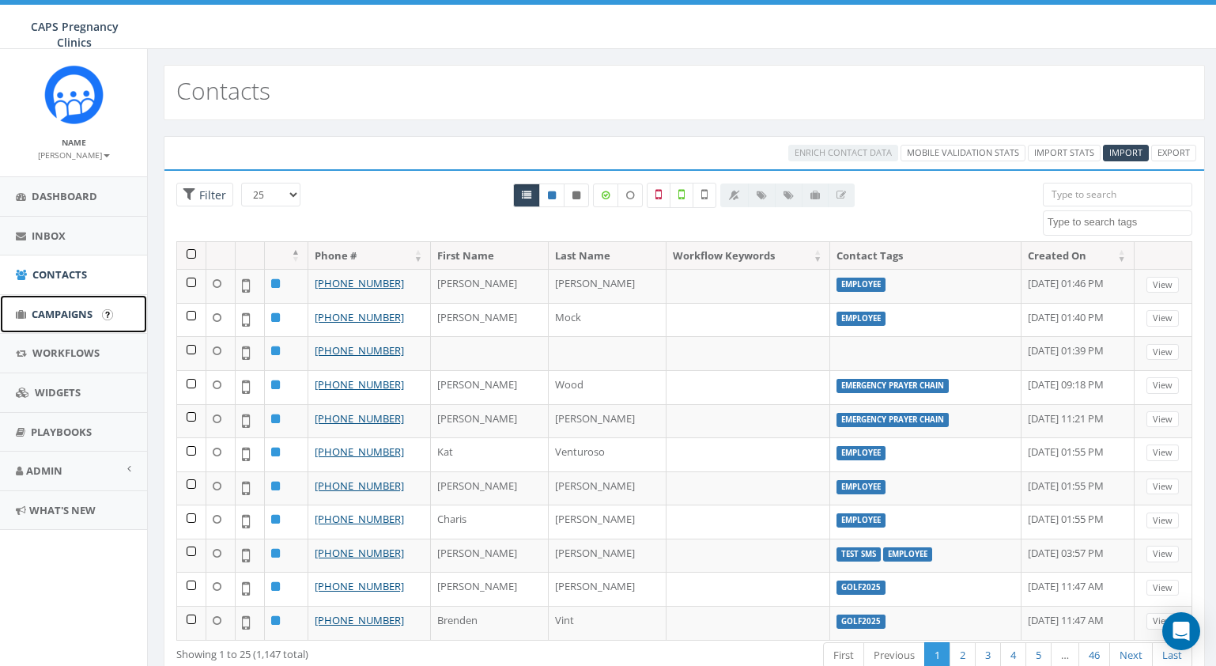
click at [42, 310] on span "Campaigns" at bounding box center [62, 314] width 61 height 14
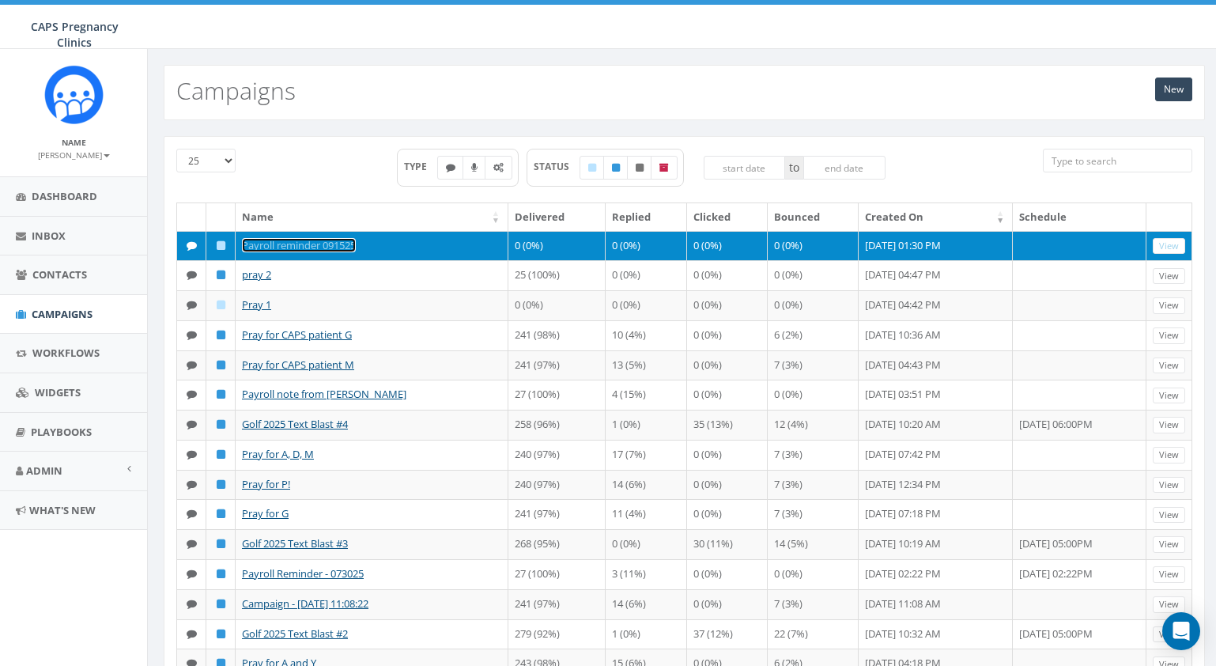
click at [324, 242] on link "Payroll reminder 091525" at bounding box center [299, 245] width 114 height 14
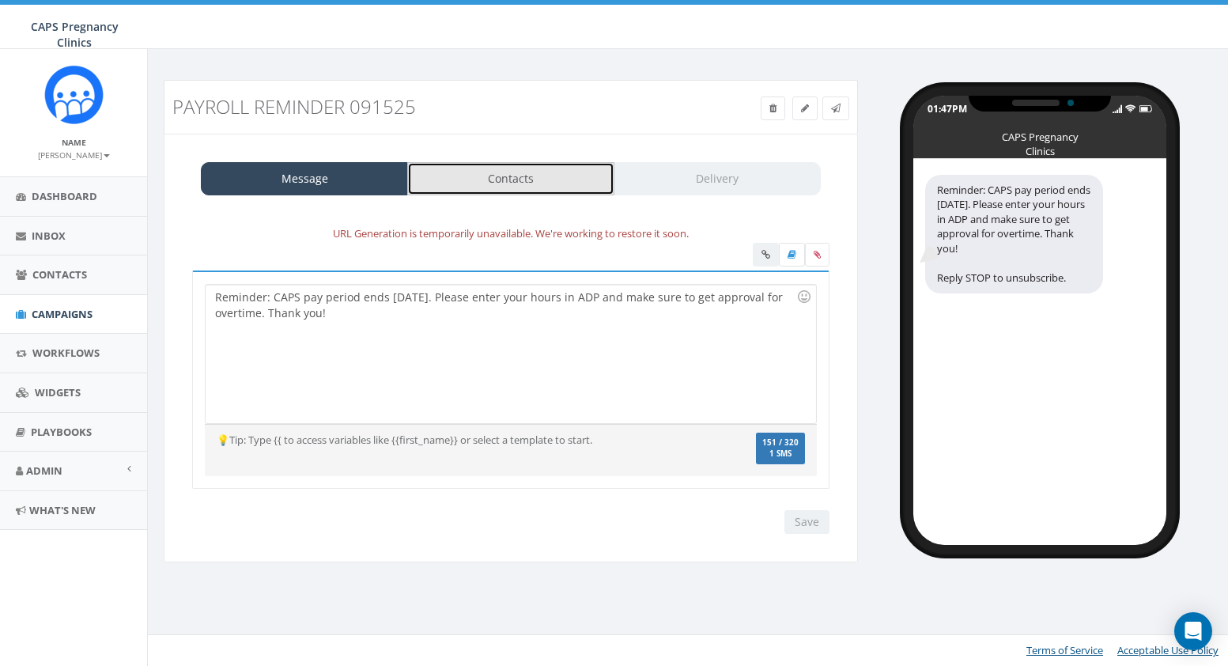
click at [548, 182] on link "Contacts" at bounding box center [510, 178] width 207 height 33
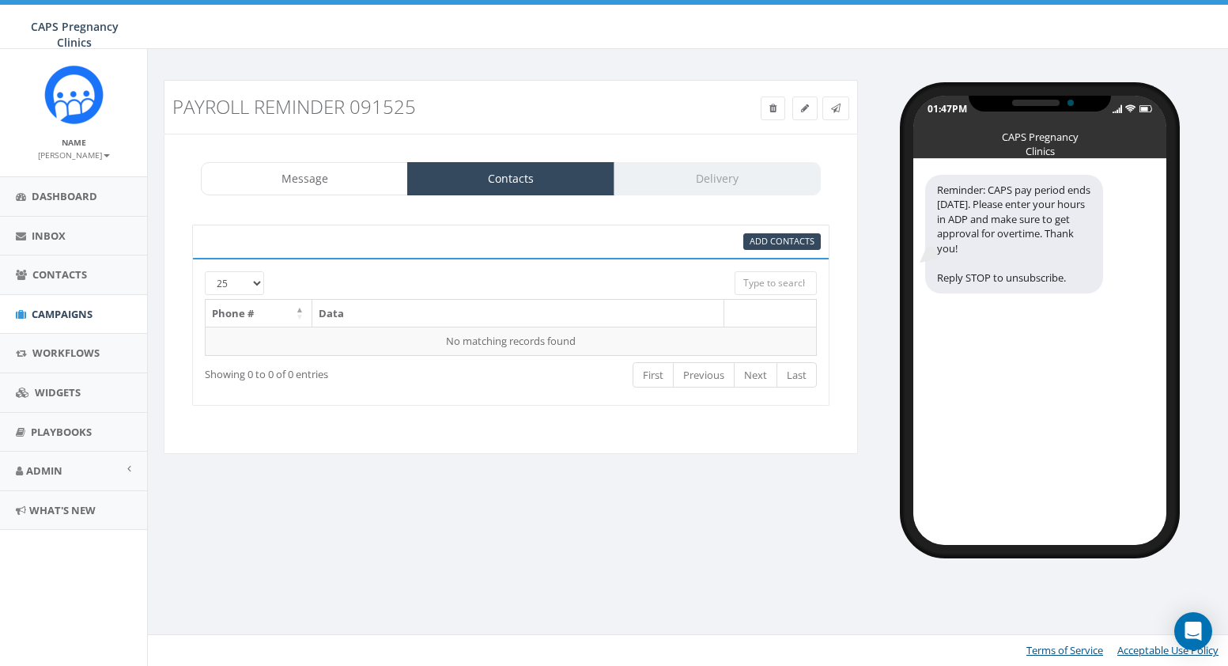
click at [777, 279] on input "search" at bounding box center [776, 283] width 82 height 24
click at [804, 108] on icon at bounding box center [805, 108] width 8 height 9
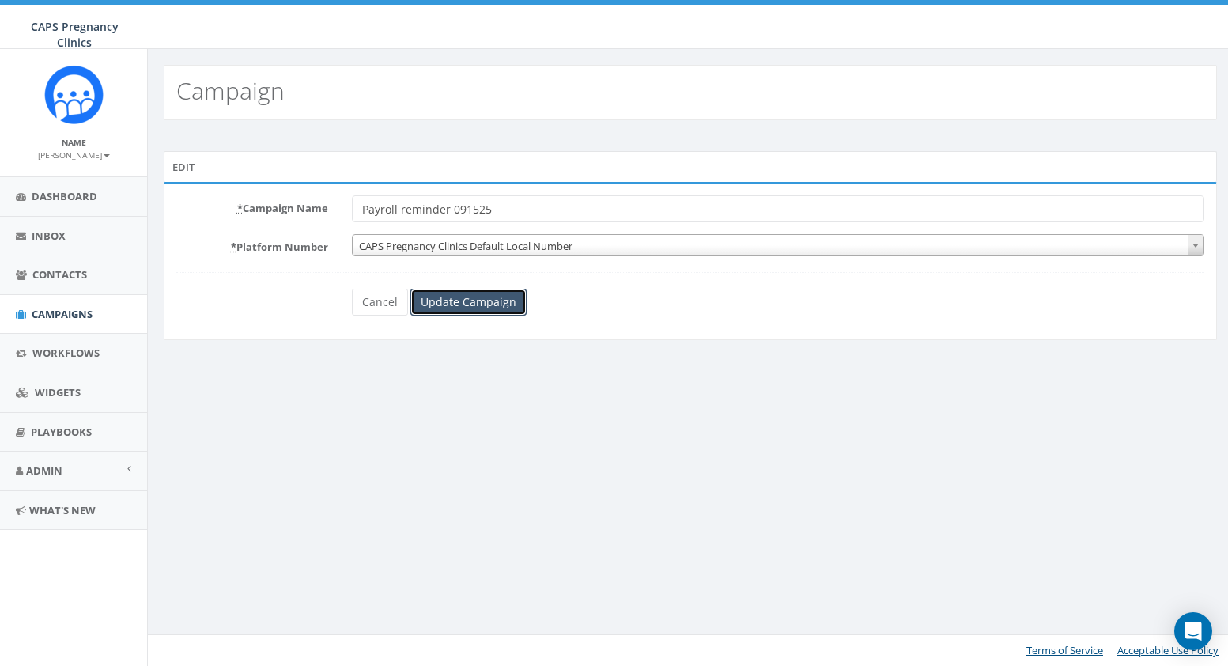
click at [467, 302] on input "Update Campaign" at bounding box center [468, 302] width 116 height 27
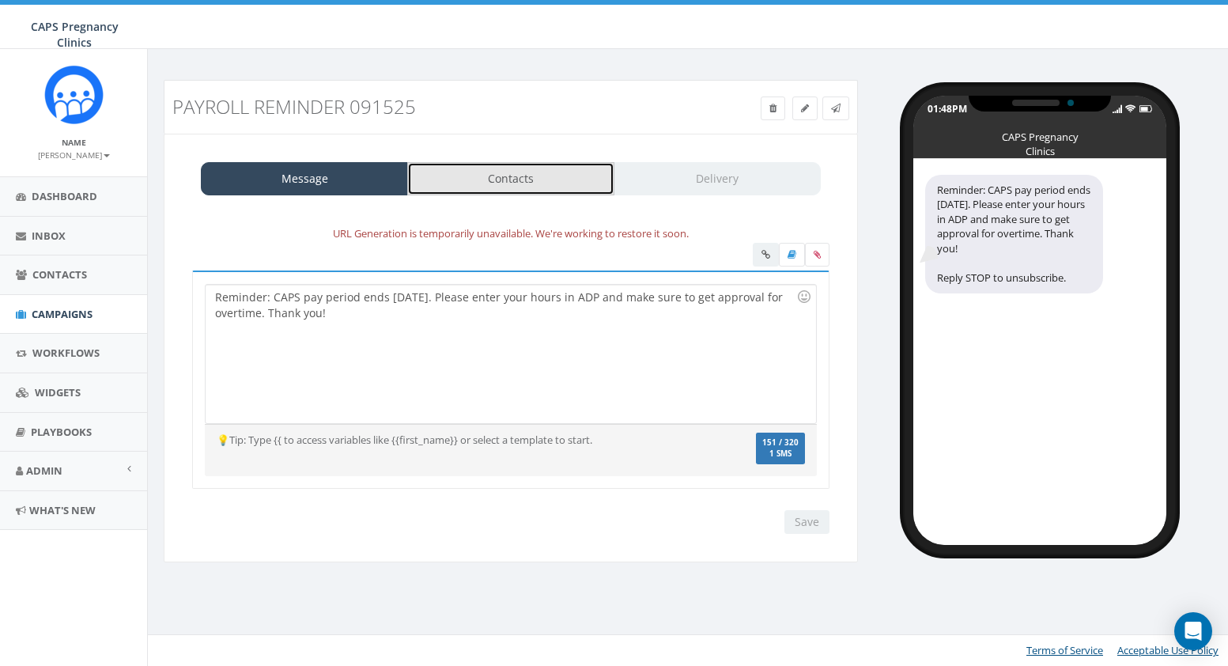
click at [525, 178] on link "Contacts" at bounding box center [510, 178] width 207 height 33
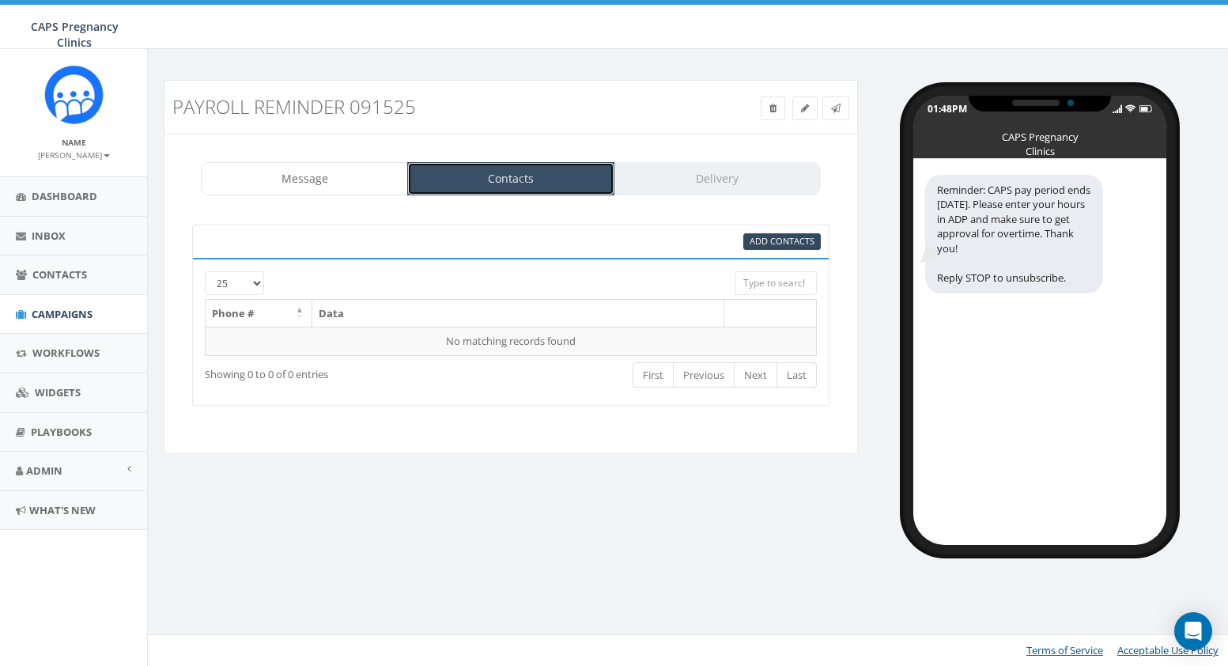
click at [505, 166] on link "Contacts" at bounding box center [510, 178] width 207 height 33
click at [788, 243] on span "Add Contacts" at bounding box center [782, 241] width 65 height 12
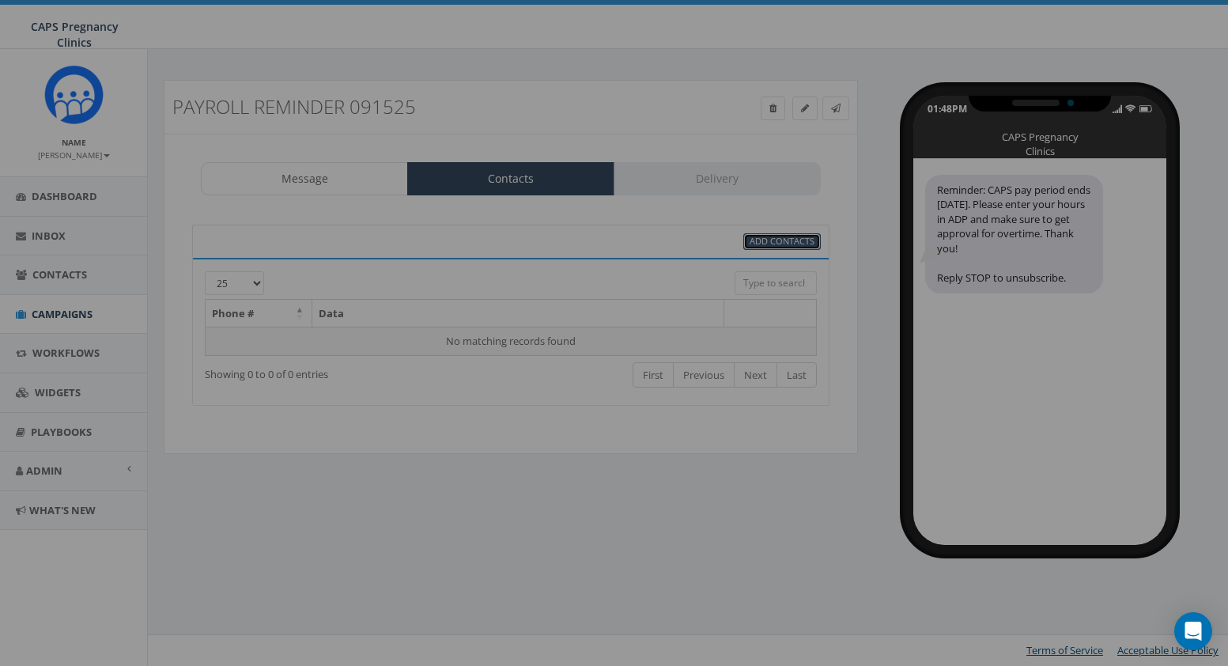
select select
select select "50"
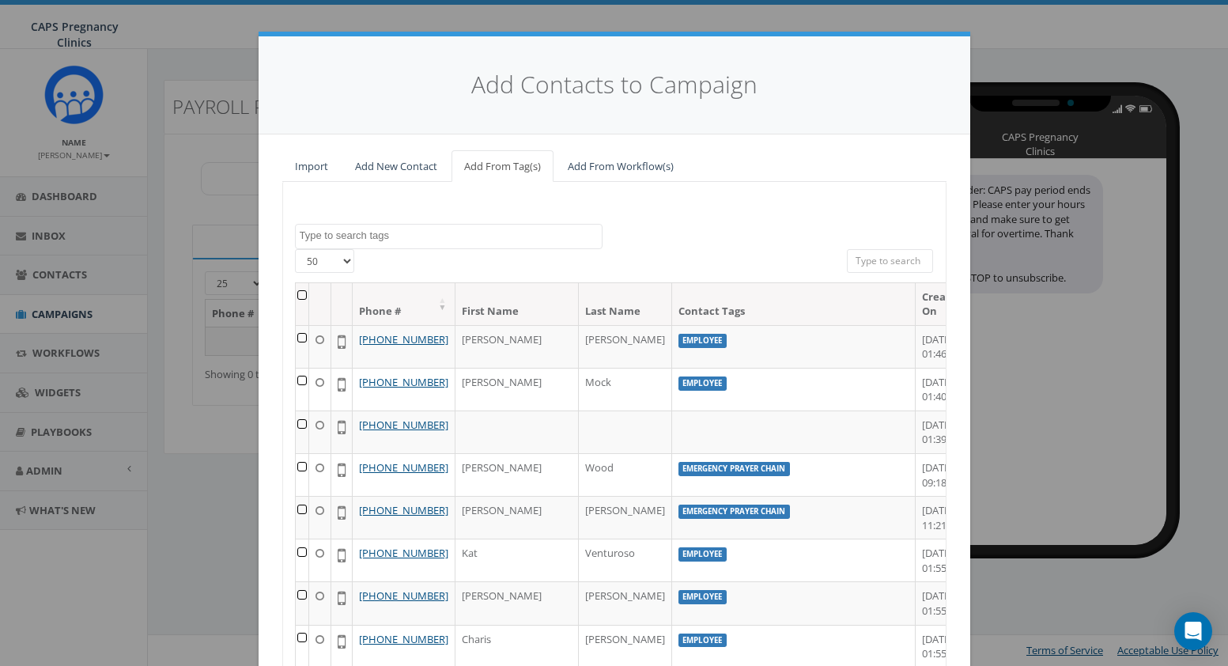
click at [510, 240] on textarea "Search" at bounding box center [451, 236] width 302 height 14
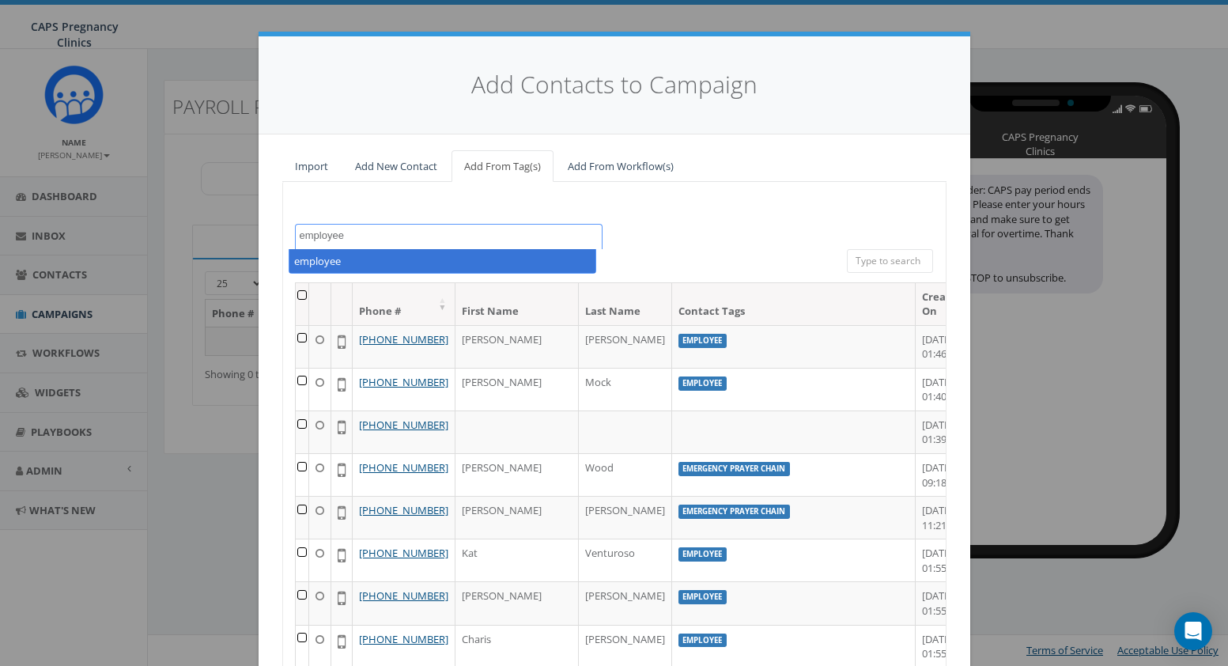
type textarea "employee"
select select "employee"
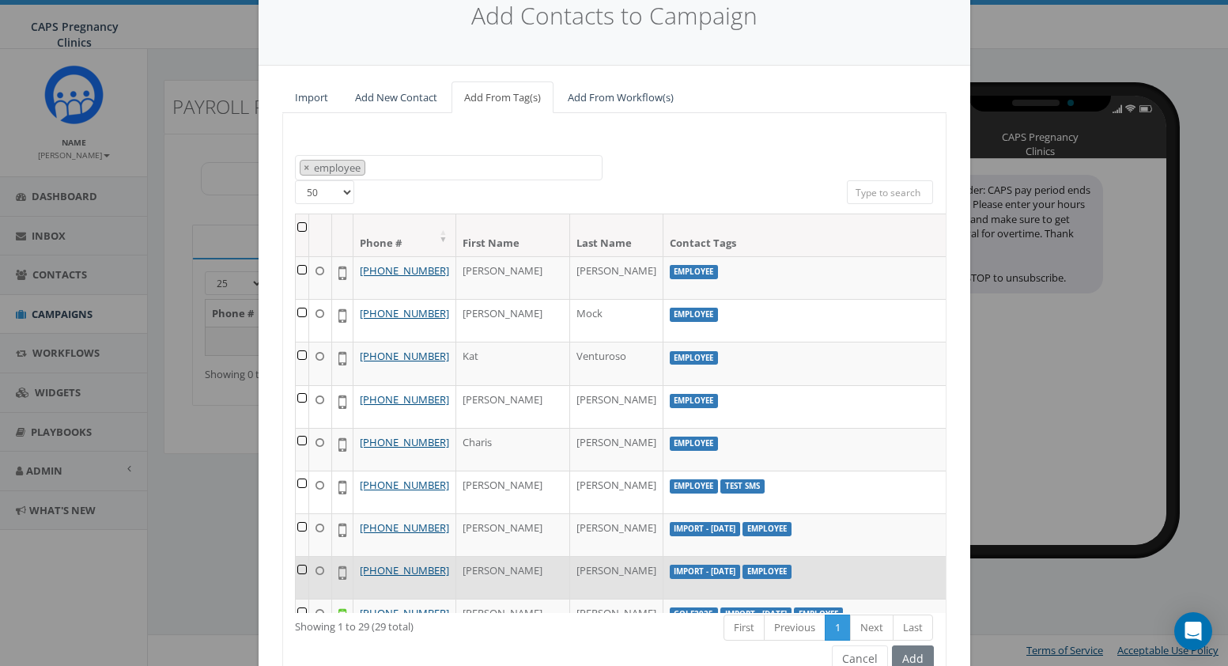
scroll to position [68, 0]
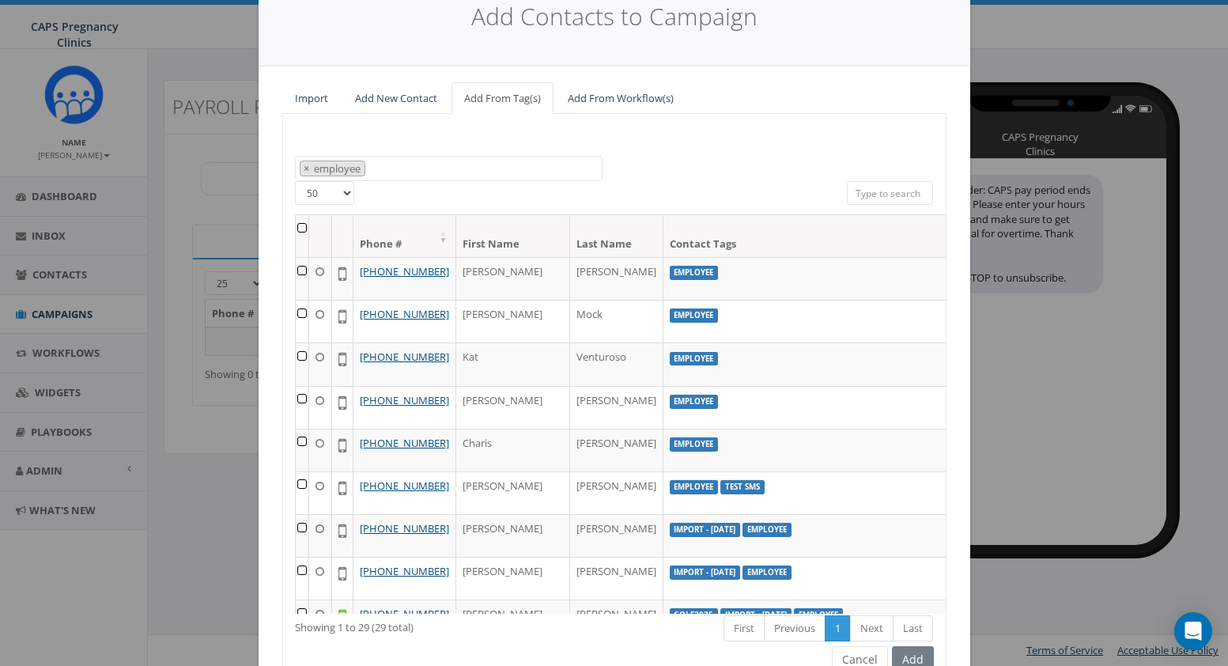
click at [174, 187] on div "Add Contacts to Campaign Import Add New Contact Add From Tag(s) Add From Workfl…" at bounding box center [614, 333] width 1228 height 666
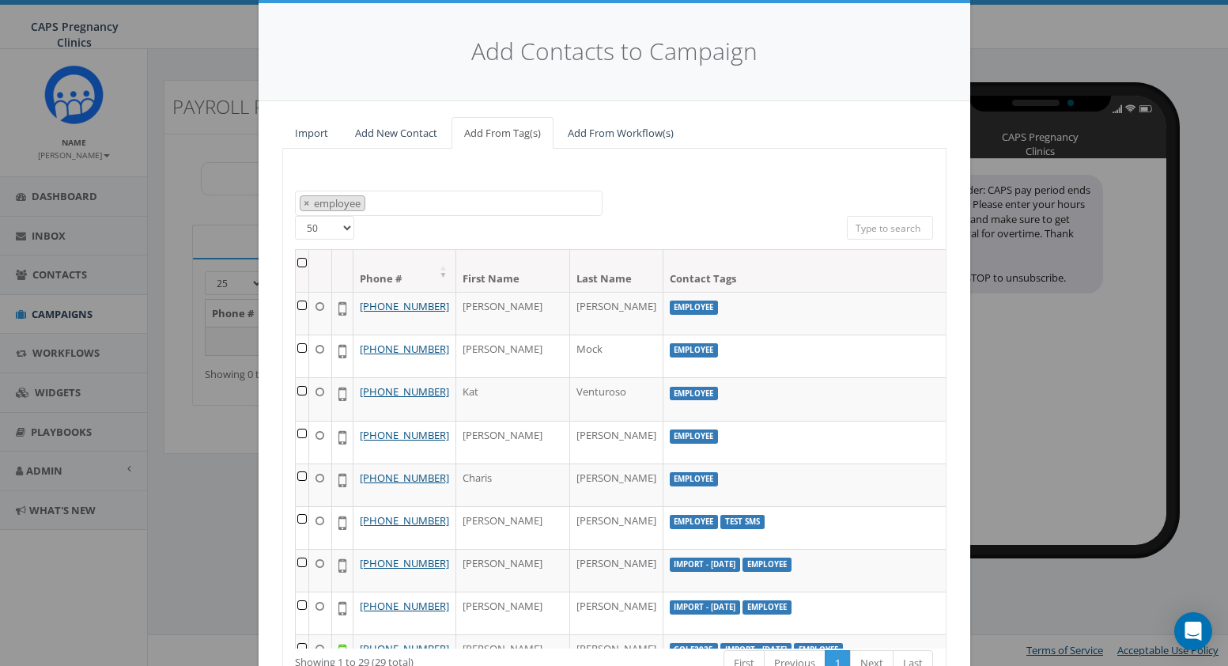
scroll to position [0, 0]
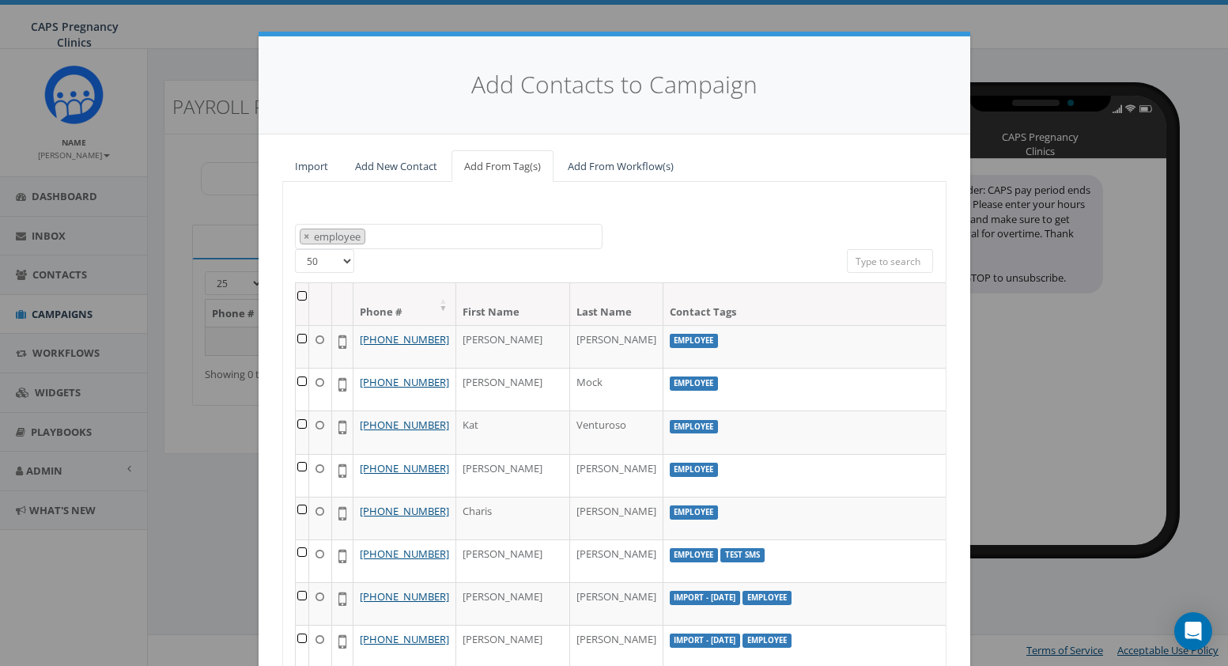
click at [1127, 48] on div "Add Contacts to Campaign Import Add New Contact Add From Tag(s) Add From Workfl…" at bounding box center [614, 333] width 1228 height 666
click at [372, 167] on link "Add New Contact" at bounding box center [396, 166] width 108 height 32
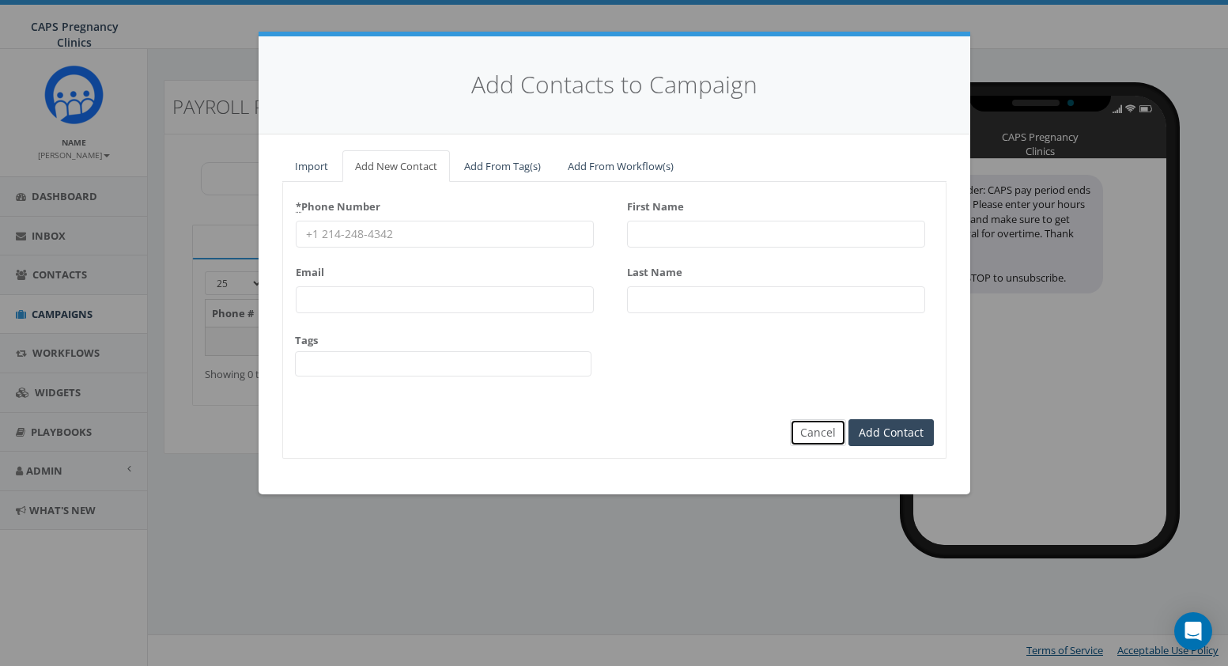
click at [823, 433] on button "Cancel" at bounding box center [818, 432] width 56 height 27
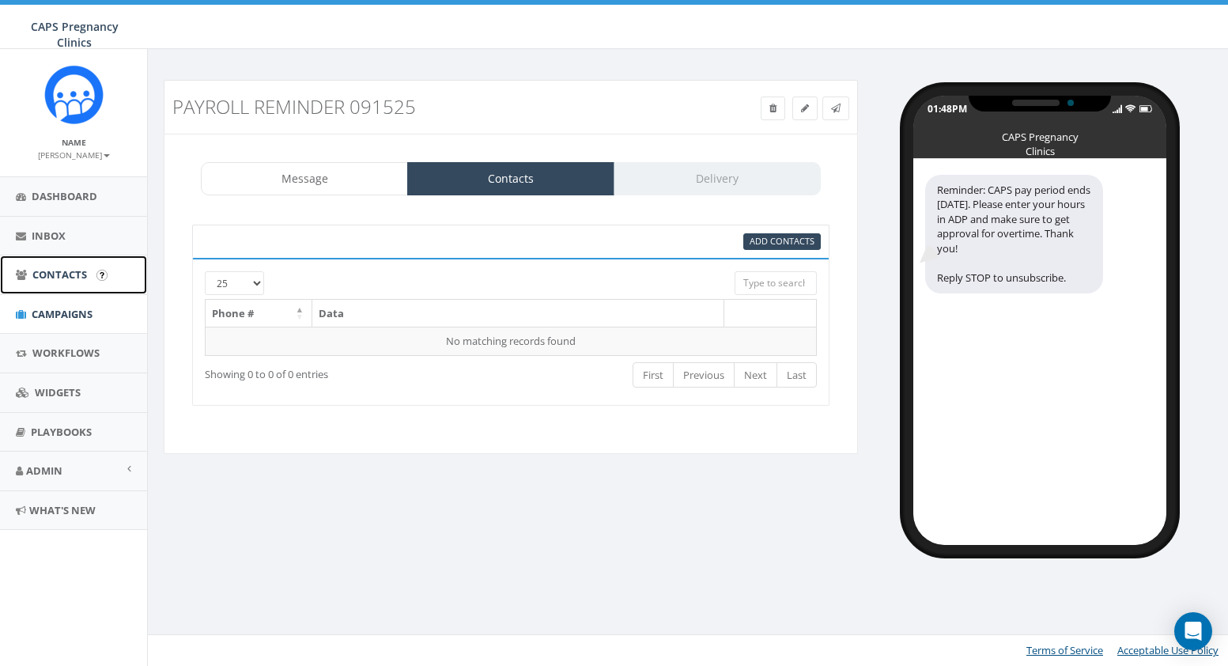
click at [45, 272] on span "Contacts" at bounding box center [59, 274] width 55 height 14
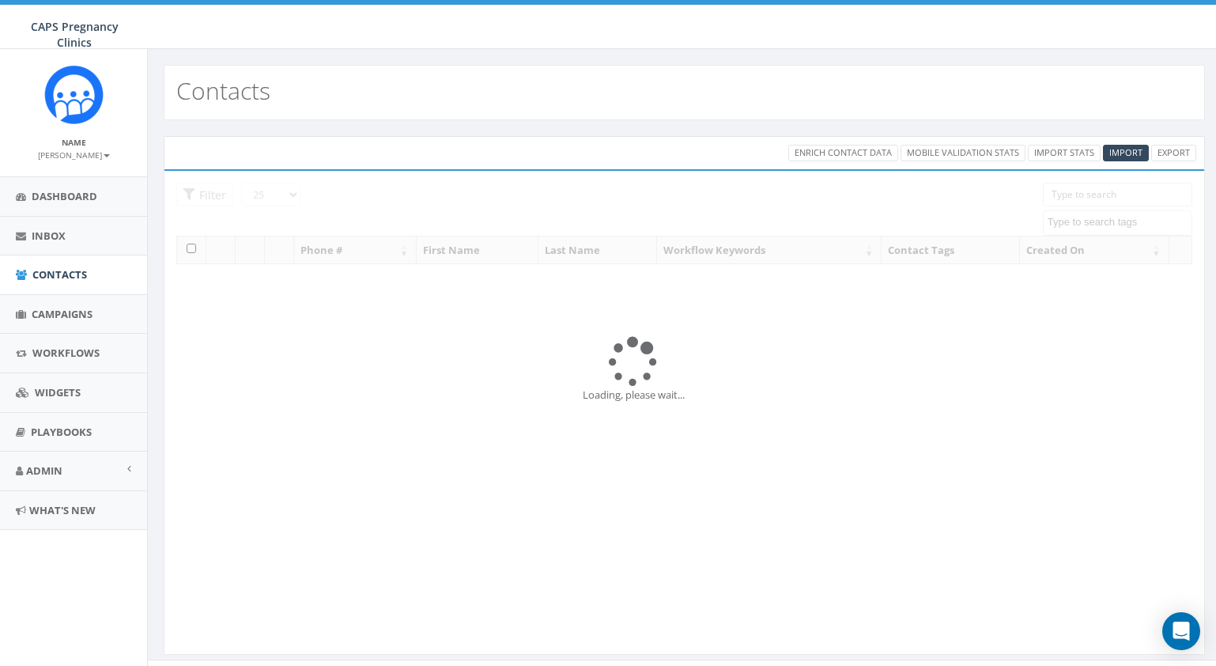
select select
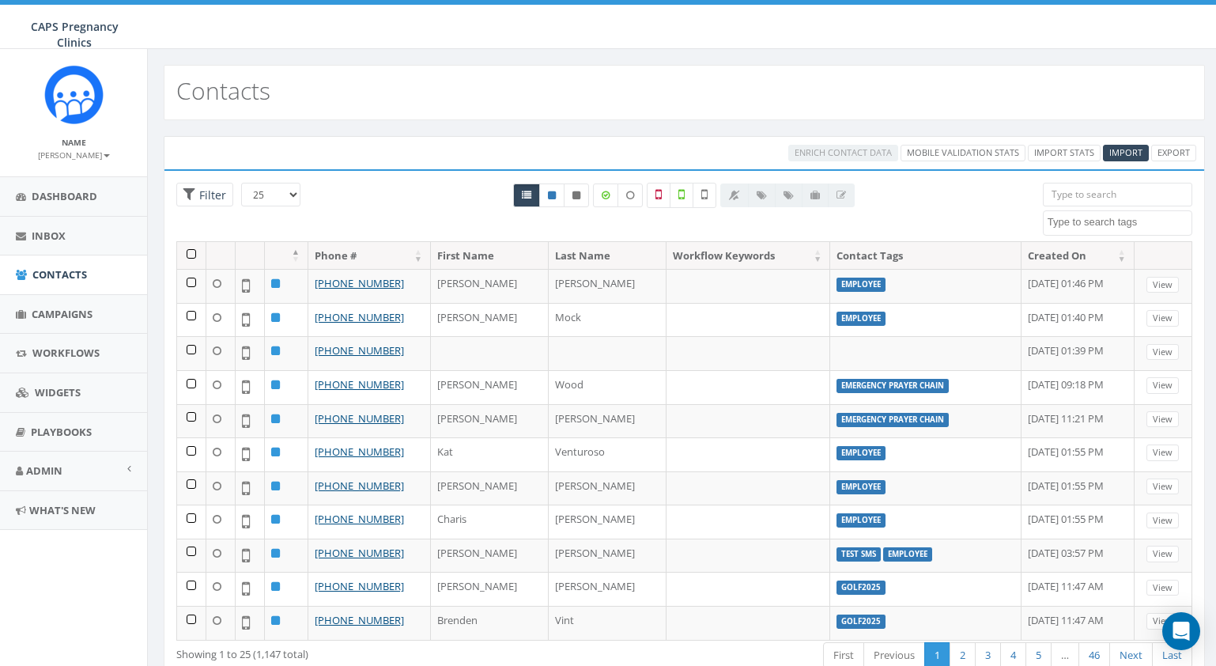
click at [1090, 191] on input "search" at bounding box center [1117, 195] width 149 height 24
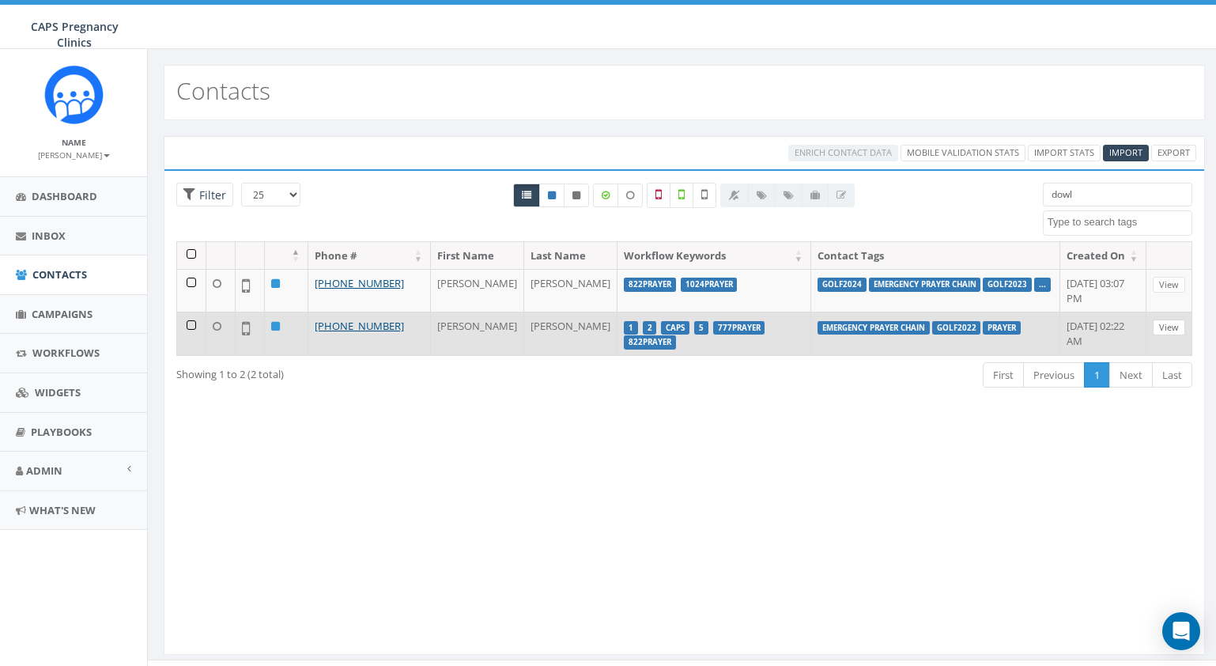
type input "dowl"
click at [1178, 336] on link "View" at bounding box center [1169, 328] width 32 height 17
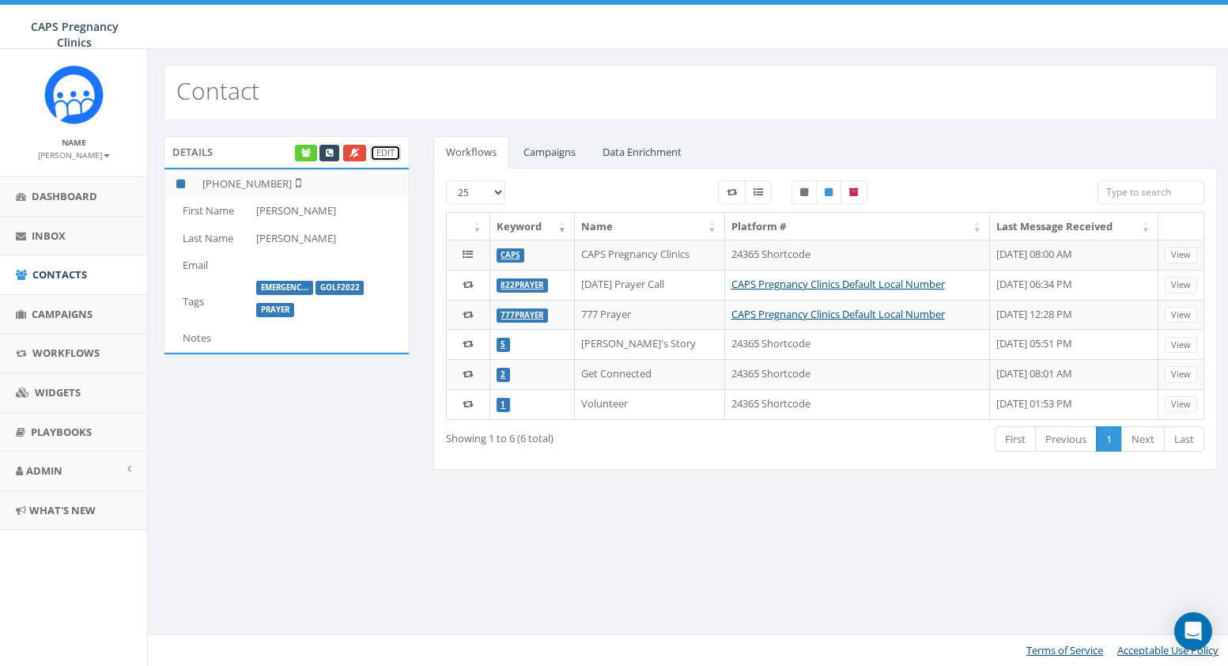
click at [387, 151] on link "Edit" at bounding box center [385, 153] width 31 height 17
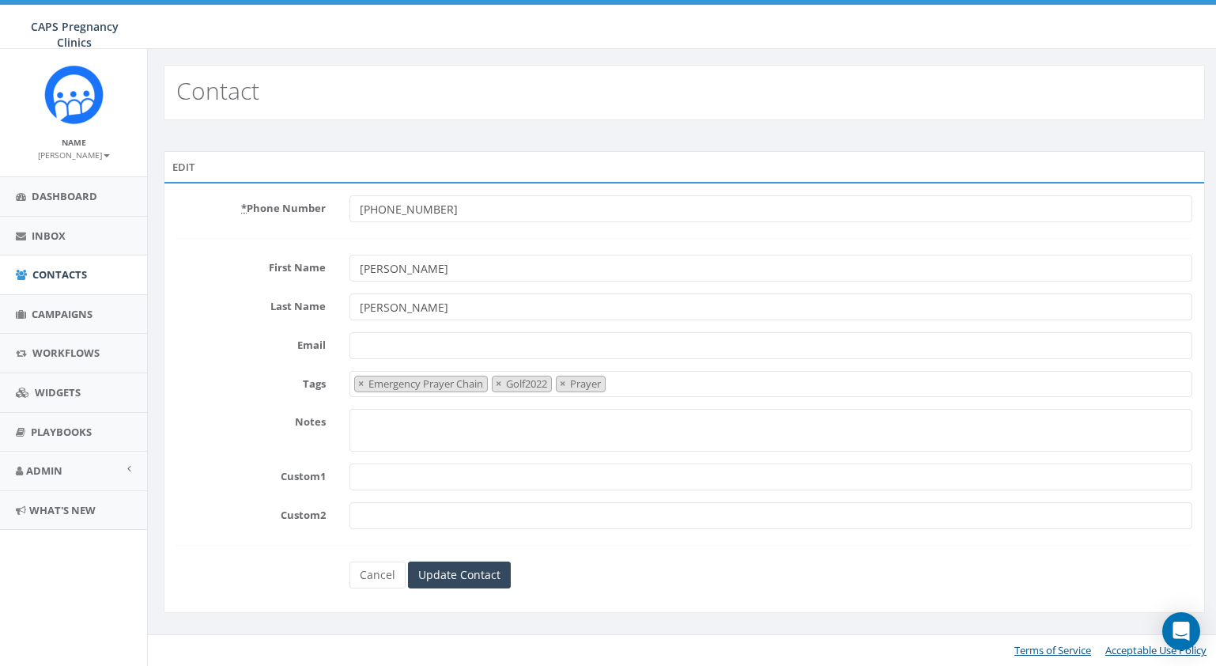
select select "Emergency Prayer Chain"
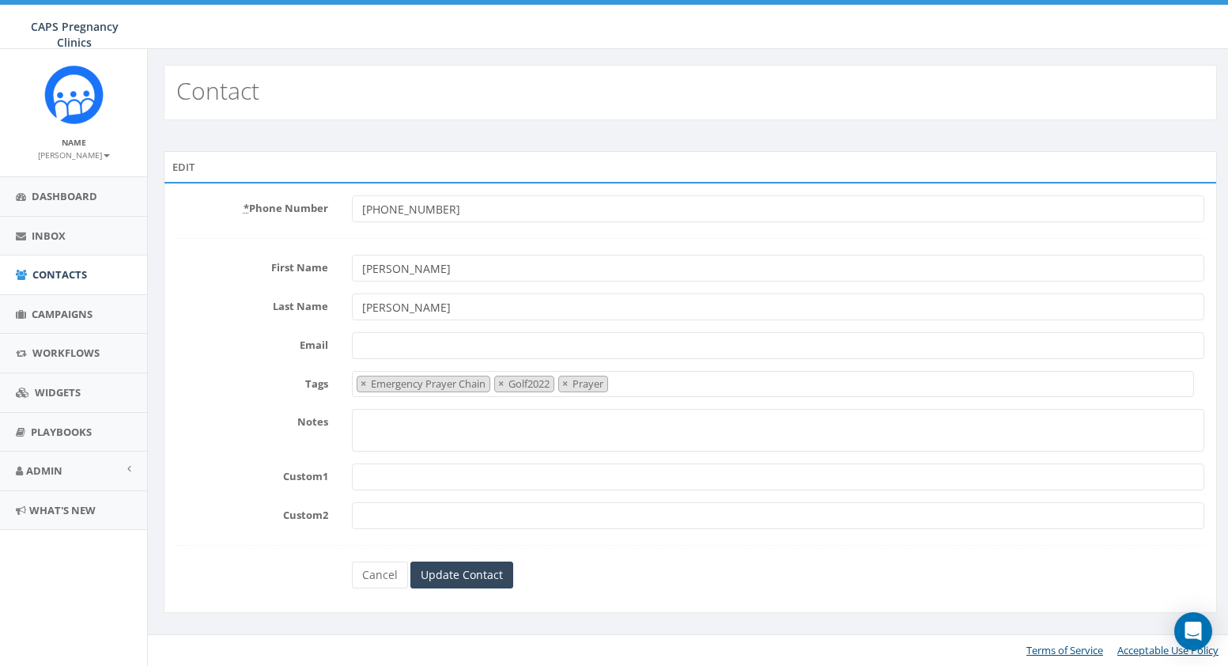
click at [644, 388] on span "× Emergency Prayer Chain × Golf2022 × Prayer" at bounding box center [773, 384] width 843 height 26
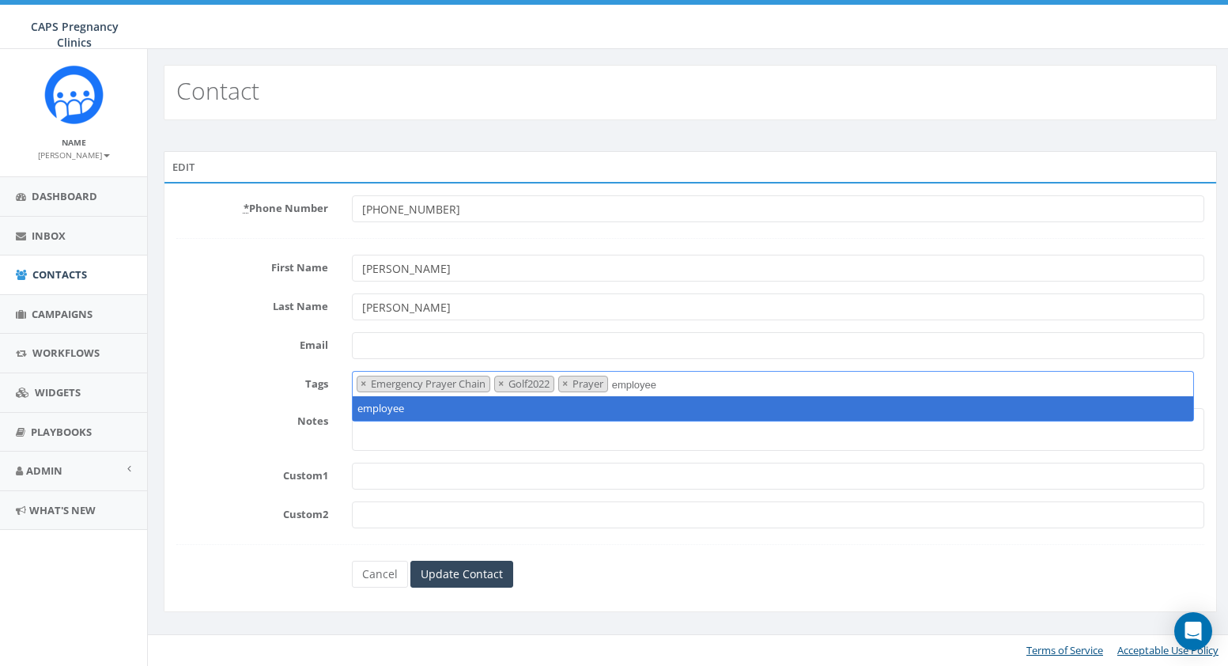
type textarea "employee"
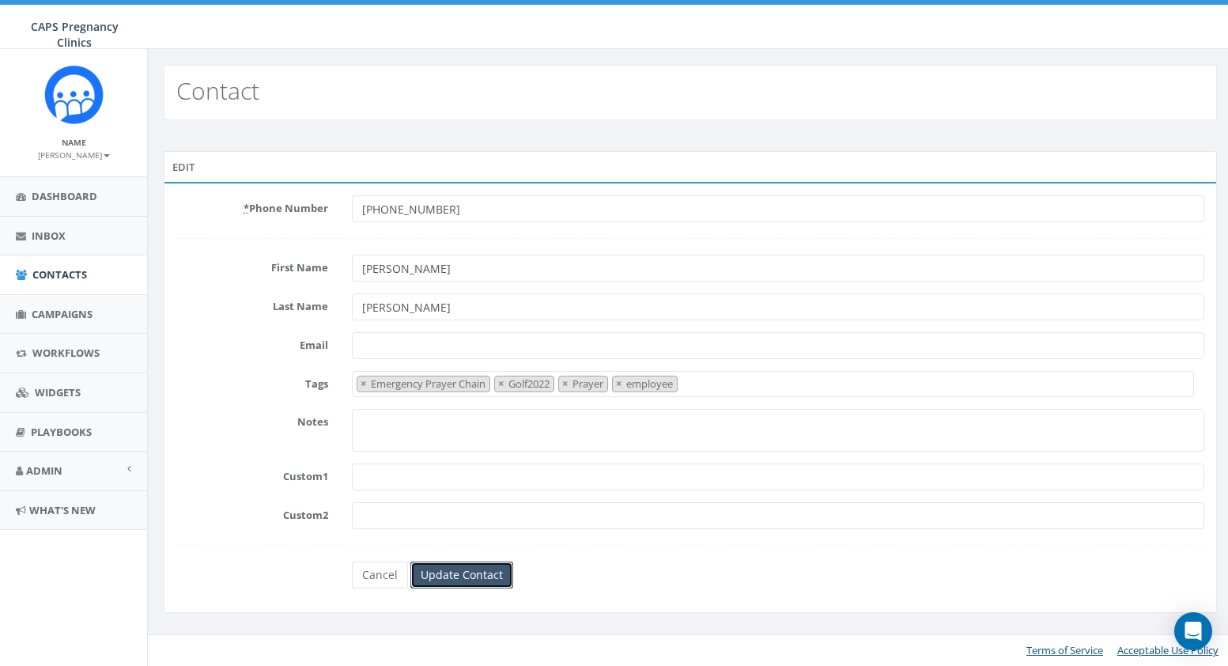
click at [471, 580] on input "Update Contact" at bounding box center [461, 575] width 103 height 27
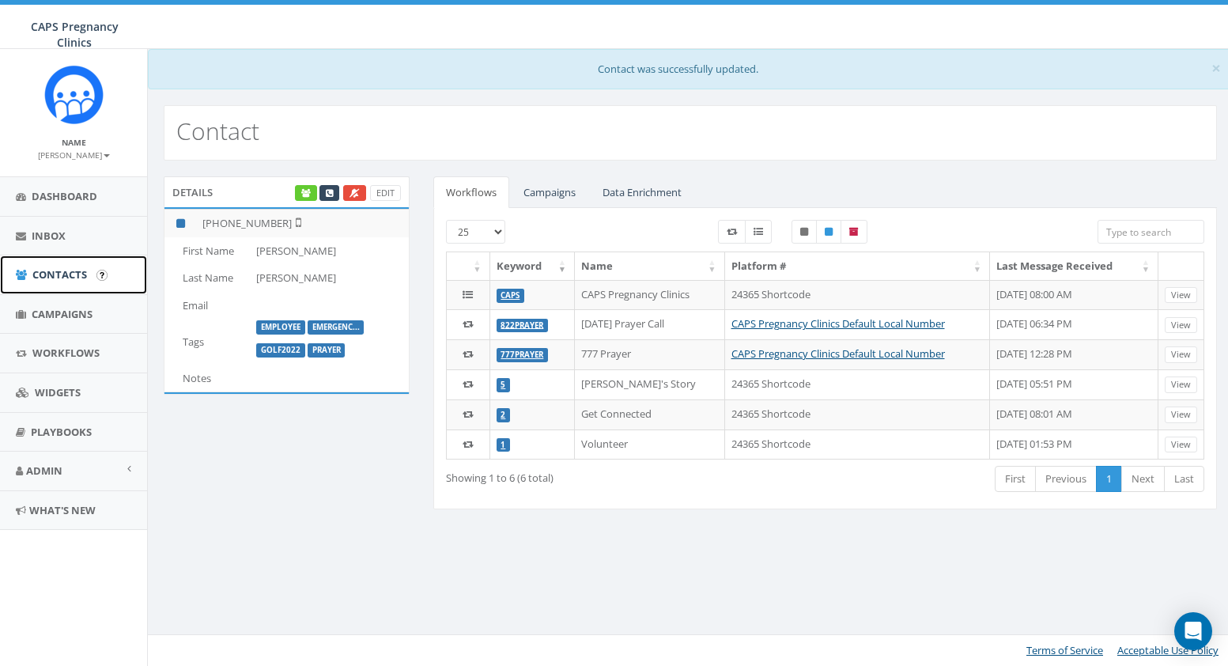
click at [64, 270] on span "Contacts" at bounding box center [59, 274] width 55 height 14
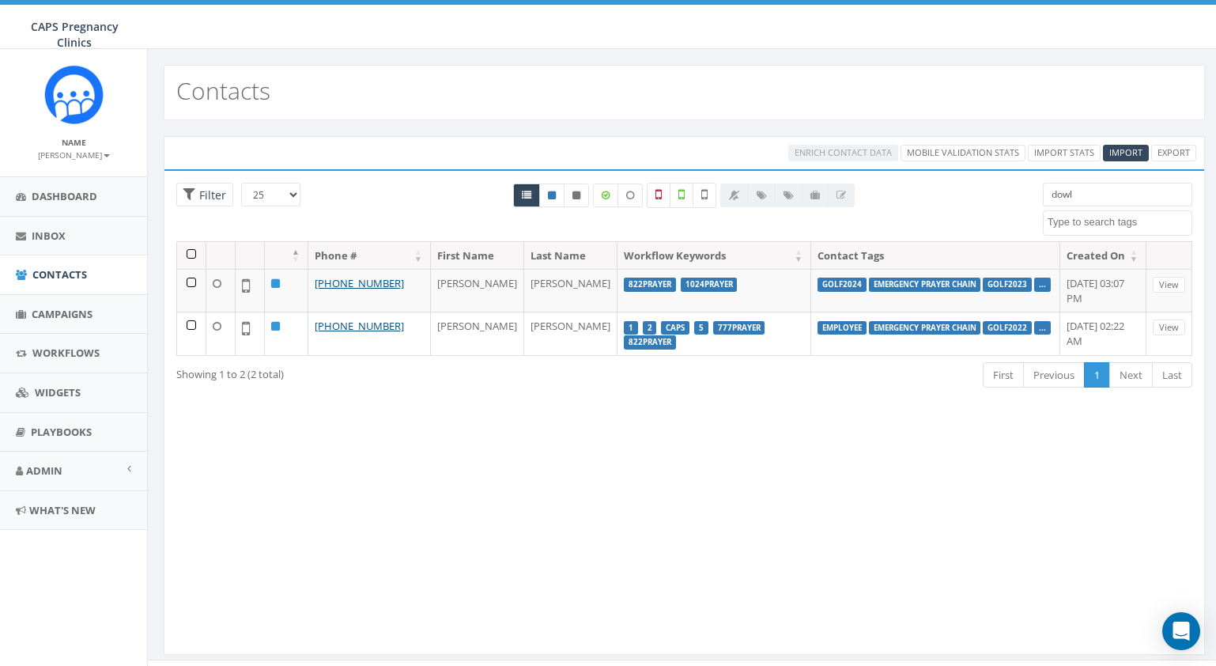
select select
click at [47, 308] on span "Campaigns" at bounding box center [62, 314] width 61 height 14
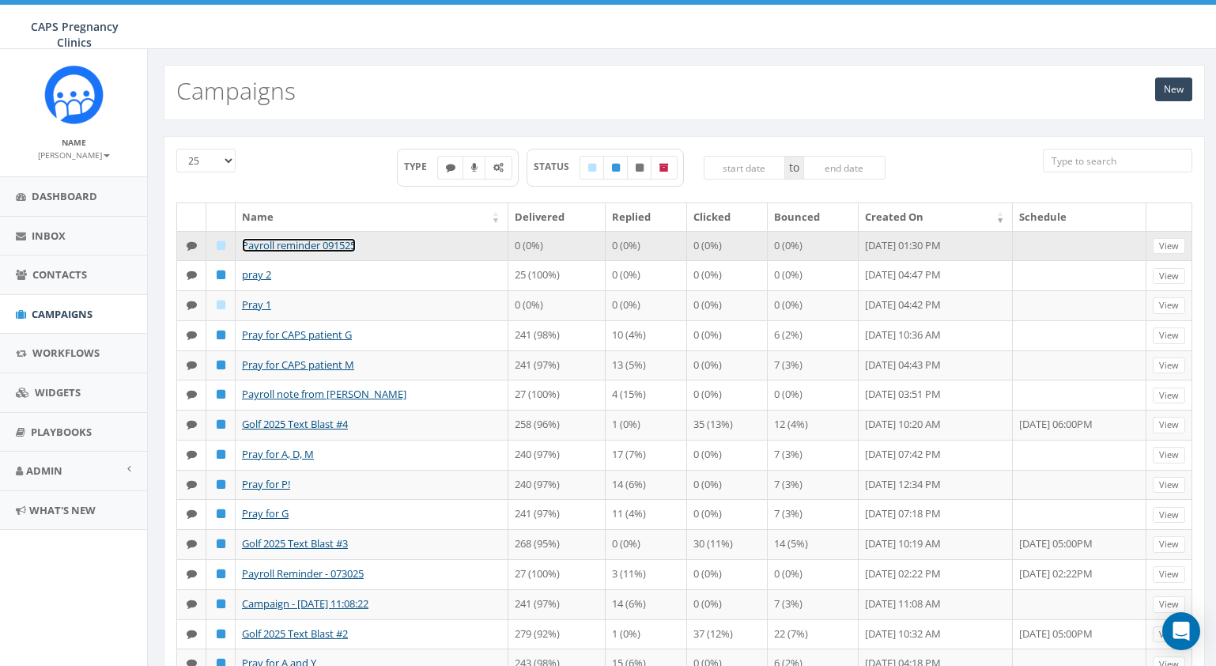
click at [336, 244] on link "Payroll reminder 091525" at bounding box center [299, 245] width 114 height 14
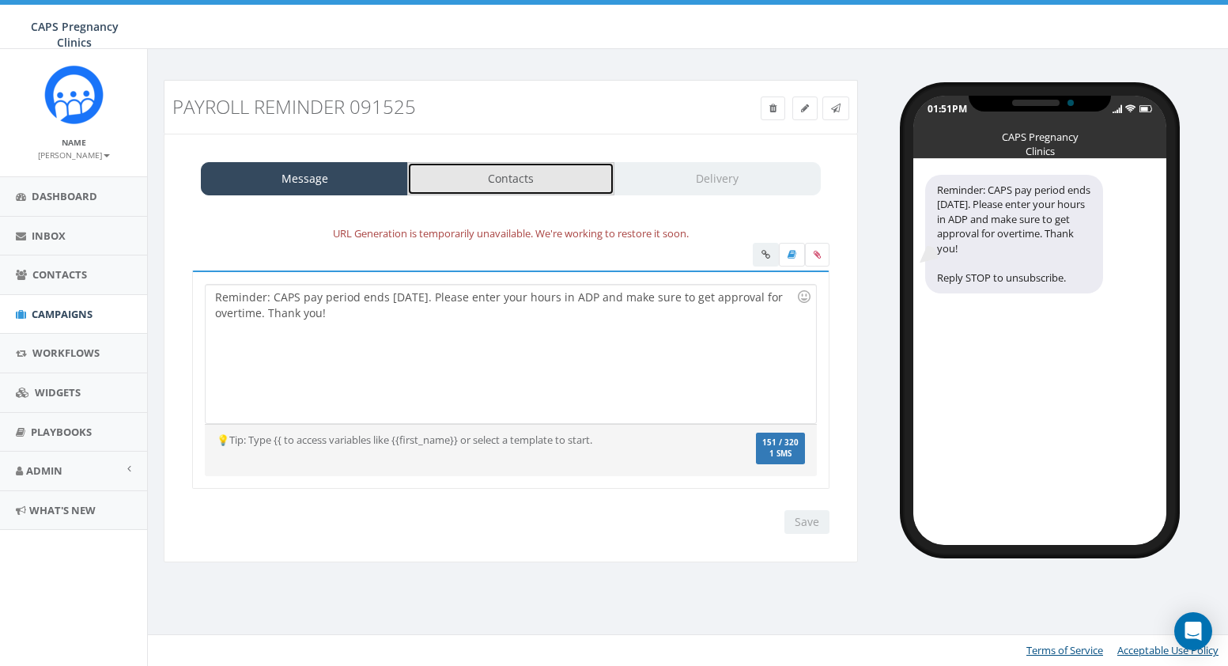
click at [488, 186] on link "Contacts" at bounding box center [510, 178] width 207 height 33
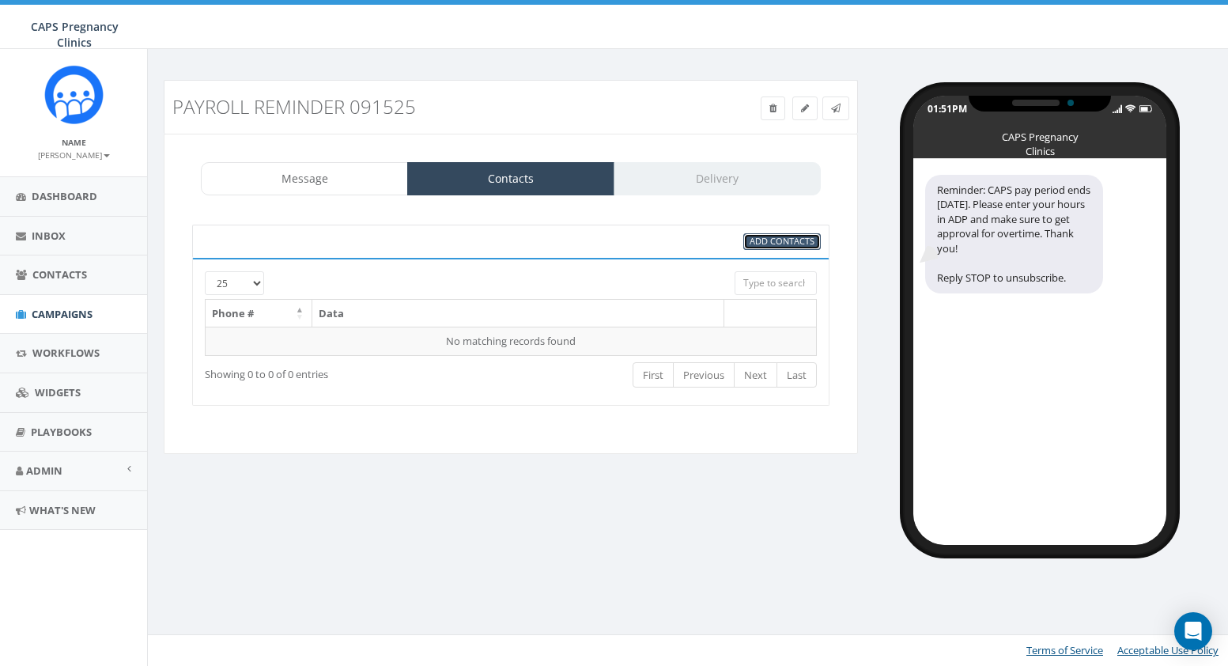
click at [781, 240] on span "Add Contacts" at bounding box center [782, 241] width 65 height 12
select select
select select "50"
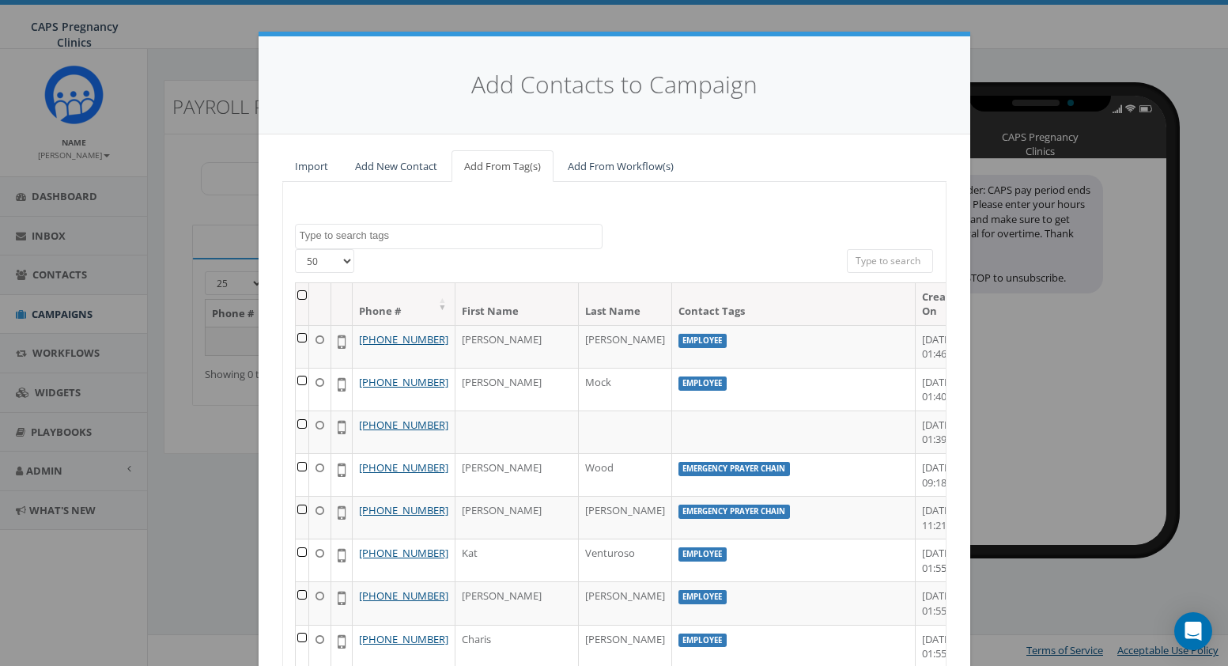
click at [535, 235] on textarea "Search" at bounding box center [451, 236] width 302 height 14
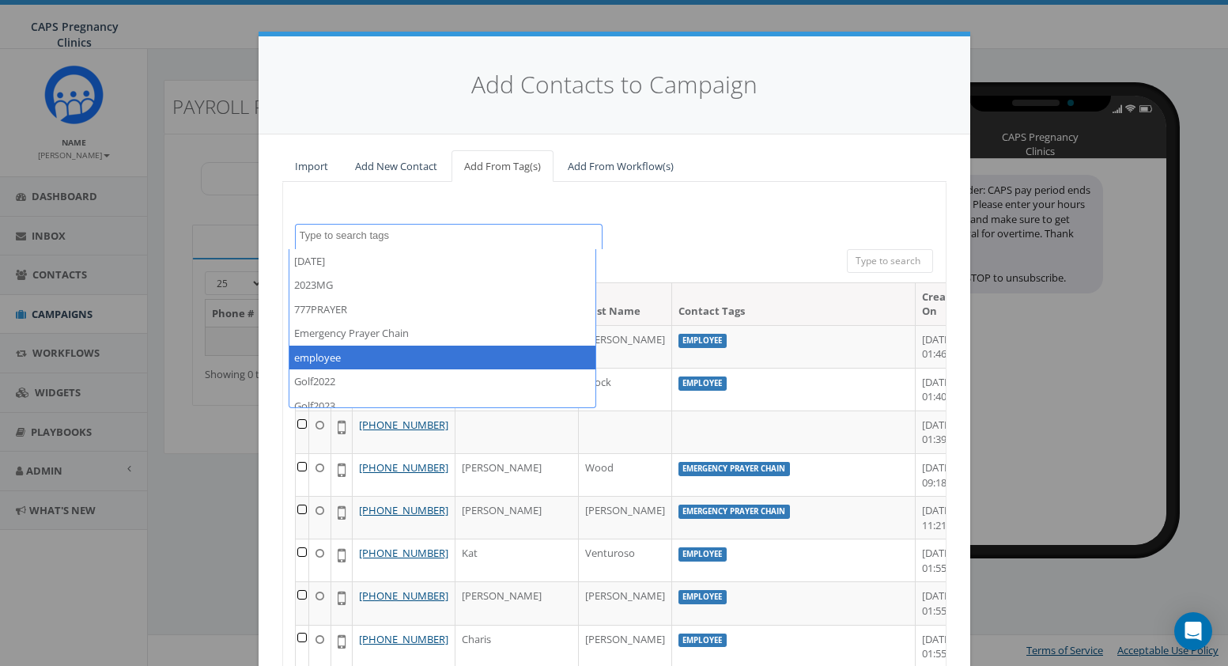
select select "employee"
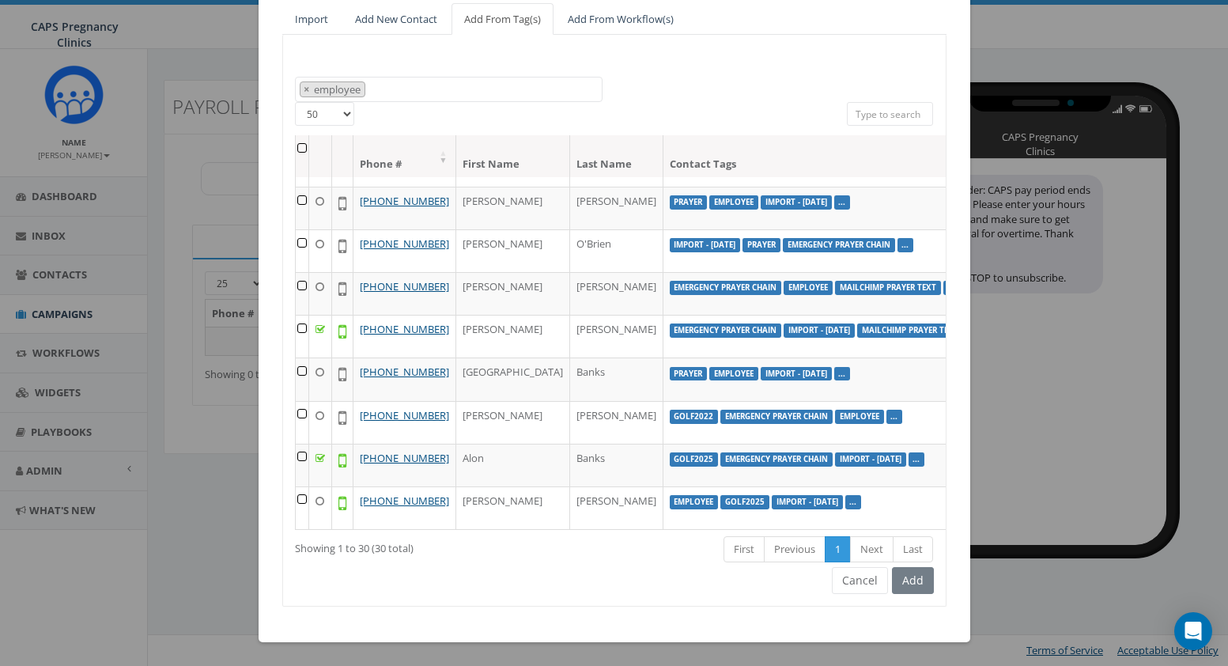
scroll to position [1386, 0]
click at [363, 22] on link "Add New Contact" at bounding box center [396, 19] width 108 height 32
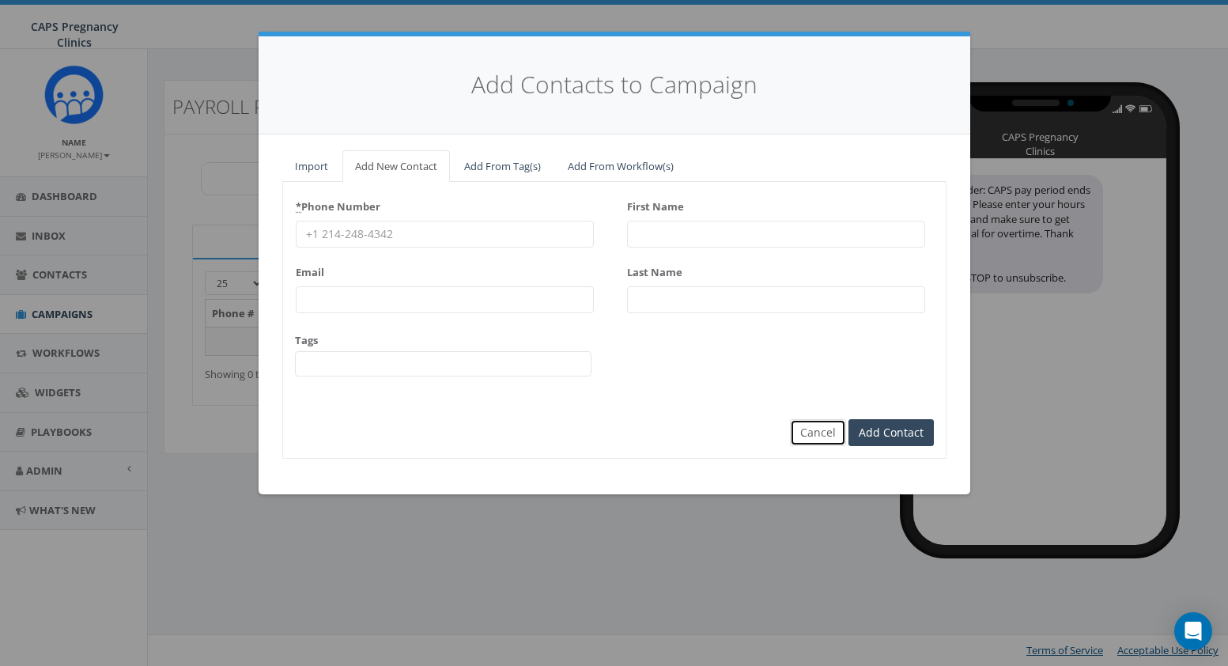
click at [813, 427] on button "Cancel" at bounding box center [818, 432] width 56 height 27
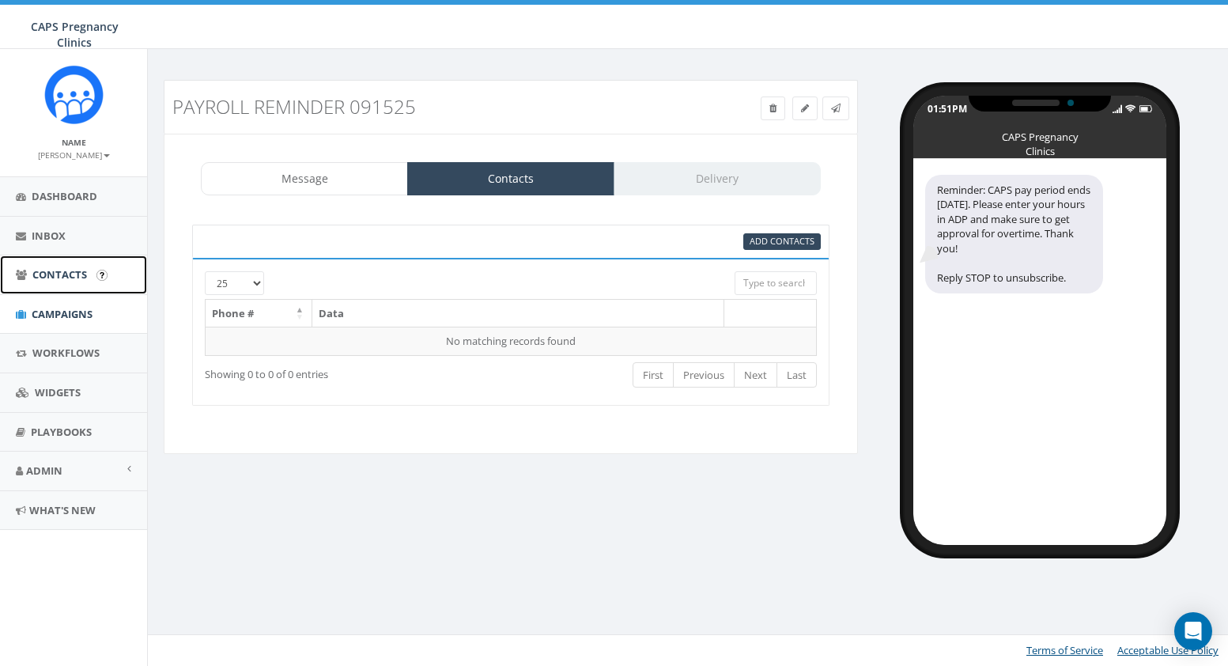
click at [60, 279] on span "Contacts" at bounding box center [59, 274] width 55 height 14
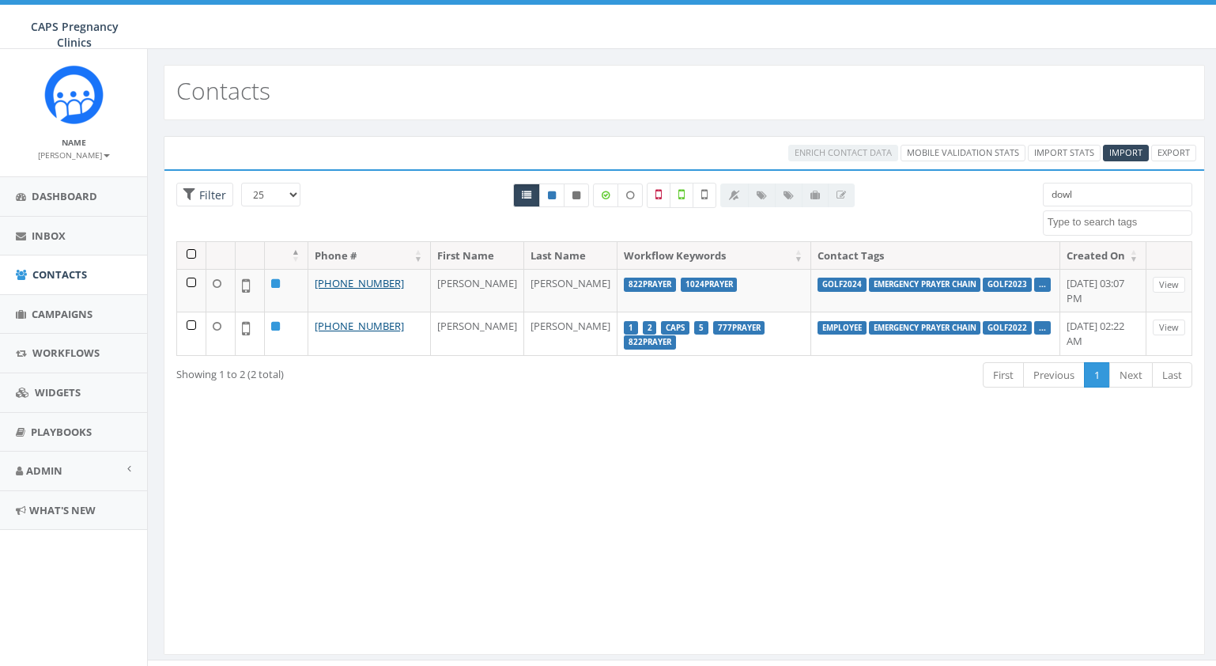
select select
drag, startPoint x: 1083, startPoint y: 197, endPoint x: 1046, endPoint y: 197, distance: 37.2
click at [1046, 197] on input "dowl" at bounding box center [1117, 195] width 149 height 24
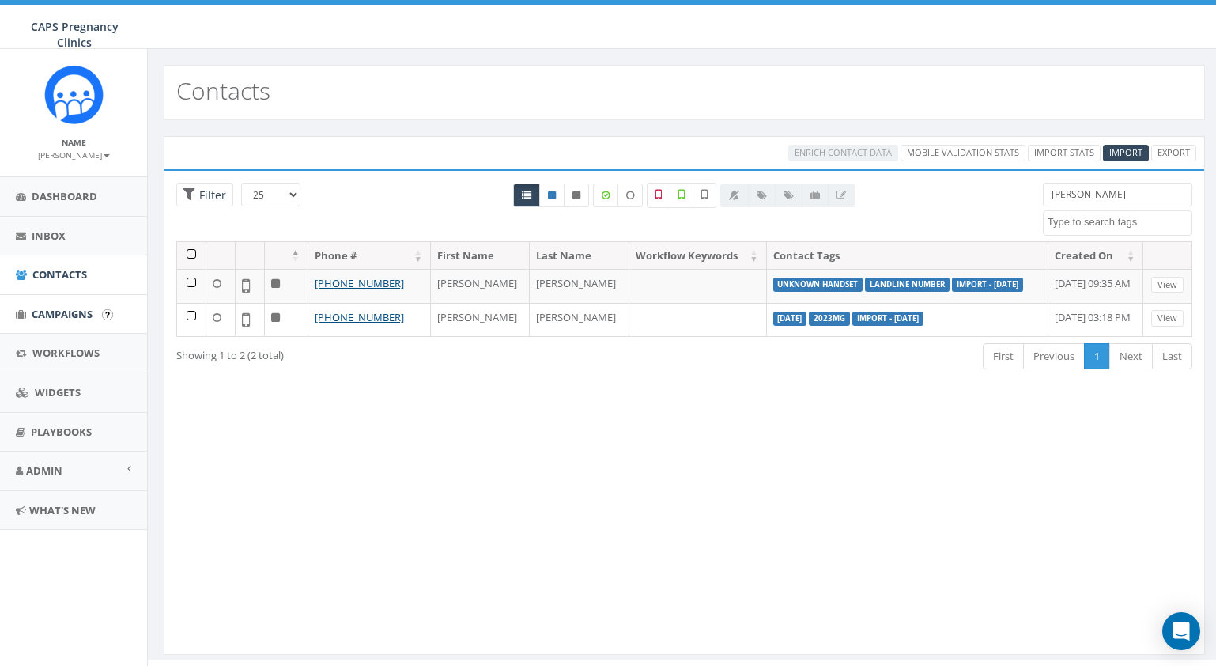
type input "[PERSON_NAME]"
click at [43, 320] on span "Campaigns" at bounding box center [62, 314] width 61 height 14
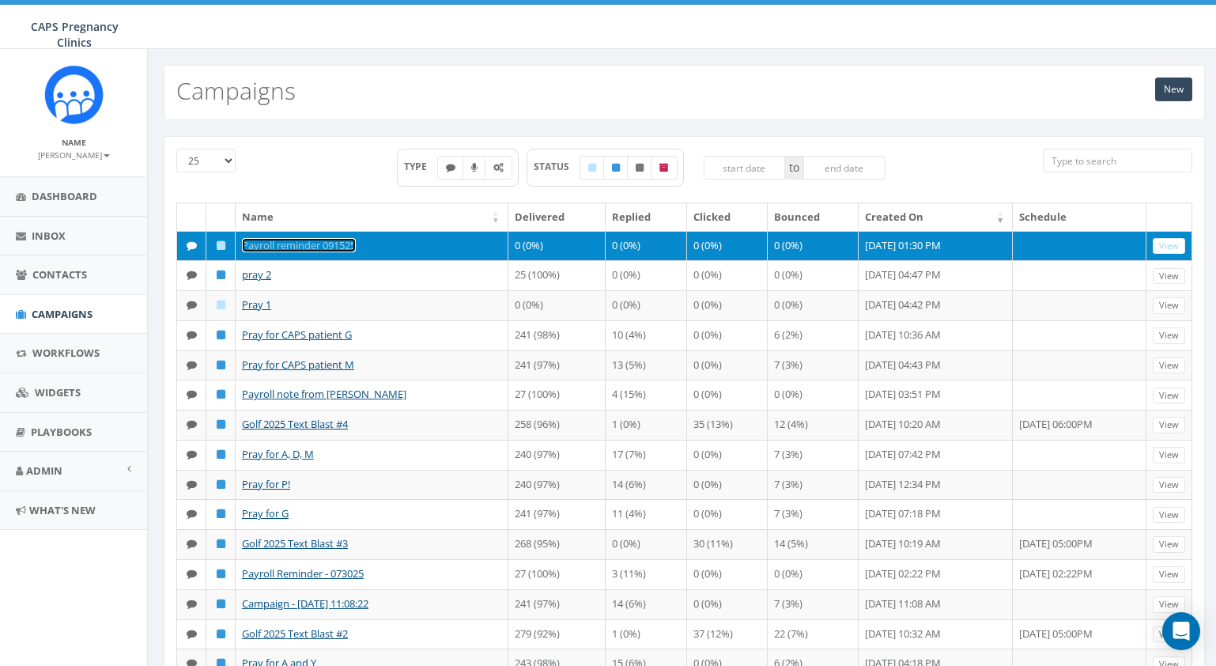
click at [344, 247] on link "Payroll reminder 091525" at bounding box center [299, 245] width 114 height 14
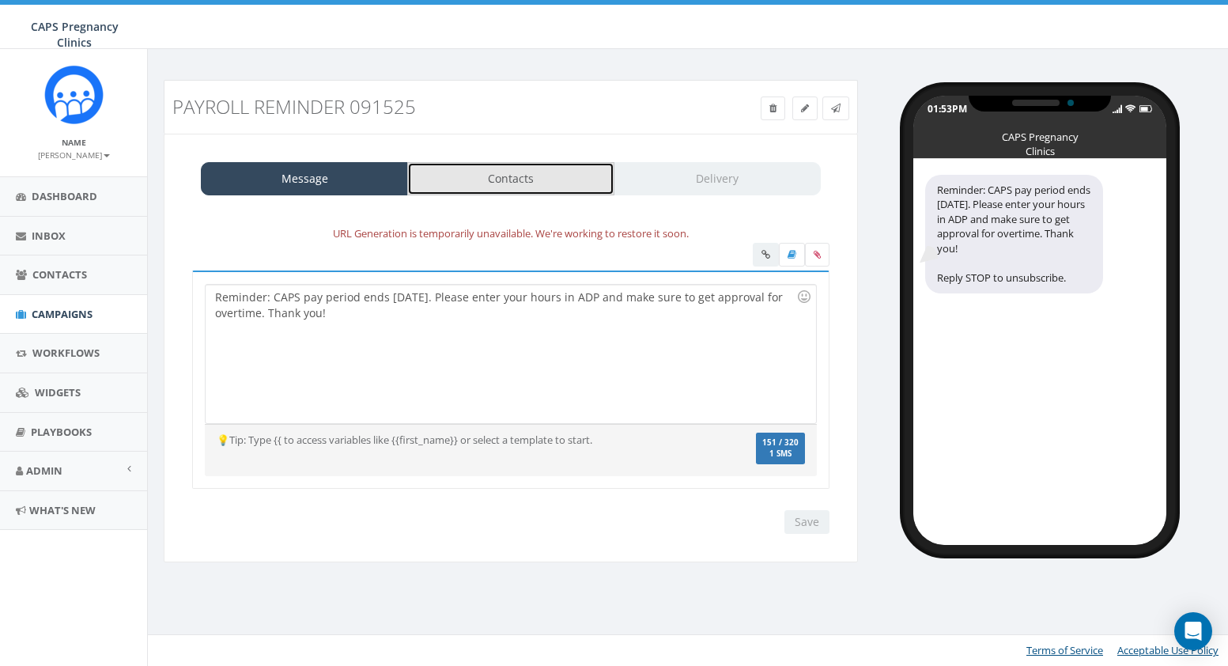
click at [542, 187] on link "Contacts" at bounding box center [510, 178] width 207 height 33
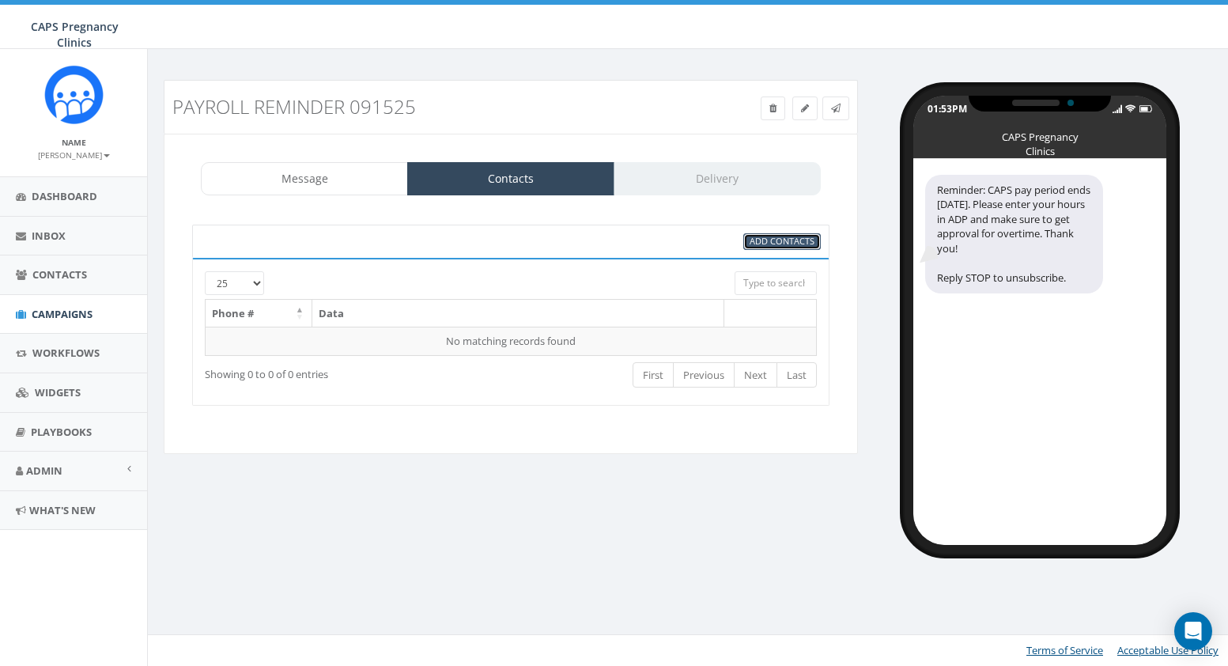
click at [791, 246] on span "Add Contacts" at bounding box center [782, 241] width 65 height 12
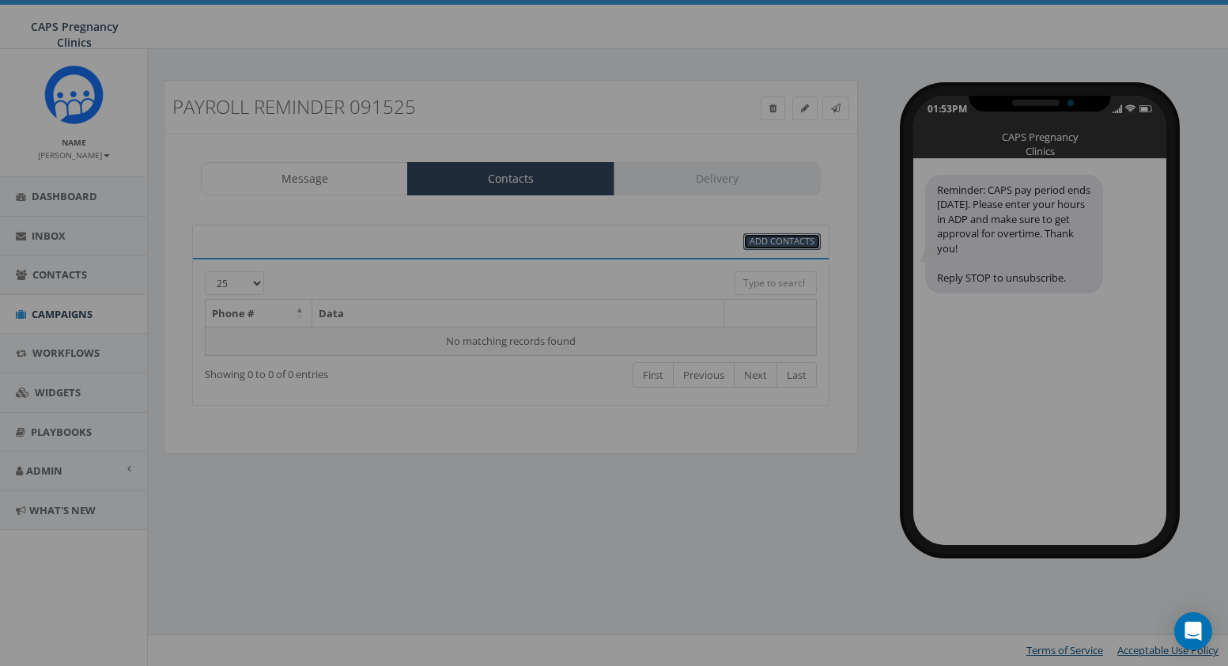
select select
select select "50"
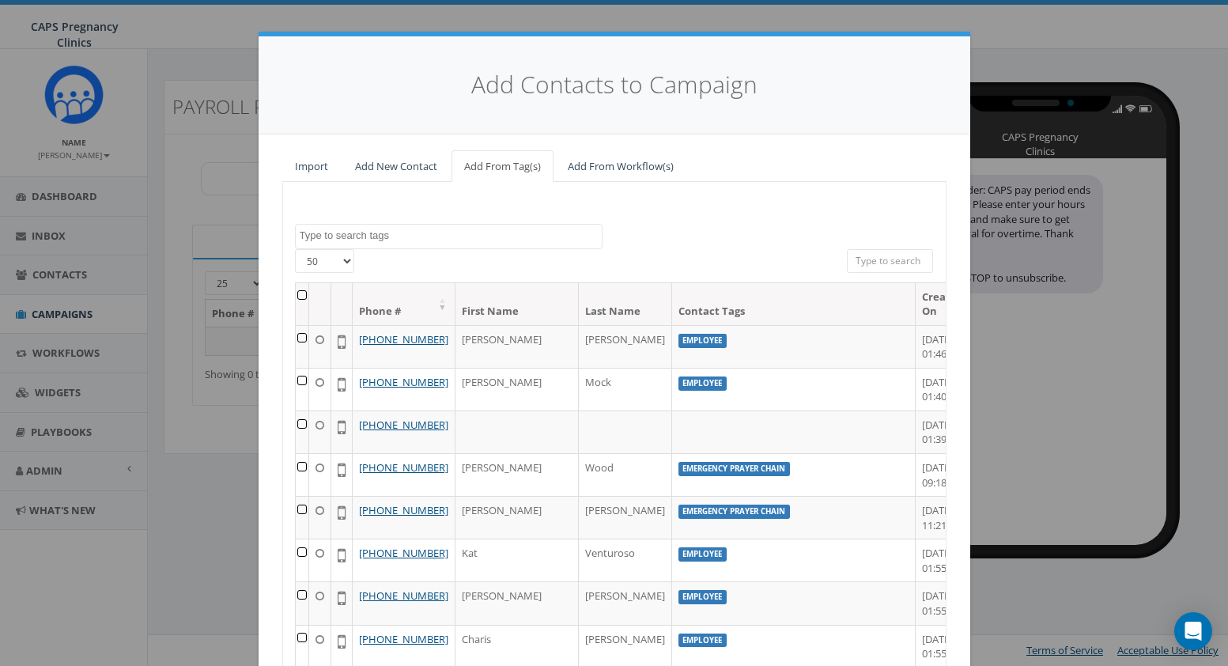
click at [471, 239] on textarea "Search" at bounding box center [451, 236] width 302 height 14
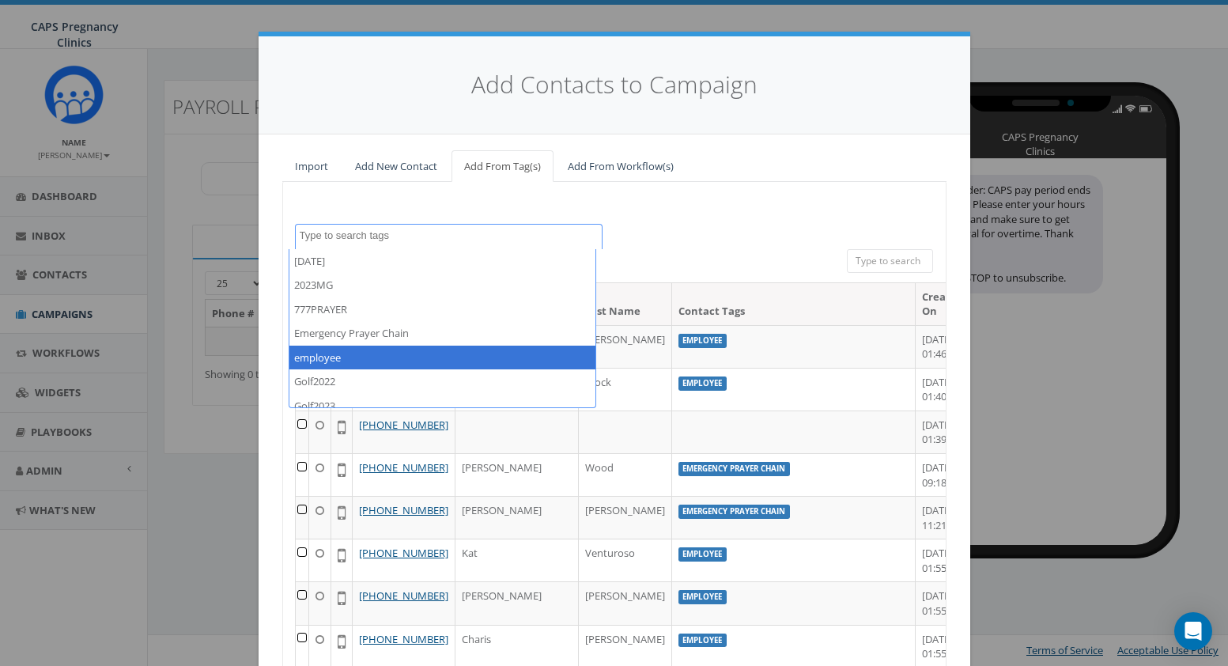
select select "employee"
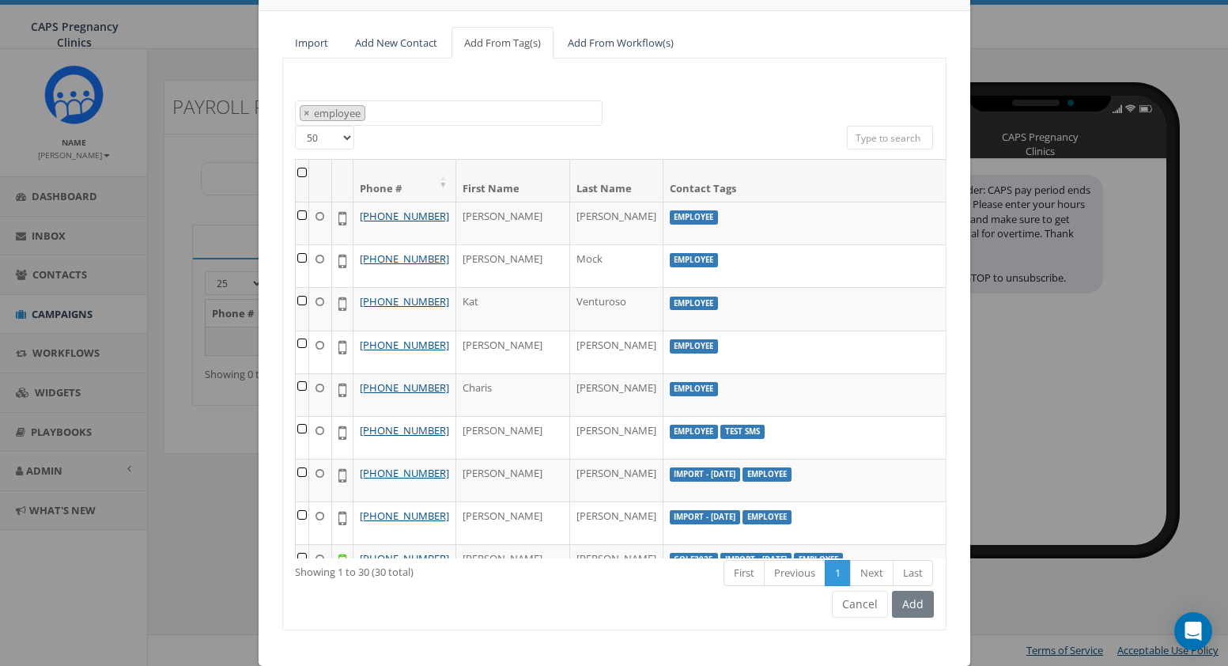
scroll to position [147, 0]
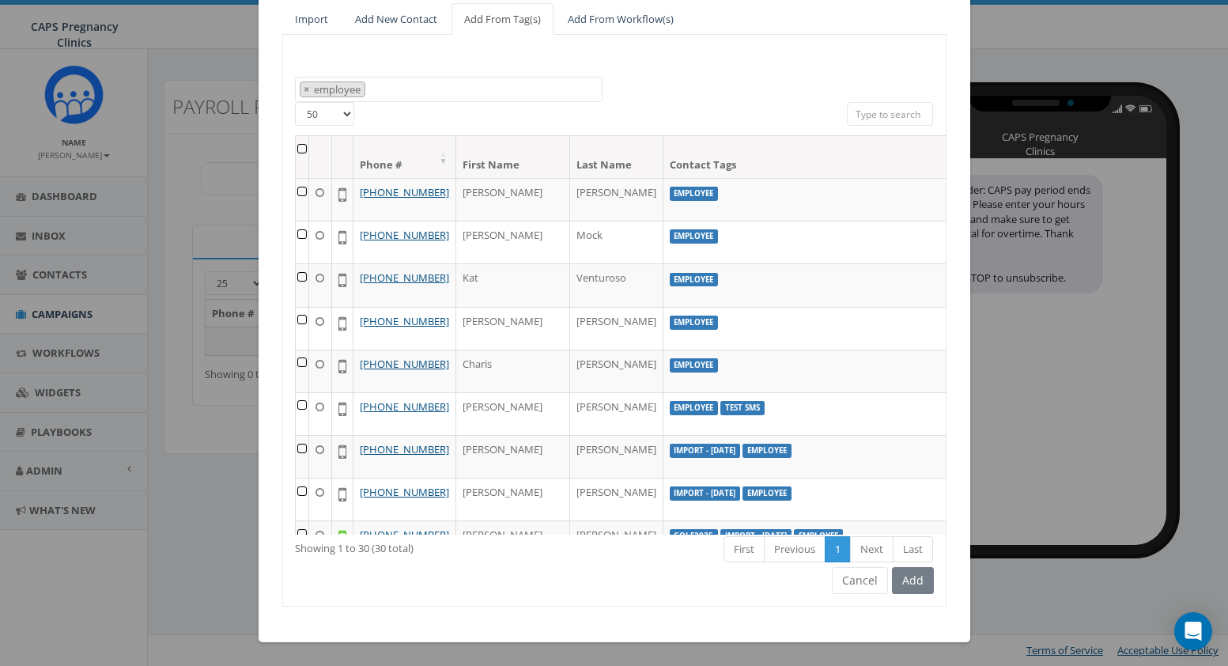
click at [297, 147] on th at bounding box center [302, 157] width 13 height 42
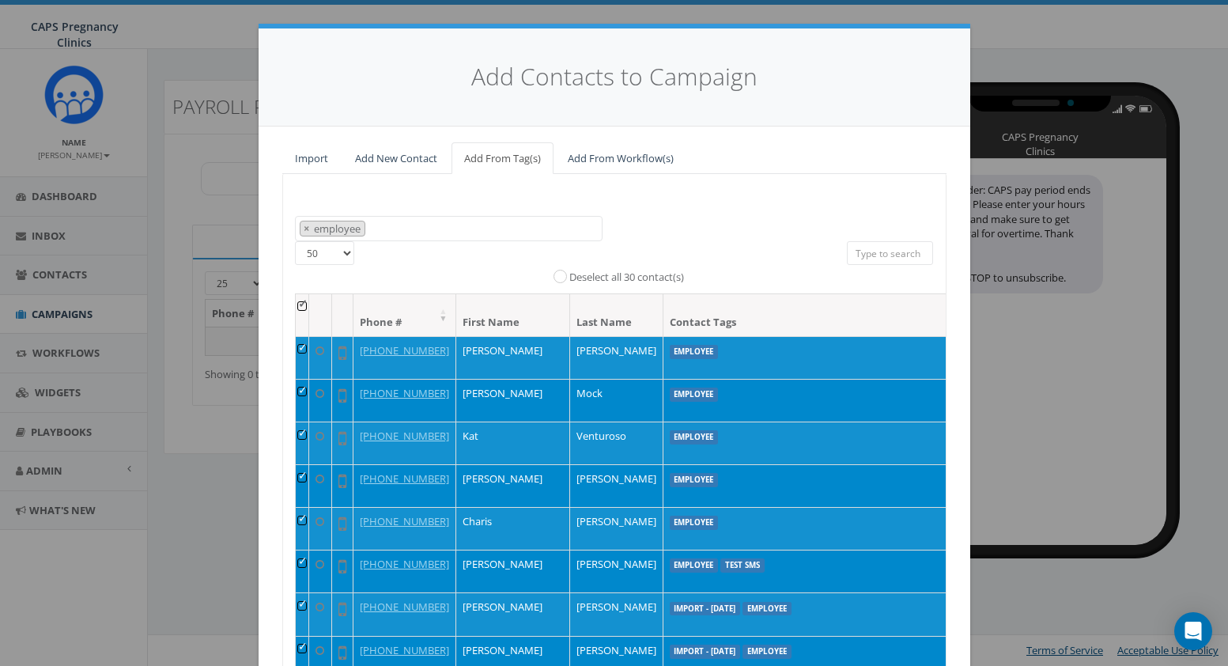
scroll to position [0, 0]
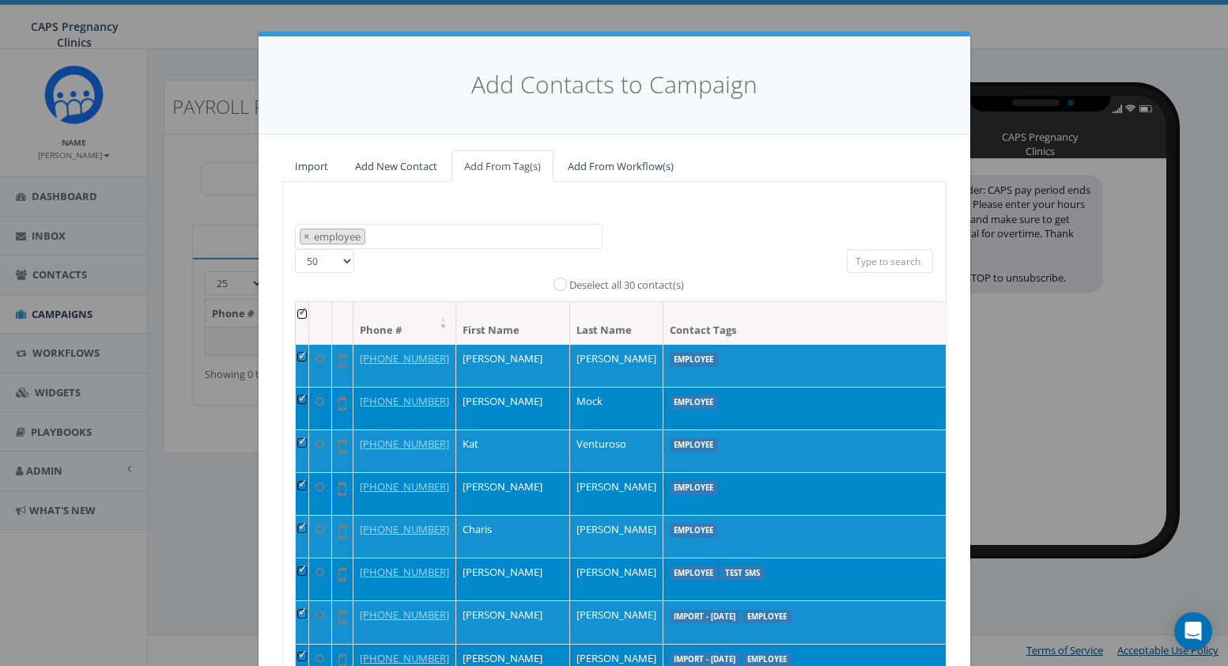
click at [724, 272] on div "All 30 contact(s) on current page All 30 contact(s) filtered Deselect all 30 co…" at bounding box center [614, 275] width 442 height 52
click at [296, 313] on th at bounding box center [302, 323] width 13 height 42
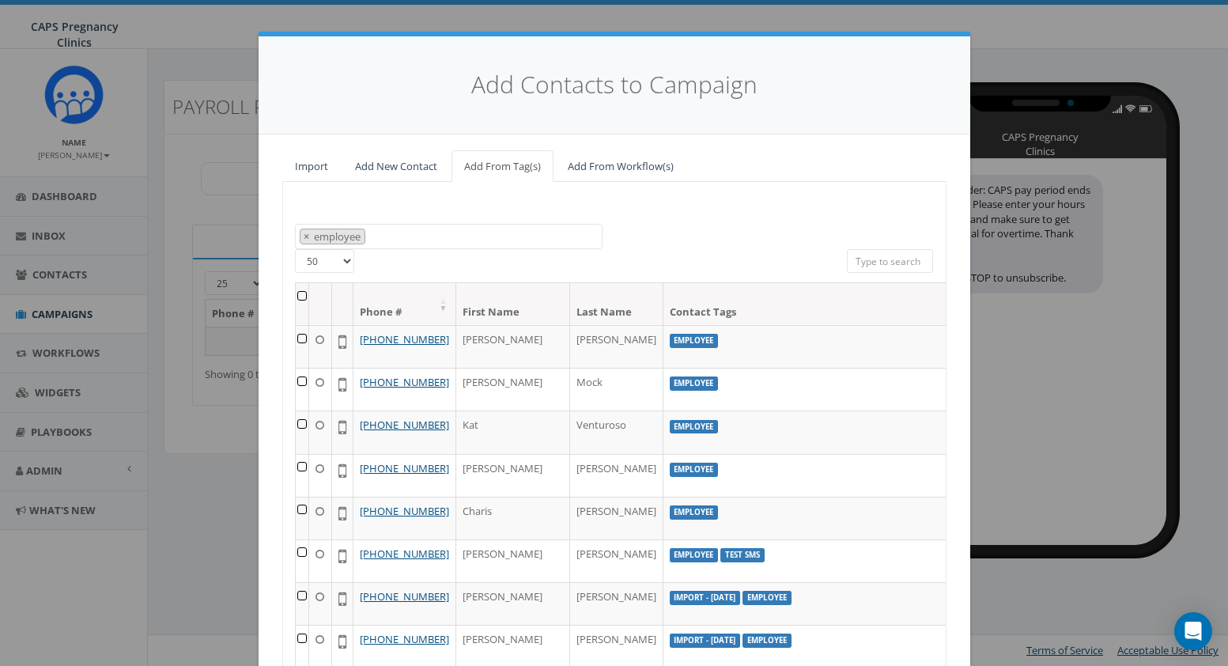
click at [325, 261] on select "25 50 100" at bounding box center [324, 261] width 59 height 24
select select "25"
click at [295, 249] on select "25 50 100" at bounding box center [324, 261] width 59 height 24
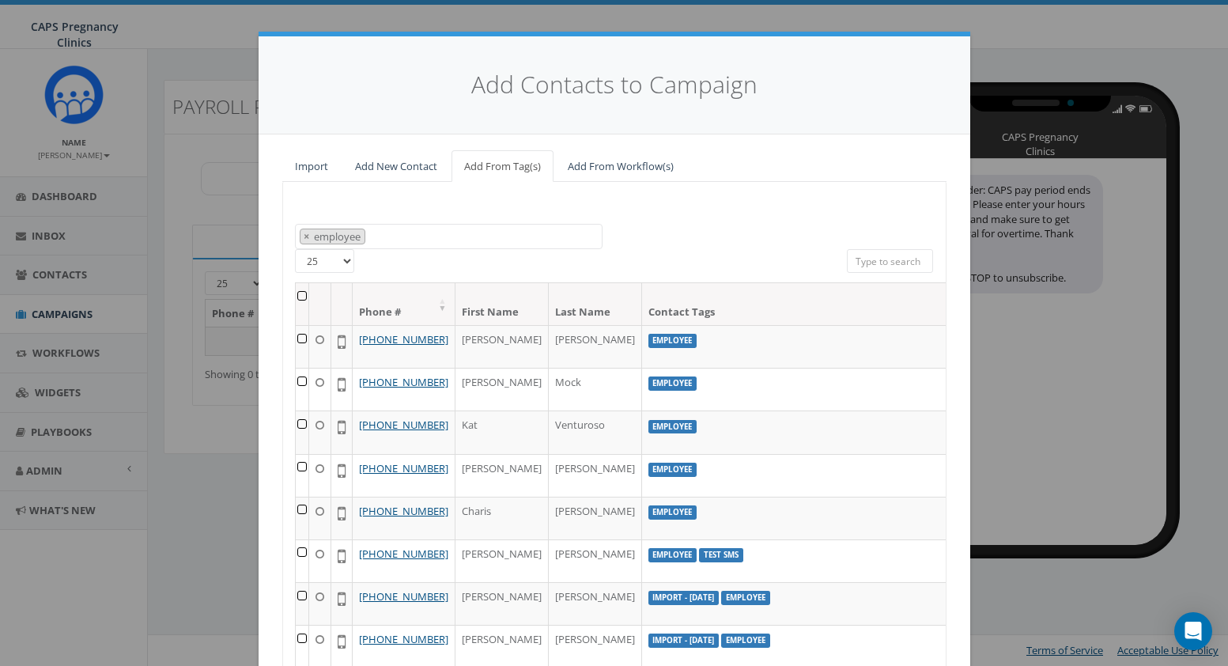
click at [298, 296] on th at bounding box center [302, 304] width 13 height 42
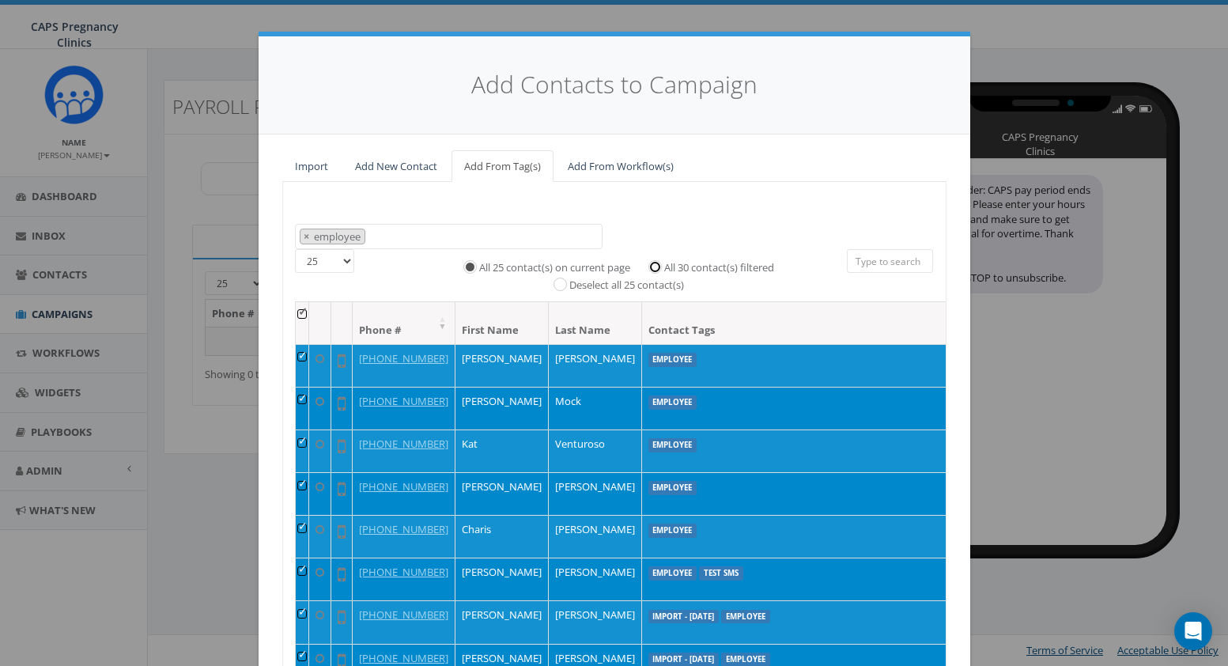
click at [655, 262] on input "All 30 contact(s) filtered" at bounding box center [659, 265] width 10 height 10
radio input "true"
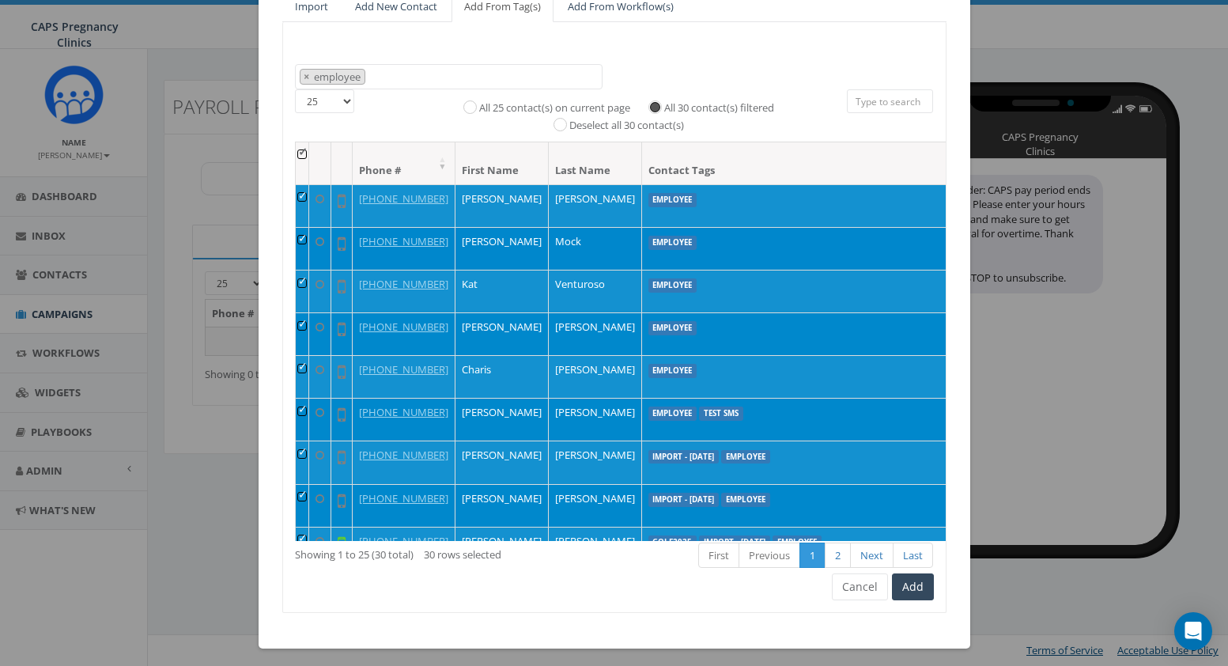
scroll to position [166, 0]
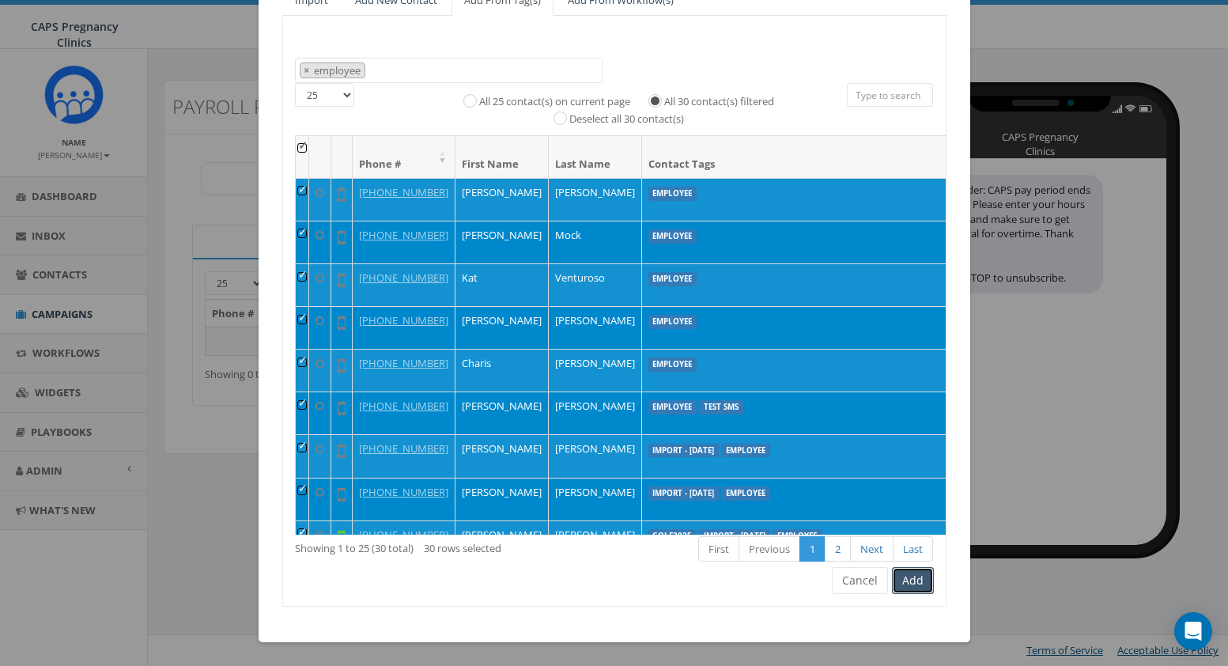
click at [895, 583] on button "Add" at bounding box center [913, 580] width 42 height 27
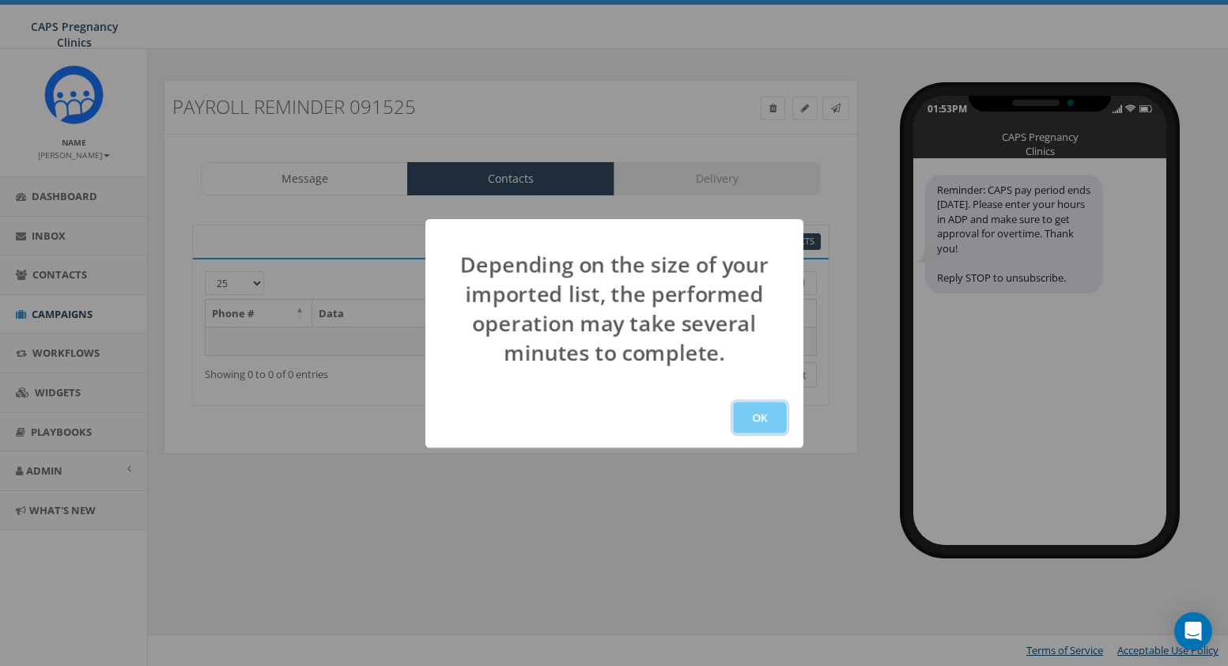
click at [766, 411] on button "OK" at bounding box center [760, 418] width 54 height 32
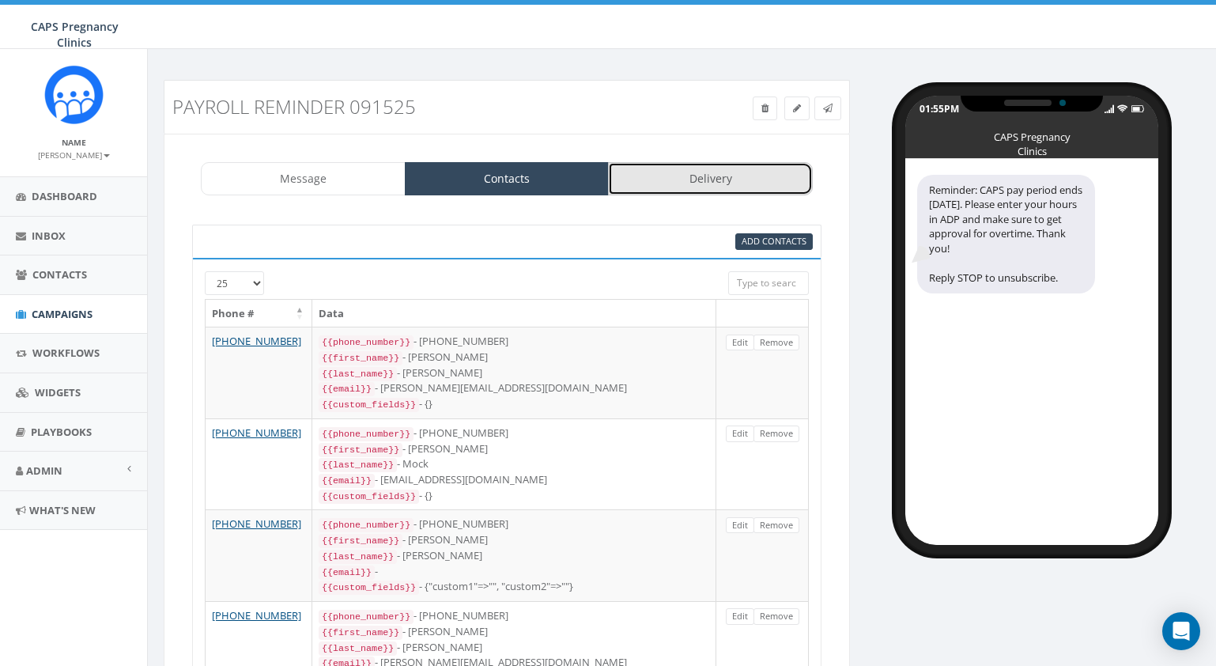
click at [741, 169] on link "Delivery" at bounding box center [710, 178] width 205 height 33
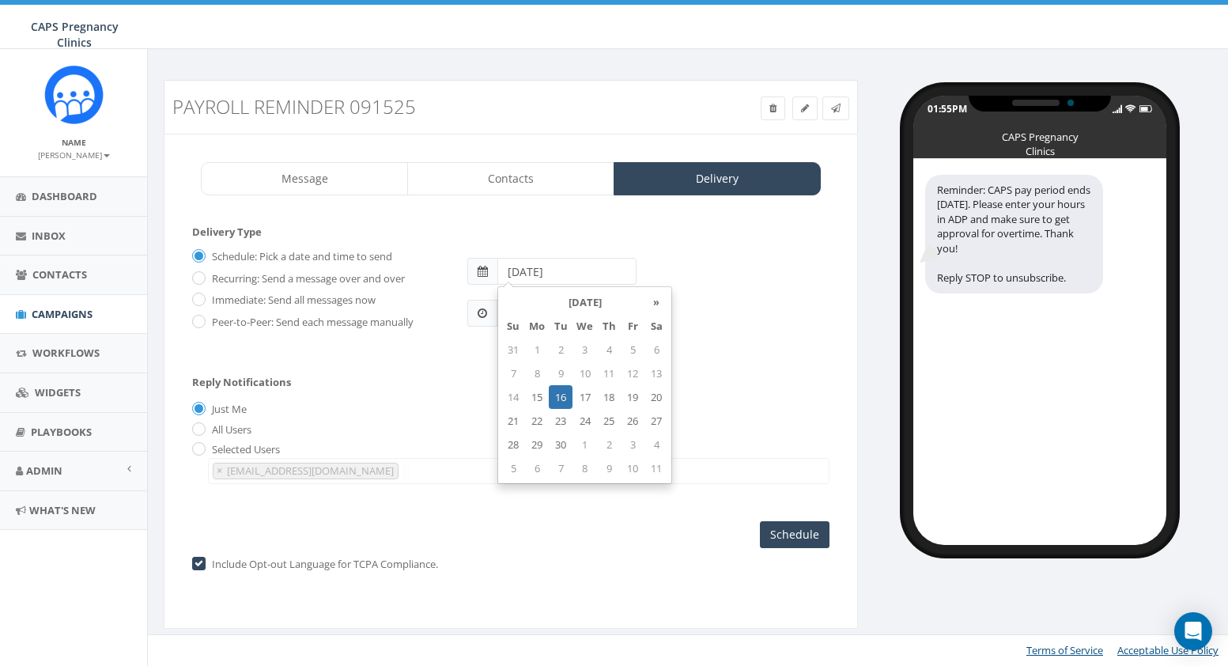
click at [529, 270] on input "[DATE]" at bounding box center [566, 271] width 139 height 27
click at [537, 396] on td "15" at bounding box center [537, 397] width 24 height 24
type input "[DATE]"
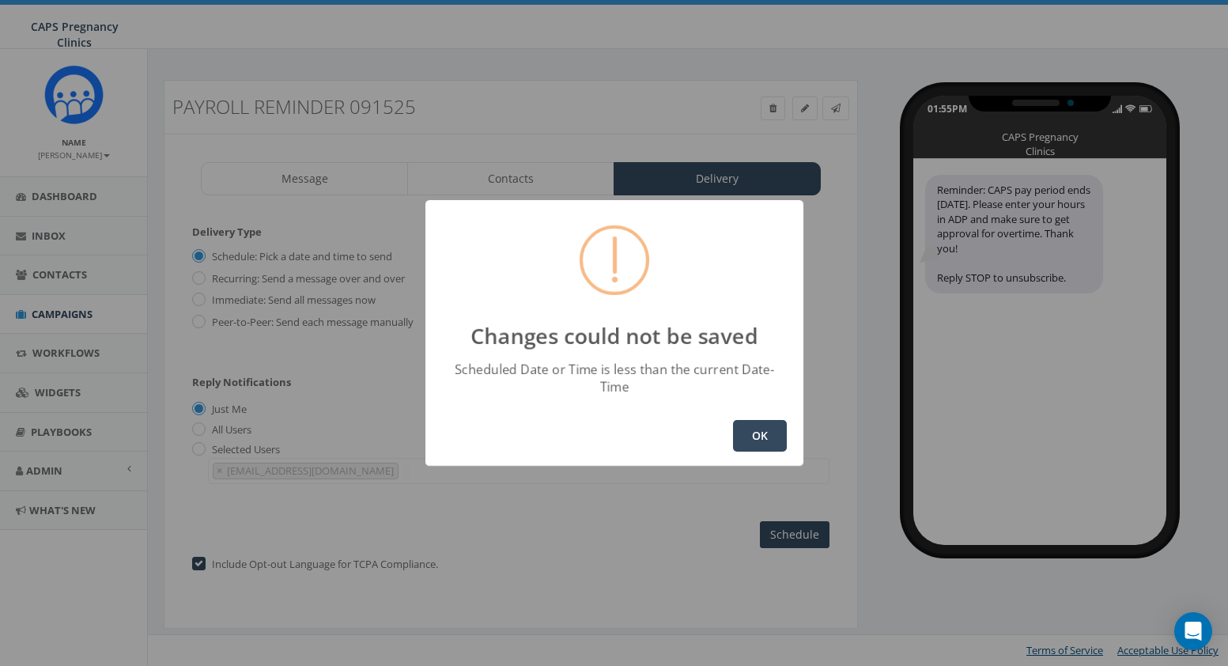
click at [766, 420] on button "OK" at bounding box center [760, 436] width 54 height 32
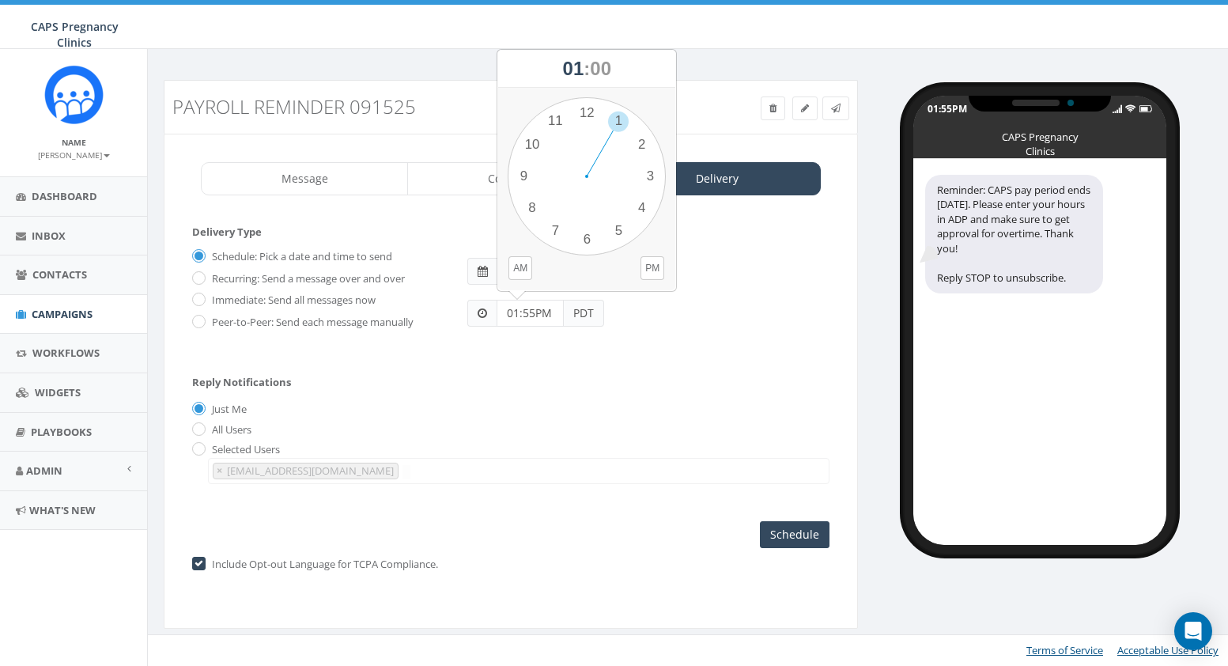
click at [537, 312] on input "01:55PM" at bounding box center [530, 313] width 67 height 27
drag, startPoint x: 622, startPoint y: 119, endPoint x: 650, endPoint y: 183, distance: 70.1
click at [650, 183] on div "1 2 3 4 5 6 7 8 9 10 11 12 00 05 10 15 20 25 30 35 40 45 50 55" at bounding box center [587, 176] width 158 height 158
click at [649, 269] on button "PM" at bounding box center [653, 268] width 24 height 24
click at [575, 380] on div "Reply Notifications Just Me All Users Selected Users sarah.snider@capsonline.or…" at bounding box center [510, 426] width 637 height 131
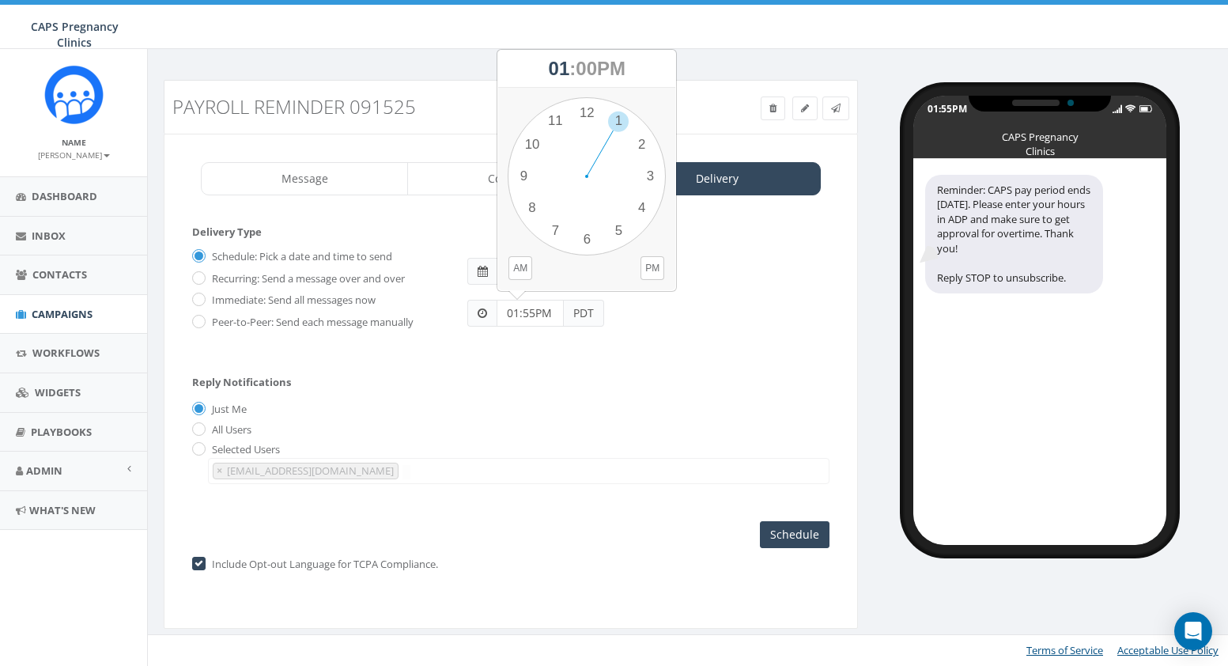
click at [536, 310] on input "01:55PM" at bounding box center [530, 313] width 67 height 27
drag, startPoint x: 621, startPoint y: 115, endPoint x: 662, endPoint y: 183, distance: 78.8
click at [662, 183] on div "1 2 3 4 5 6 7 8 9 10 11 12 00 05 10 15 20 25 30 35 40 45 50 55" at bounding box center [587, 176] width 158 height 158
click at [584, 110] on div "1 2 3 4 5 6 7 8 9 10 11 12 00 05 10 15 20 25 30 35 40 45 50 55" at bounding box center [587, 176] width 158 height 158
type input "03:00PM"
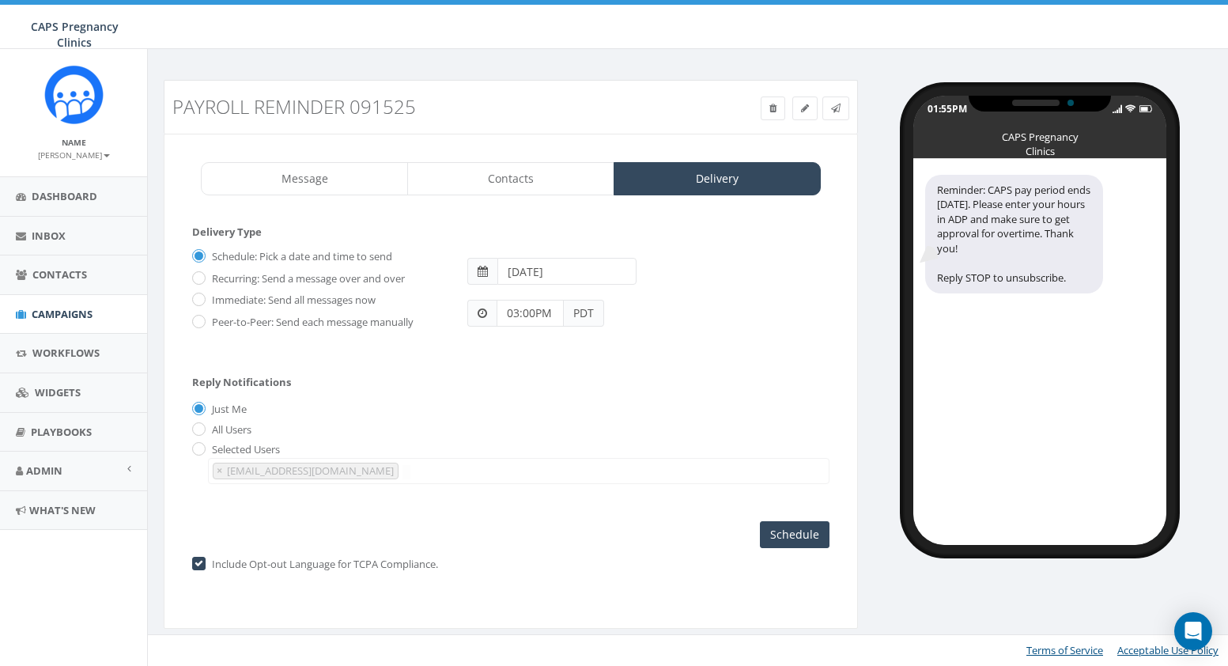
click at [208, 448] on label "Selected Users" at bounding box center [244, 450] width 72 height 16
click at [195, 448] on input "radio" at bounding box center [197, 450] width 10 height 10
radio input "true"
click at [376, 475] on span "× alon@capsonline.org" at bounding box center [519, 471] width 622 height 26
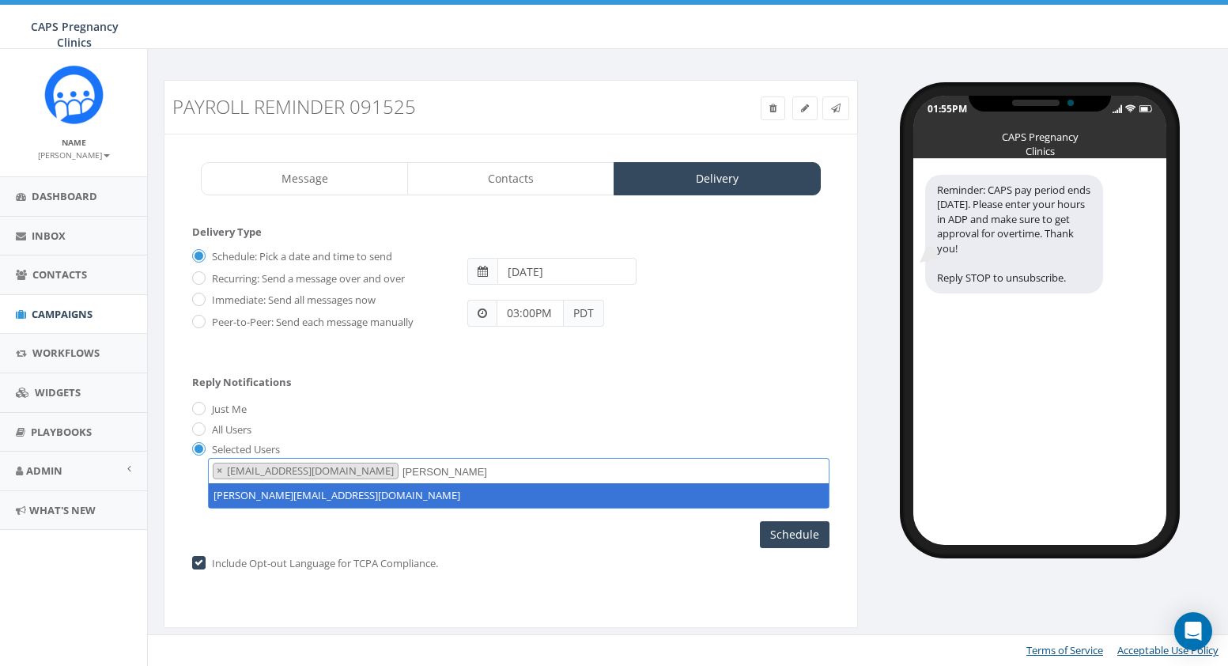
type textarea "erin@capsonline.org"
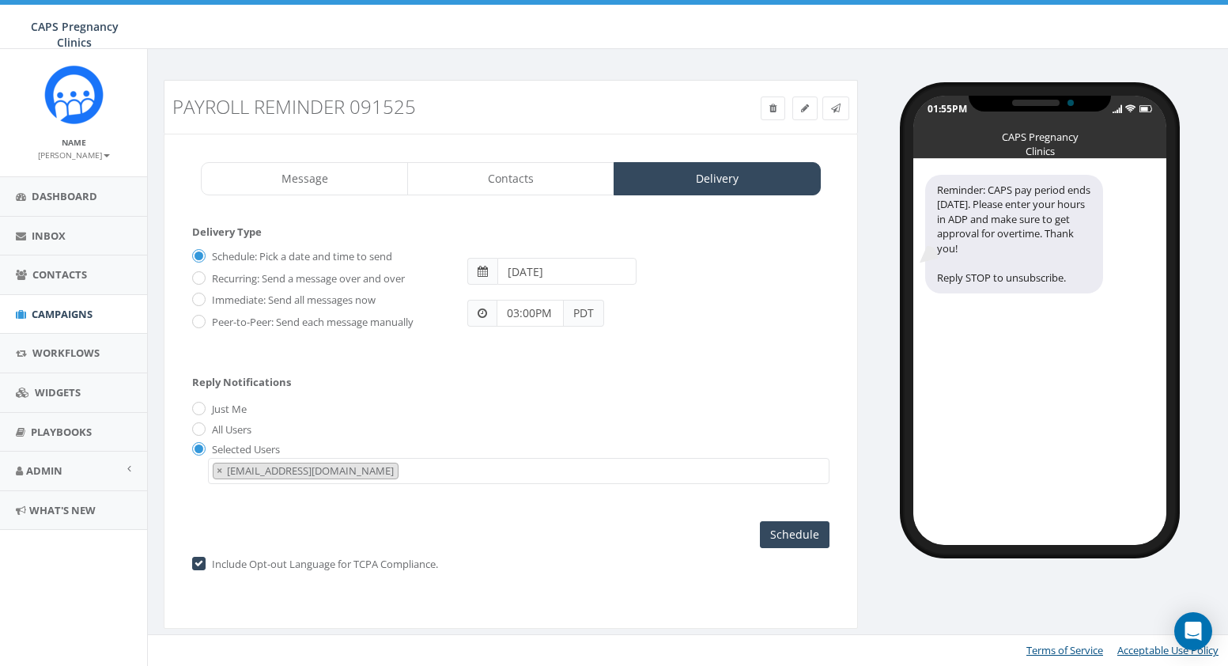
click at [354, 520] on div "Delivery Type Schedule: Pick a date and time to send Recurring: Send a message …" at bounding box center [510, 386] width 637 height 323
click at [376, 471] on span "× alon@capsonline.org" at bounding box center [519, 471] width 622 height 26
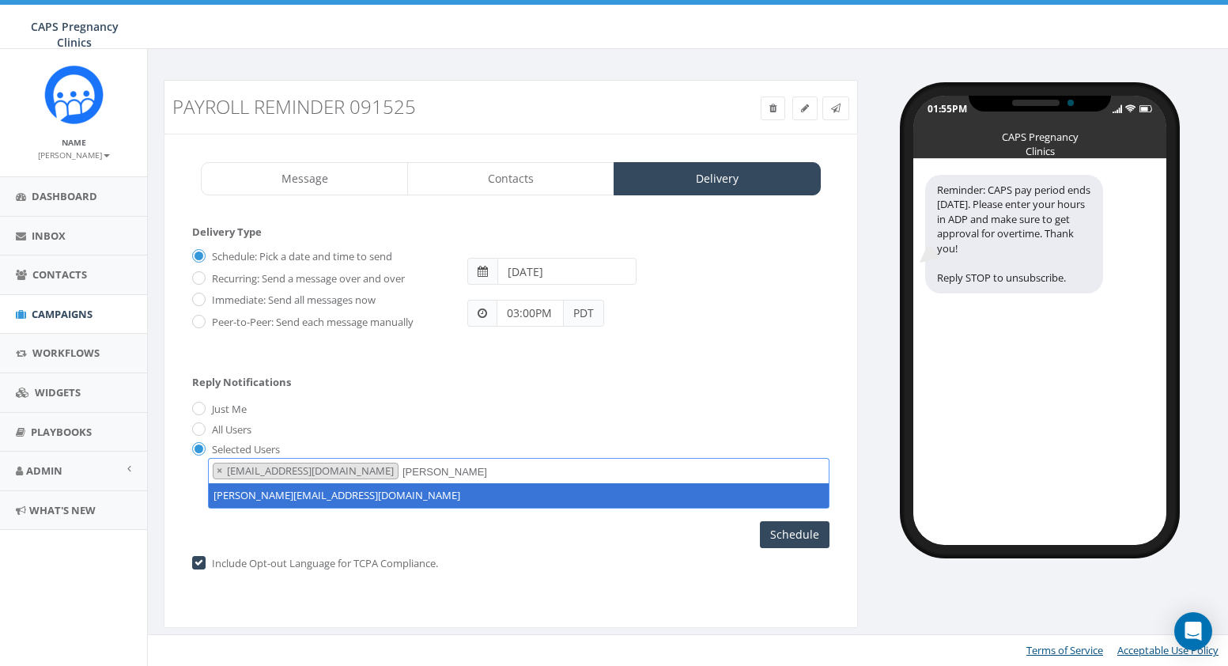
type textarea "erin@capsonline.org"
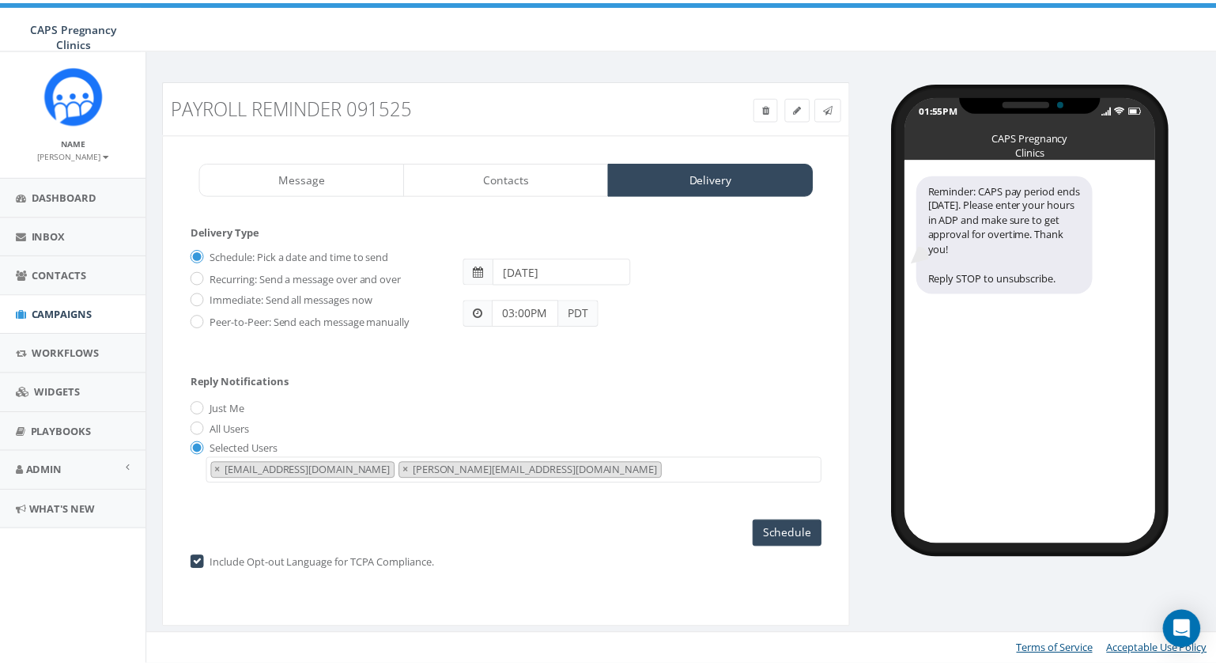
scroll to position [32, 0]
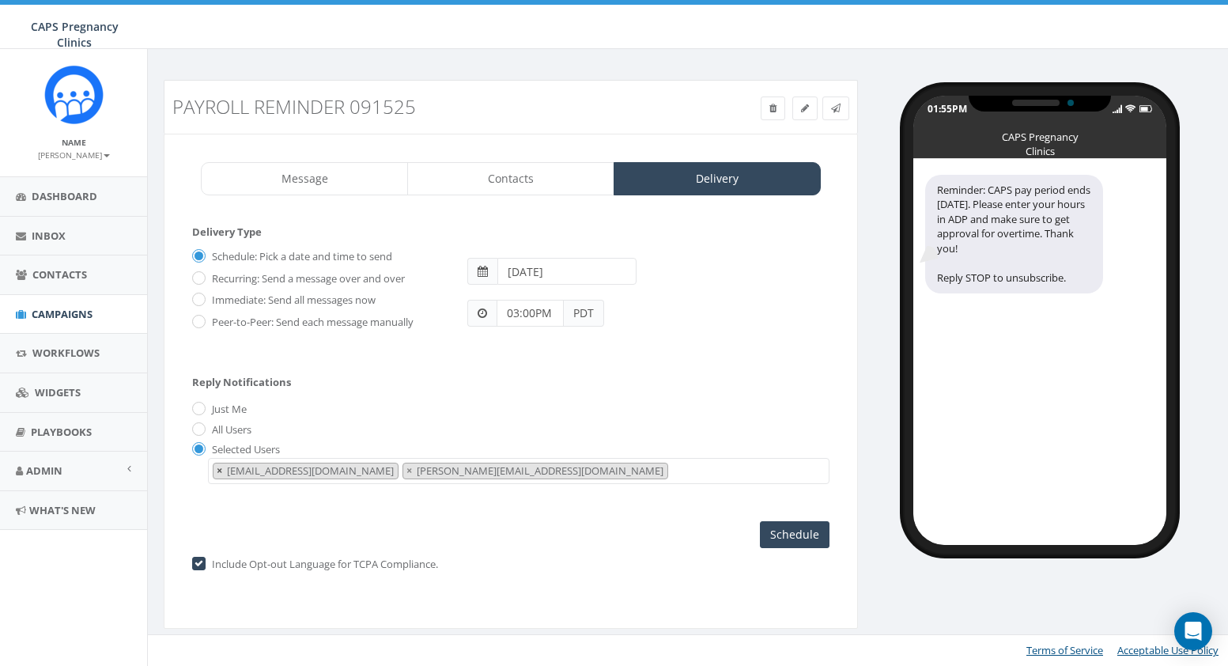
click at [218, 472] on span "×" at bounding box center [220, 470] width 6 height 14
select select "erin@capsonline.org"
click at [383, 419] on div "Reply Notifications Just Me All Users Selected Users sarah.snider@capsonline.or…" at bounding box center [510, 426] width 637 height 131
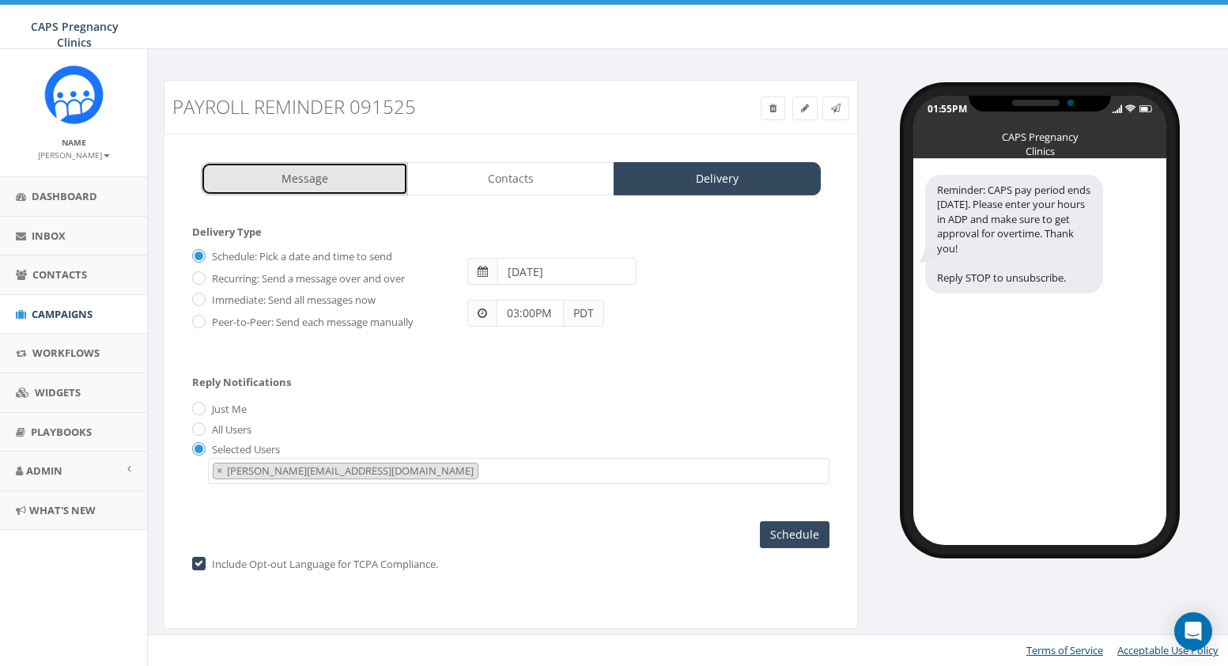
click at [329, 181] on link "Message" at bounding box center [304, 178] width 207 height 33
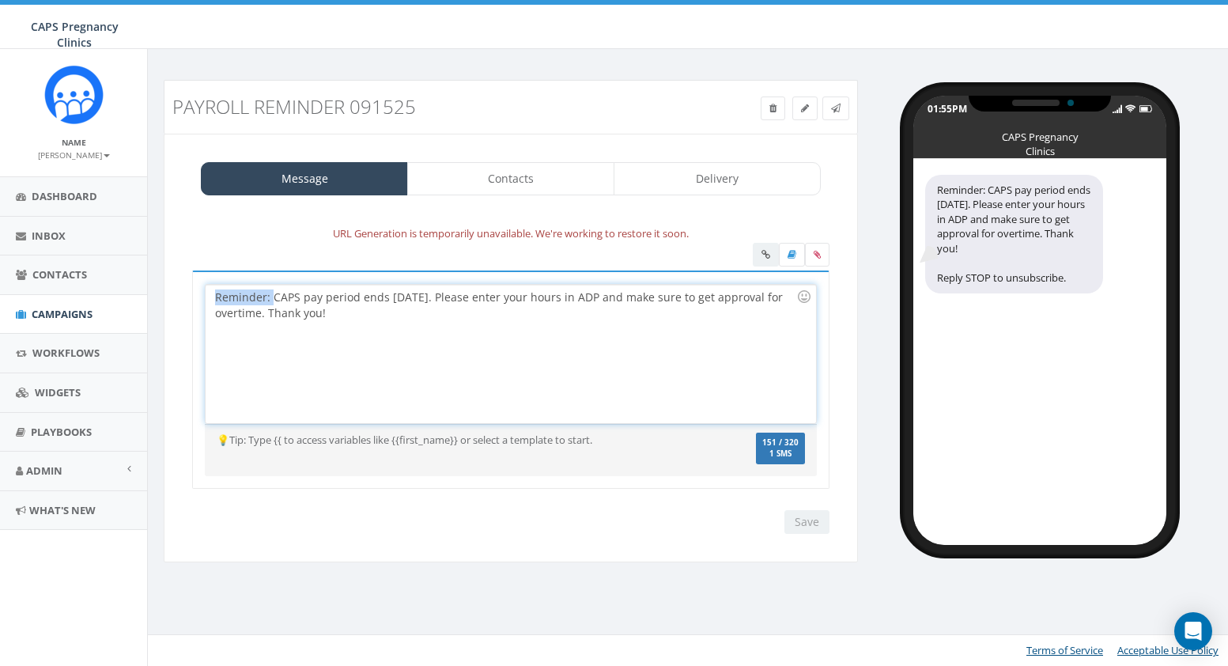
drag, startPoint x: 273, startPoint y: 297, endPoint x: 206, endPoint y: 297, distance: 67.2
click at [206, 297] on div "Reminder: CAPS pay period ends today. Please enter your hours in ADP and make s…" at bounding box center [511, 354] width 610 height 138
click at [528, 301] on div "CAPS pay period ends today. Please enter your hours in ADP and make sure to get…" at bounding box center [511, 354] width 610 height 138
click at [808, 520] on input "Save" at bounding box center [807, 522] width 45 height 24
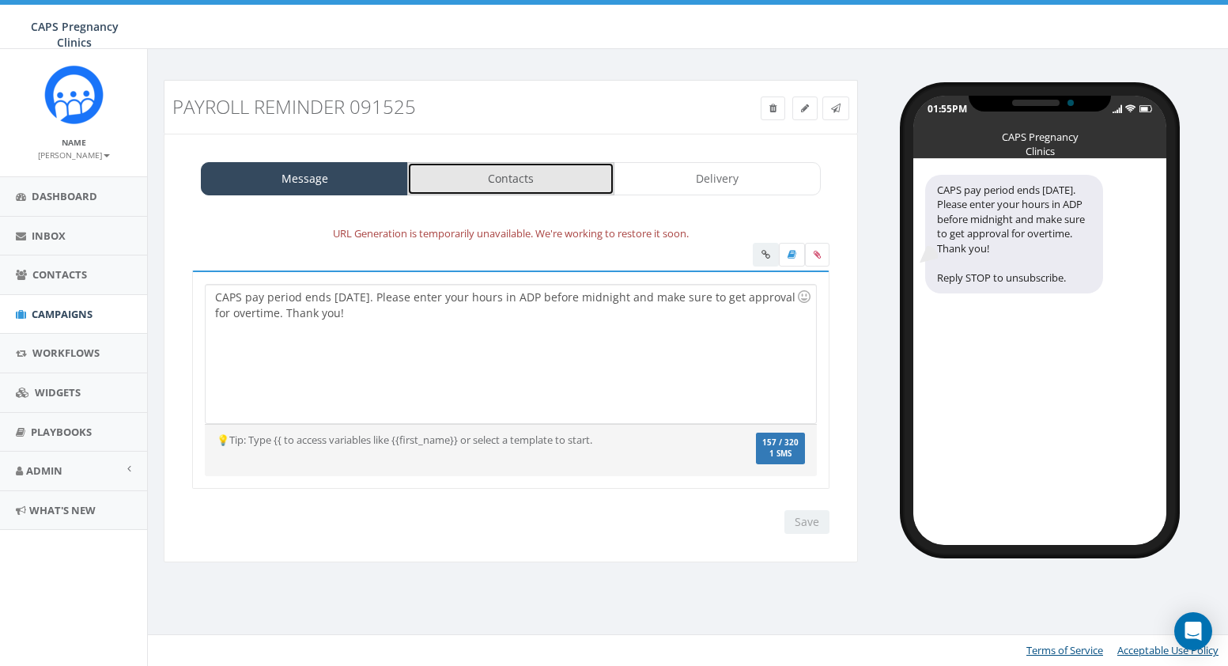
click at [509, 178] on link "Contacts" at bounding box center [510, 178] width 207 height 33
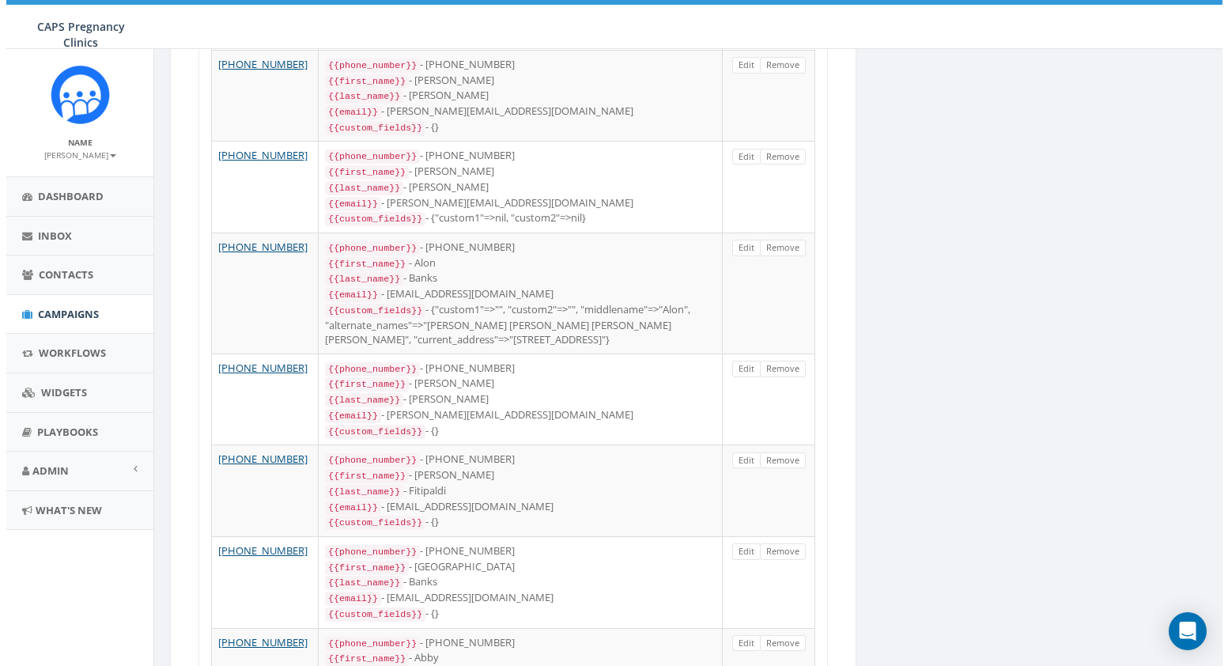
scroll to position [0, 0]
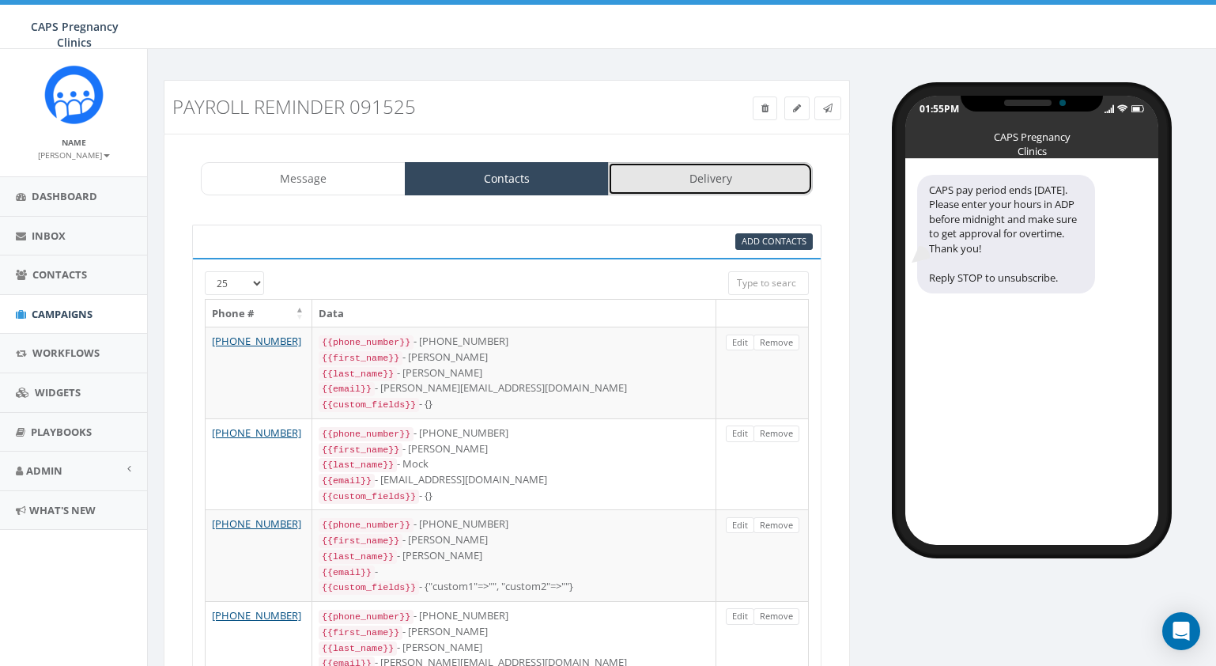
click at [719, 173] on link "Delivery" at bounding box center [710, 178] width 205 height 33
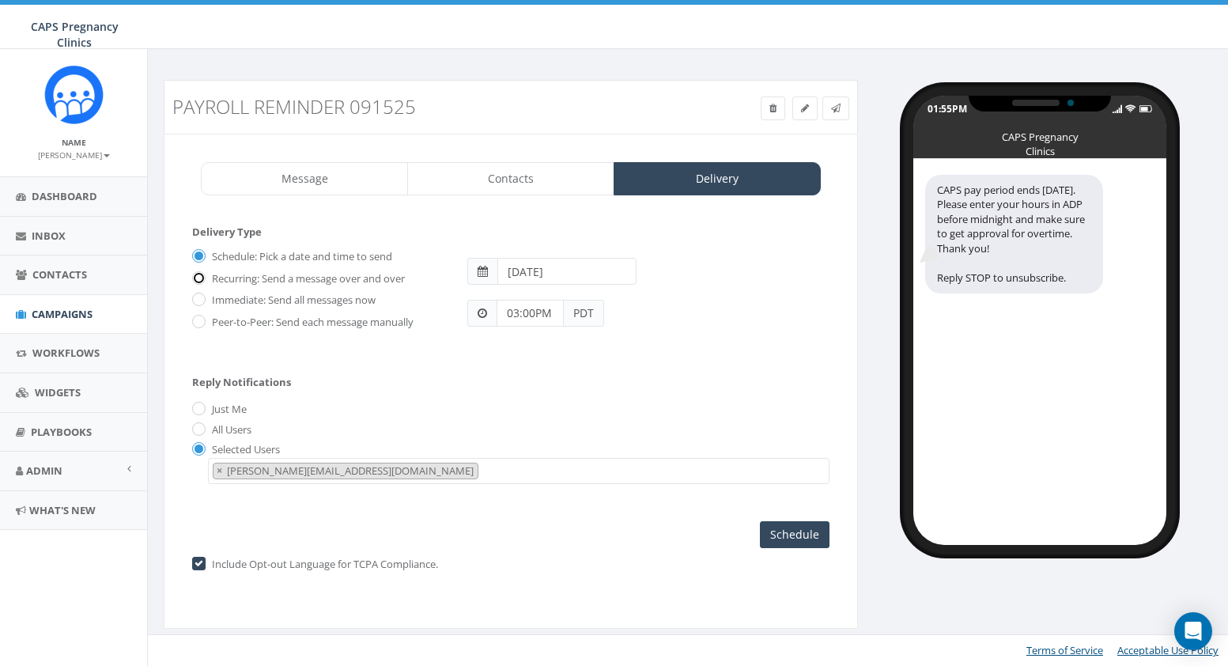
click at [201, 278] on input "Recurring: Send a message over and over" at bounding box center [197, 279] width 10 height 10
radio input "true"
click at [199, 255] on input "Schedule: Pick a date and time to send" at bounding box center [197, 257] width 10 height 10
radio input "true"
click at [797, 530] on input "Schedule" at bounding box center [795, 534] width 70 height 27
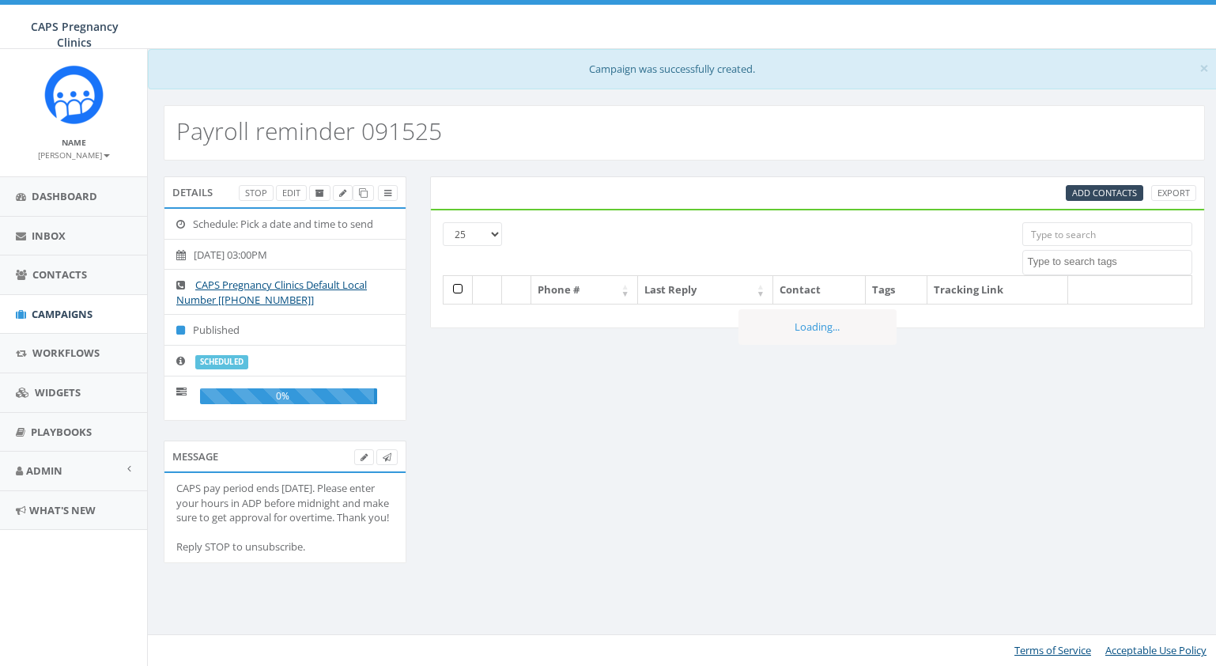
select select
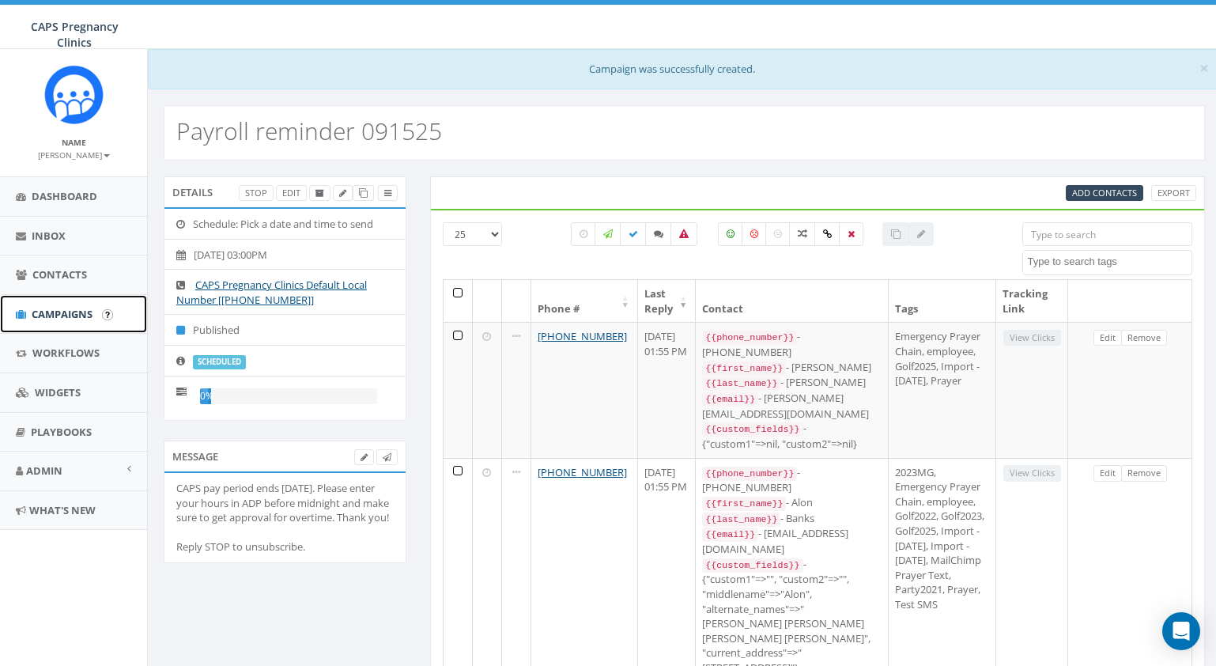
click at [52, 313] on span "Campaigns" at bounding box center [62, 314] width 61 height 14
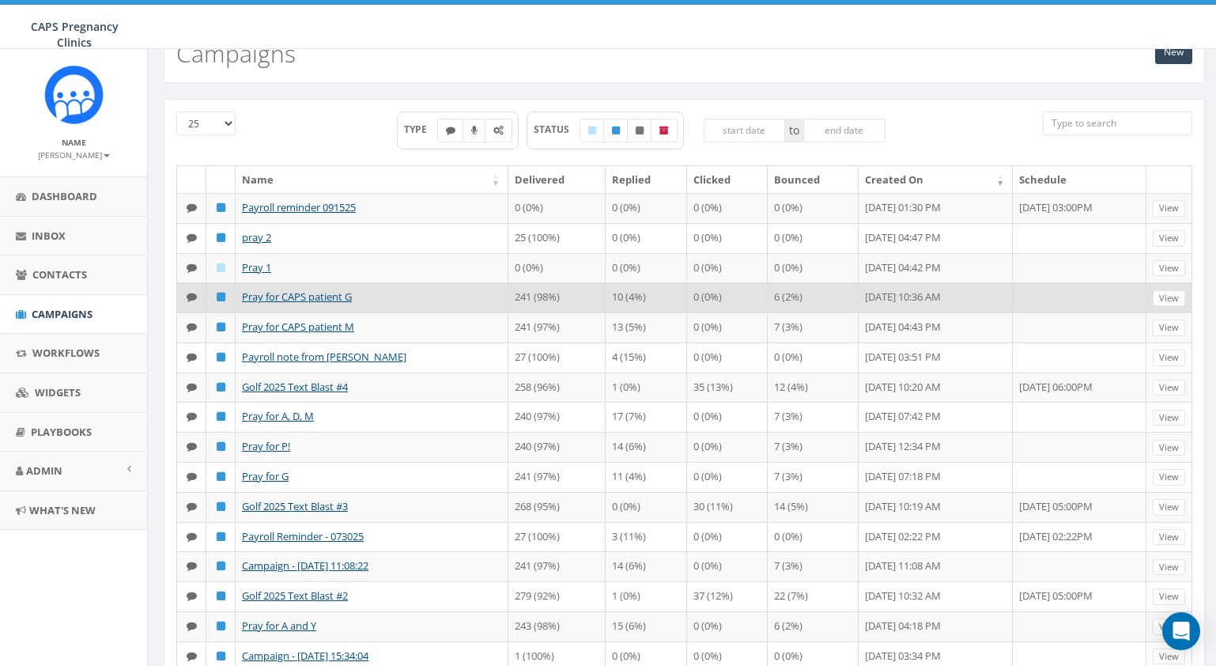
scroll to position [79, 0]
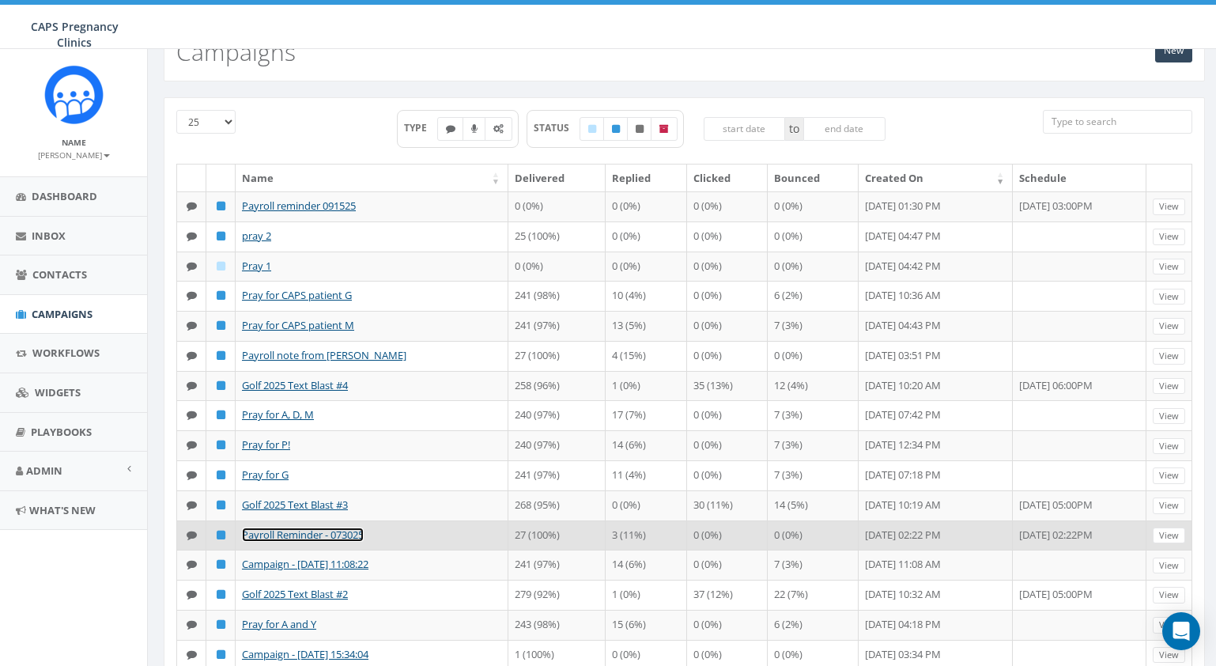
click at [267, 542] on link "Payroll Reminder - 073025" at bounding box center [303, 535] width 122 height 14
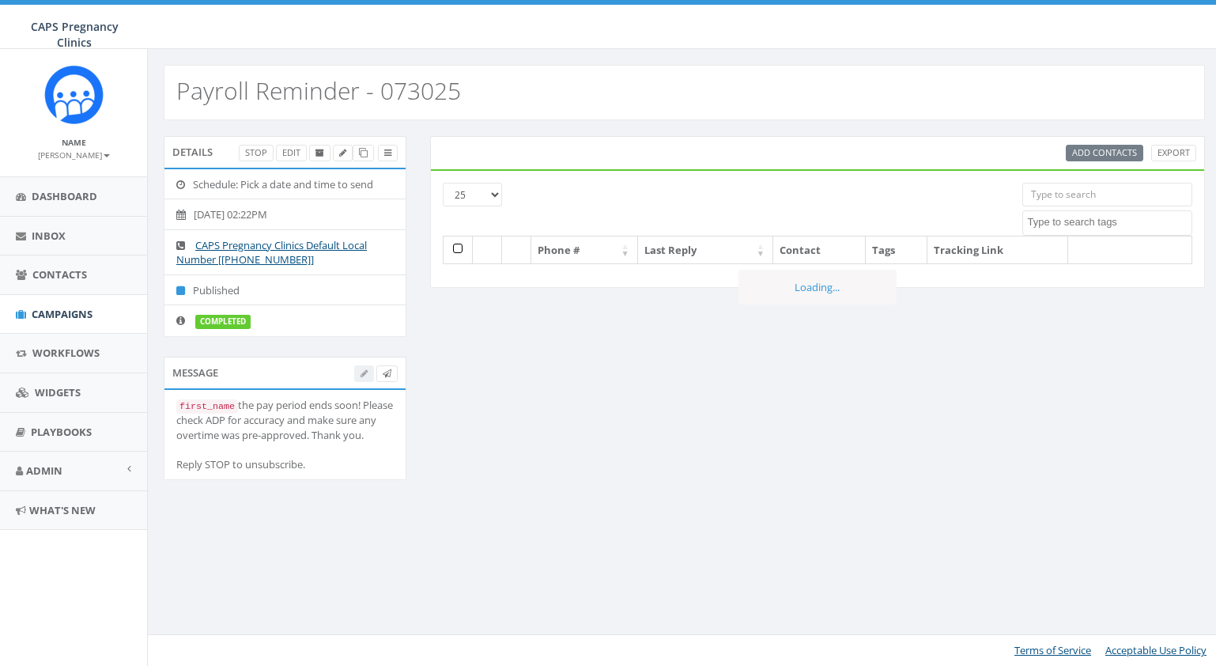
select select
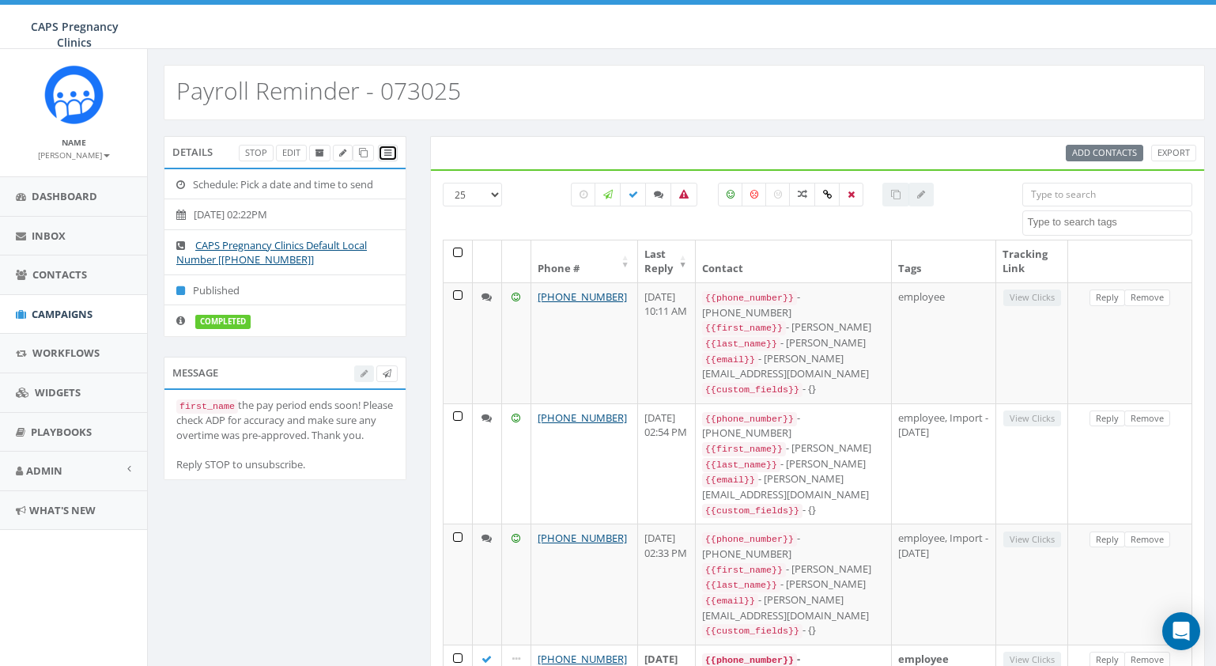
click at [388, 152] on icon at bounding box center [387, 153] width 7 height 9
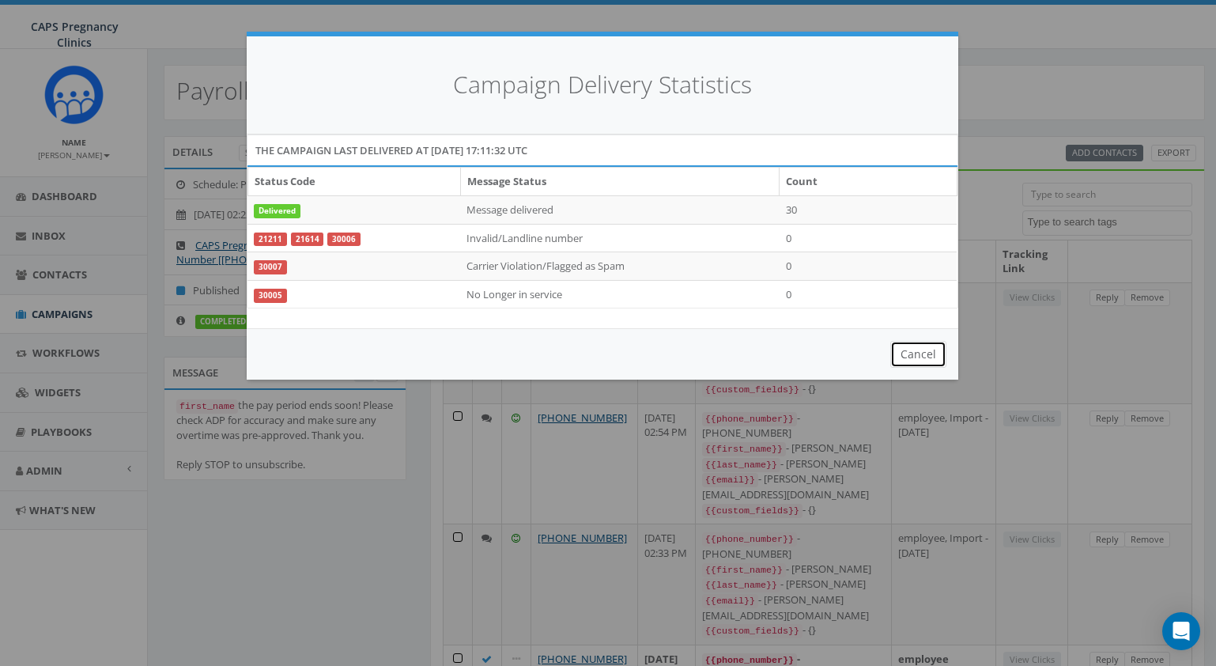
click at [916, 350] on button "Cancel" at bounding box center [919, 354] width 56 height 27
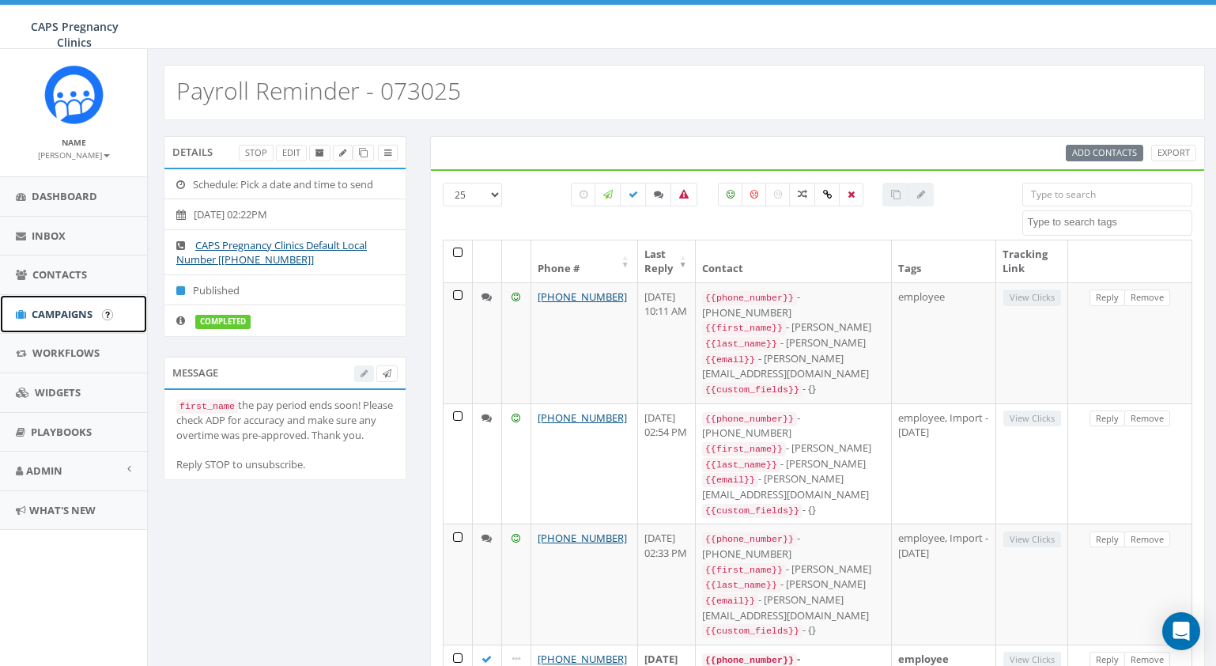
click at [92, 317] on span "Campaigns" at bounding box center [62, 314] width 61 height 14
